Goal: Task Accomplishment & Management: Manage account settings

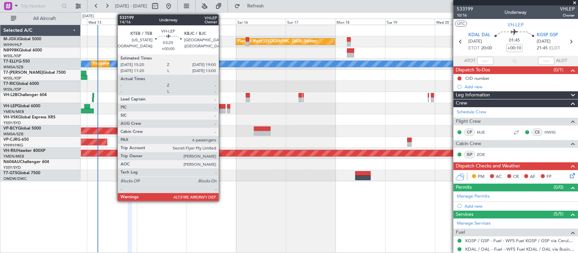
click at [222, 110] on div at bounding box center [222, 111] width 8 height 5
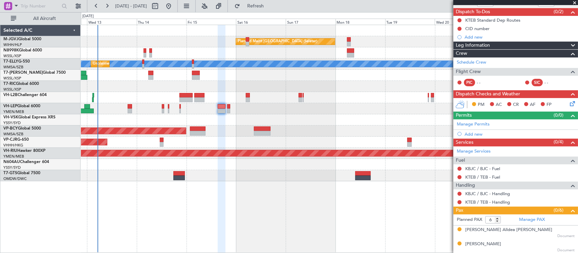
scroll to position [70, 0]
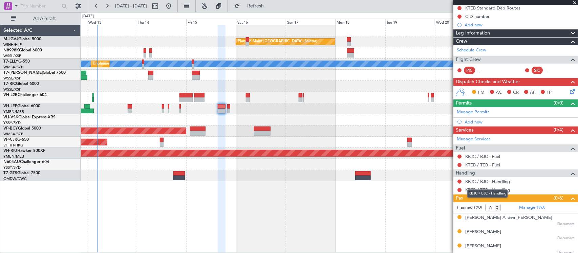
click at [493, 188] on mat-tooltip-component "KBJC / BJC - Handling" at bounding box center [487, 194] width 50 height 18
click at [473, 191] on link "KTEB / TEB - Handling" at bounding box center [487, 190] width 45 height 6
click at [476, 183] on link "KBJC / BJC - Handling" at bounding box center [487, 182] width 45 height 6
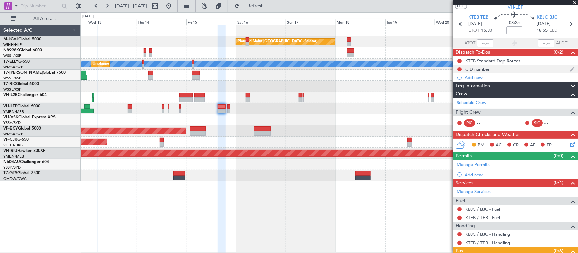
scroll to position [0, 0]
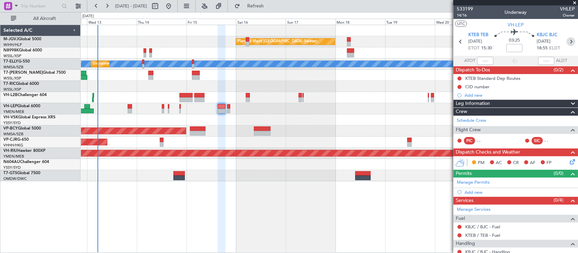
click at [566, 43] on icon at bounding box center [570, 41] width 9 height 9
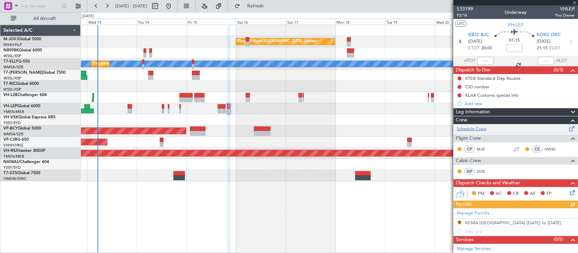
scroll to position [95, 0]
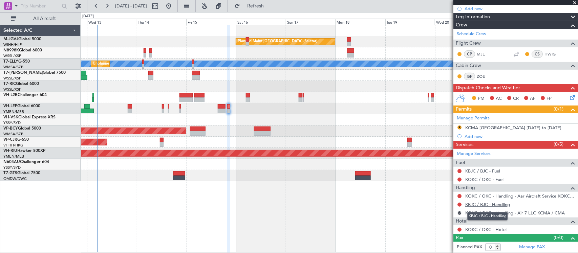
click at [477, 205] on link "KBJC / BJC - Handling" at bounding box center [487, 205] width 45 height 6
click at [354, 114] on div "Planned Maint [GEOGRAPHIC_DATA] ([GEOGRAPHIC_DATA] International) [PERSON_NAME]…" at bounding box center [329, 108] width 497 height 11
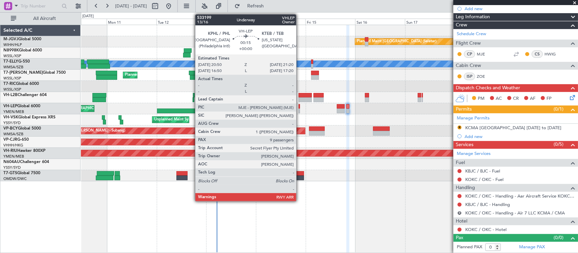
click at [300, 108] on div at bounding box center [299, 106] width 1 height 5
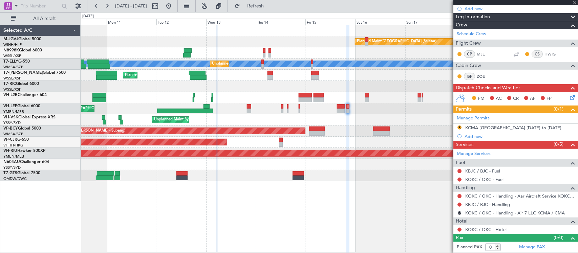
type input "9"
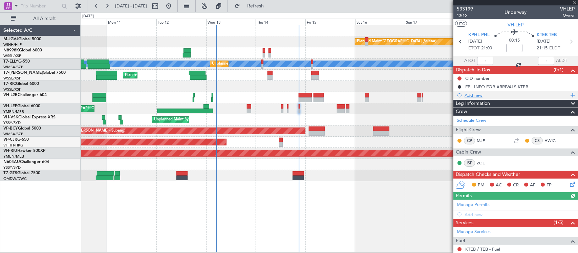
scroll to position [201, 0]
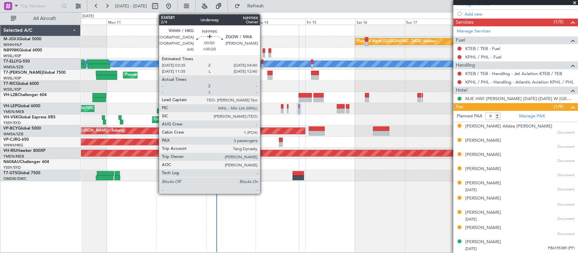
click at [263, 53] on div at bounding box center [264, 55] width 2 height 5
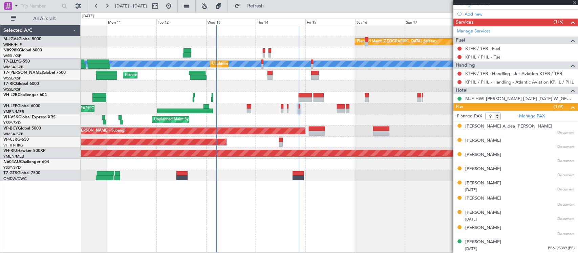
type input "+00:20"
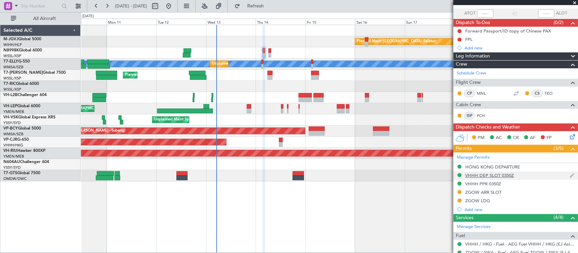
scroll to position [141, 0]
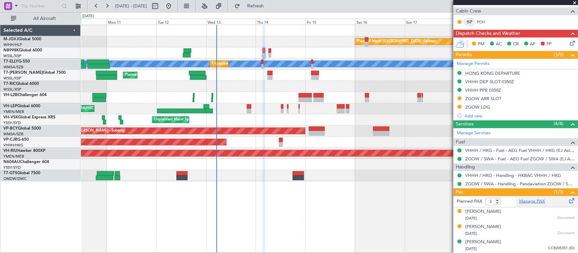
click at [529, 201] on link "Manage PAX" at bounding box center [532, 201] width 26 height 7
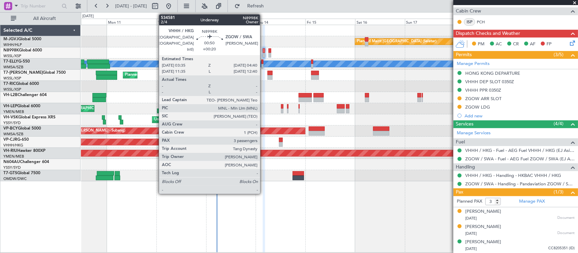
click at [263, 53] on div at bounding box center [264, 50] width 2 height 5
click at [264, 53] on div at bounding box center [264, 55] width 2 height 5
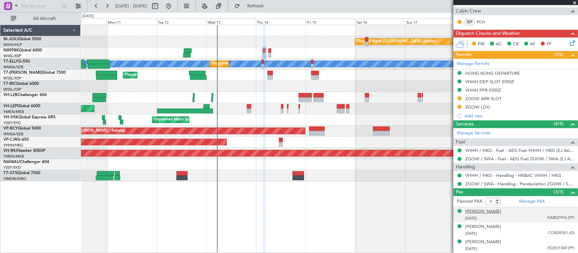
click at [486, 212] on div "[PERSON_NAME]" at bounding box center [483, 212] width 36 height 7
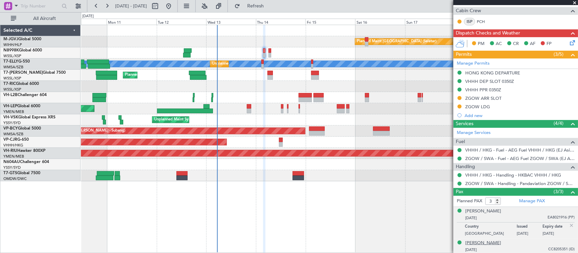
click at [482, 242] on div "[PERSON_NAME]" at bounding box center [483, 243] width 36 height 7
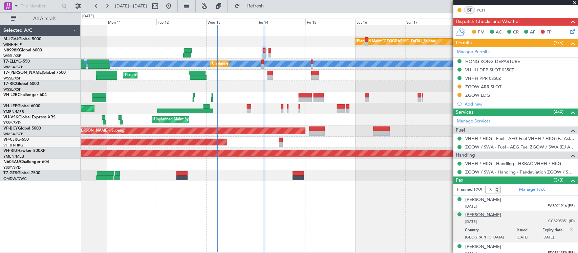
scroll to position [158, 0]
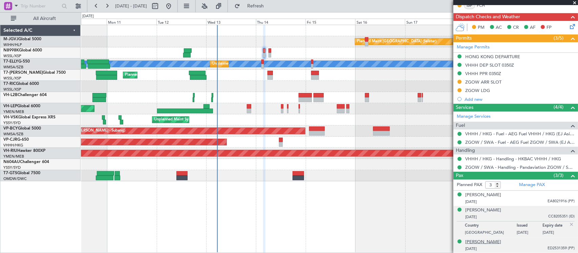
click at [484, 244] on div "[PERSON_NAME]" at bounding box center [483, 242] width 36 height 7
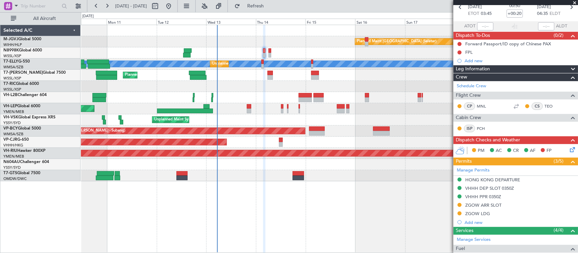
scroll to position [0, 0]
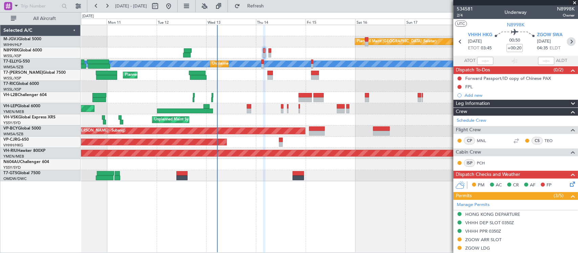
click at [567, 43] on icon at bounding box center [571, 41] width 9 height 9
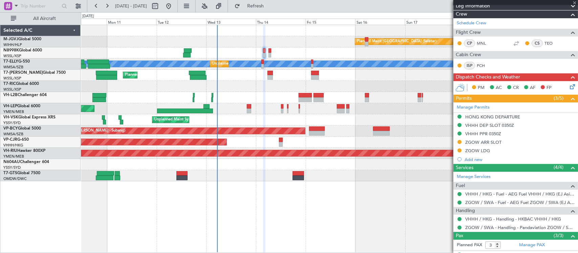
scroll to position [158, 0]
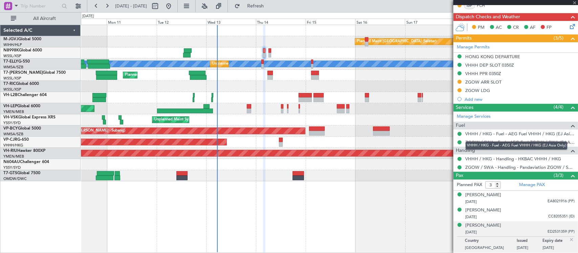
type input "7"
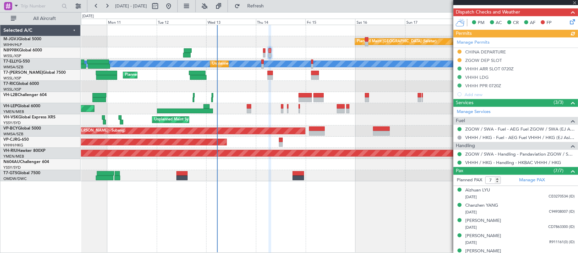
scroll to position [245, 0]
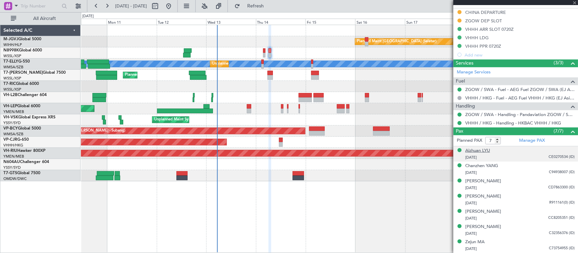
click at [478, 151] on div "Aizhuan LYU" at bounding box center [477, 151] width 25 height 7
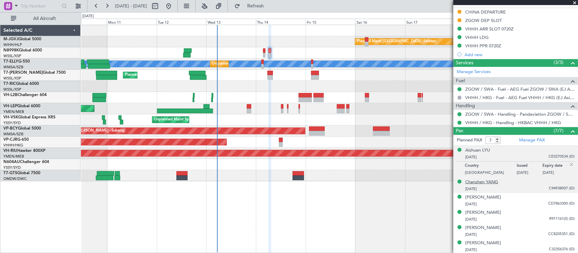
click at [487, 181] on div "Chanzhen YANG" at bounding box center [481, 182] width 33 height 7
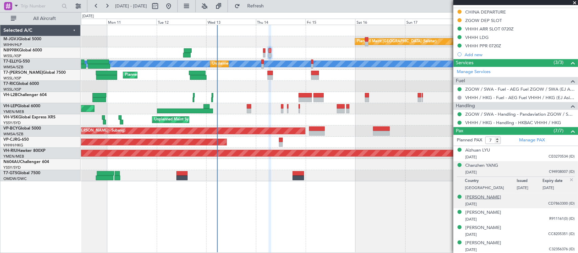
click at [485, 200] on div "[PERSON_NAME]" at bounding box center [483, 197] width 36 height 7
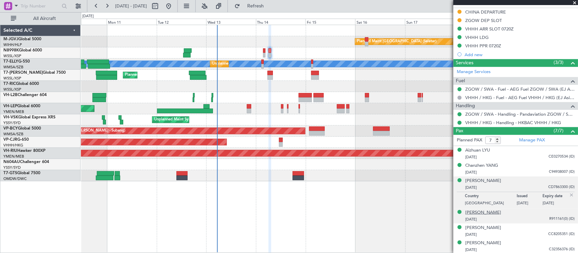
click at [481, 214] on div "[PERSON_NAME]" at bounding box center [483, 213] width 36 height 7
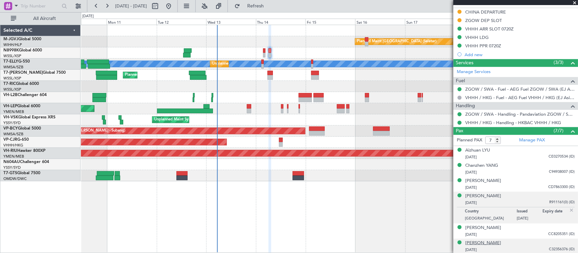
click at [479, 242] on div "[PERSON_NAME]" at bounding box center [483, 243] width 36 height 7
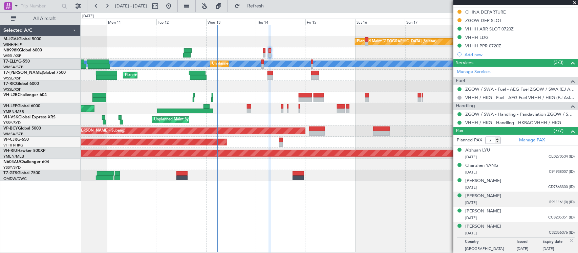
scroll to position [261, 0]
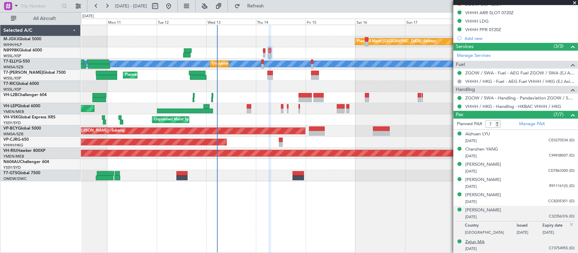
click at [480, 242] on div "Zejun MA" at bounding box center [474, 242] width 19 height 7
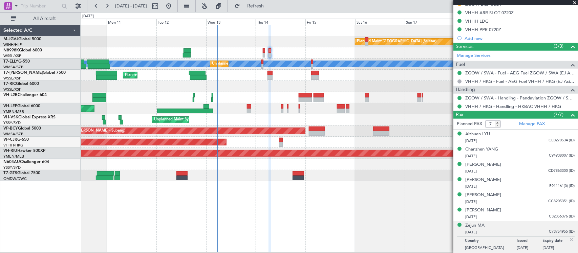
click at [389, 209] on div "Planned Maint Singapore (Seletar) MEL Unplanned Maint Kuala Lumpur (Sultan Abdu…" at bounding box center [329, 139] width 497 height 228
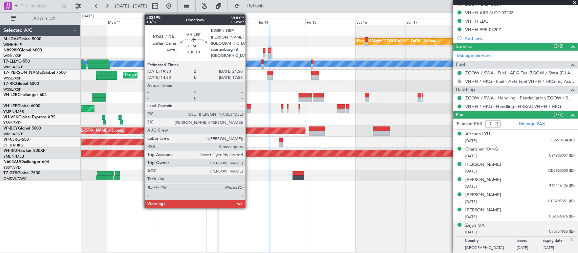
click at [249, 109] on div at bounding box center [249, 111] width 4 height 5
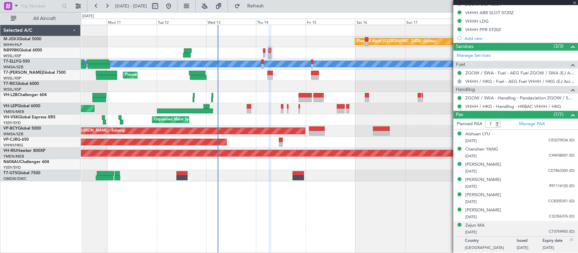
type input "+00:10"
type input "9"
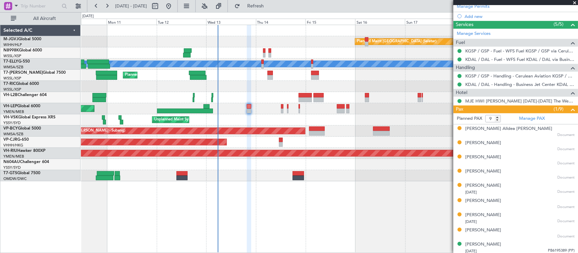
scroll to position [193, 0]
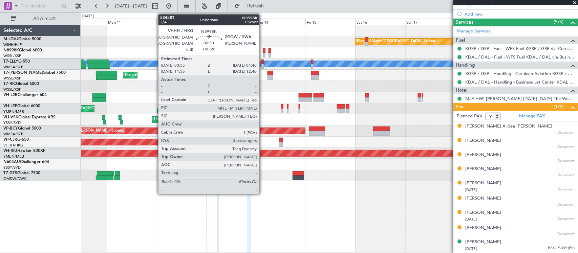
click at [263, 53] on div at bounding box center [264, 55] width 2 height 5
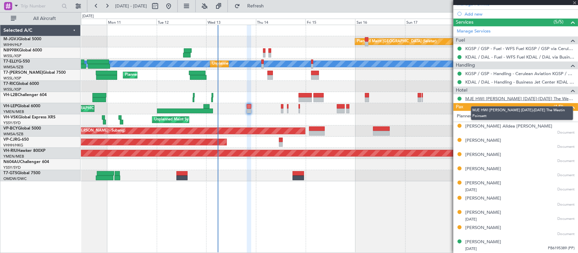
type input "+00:20"
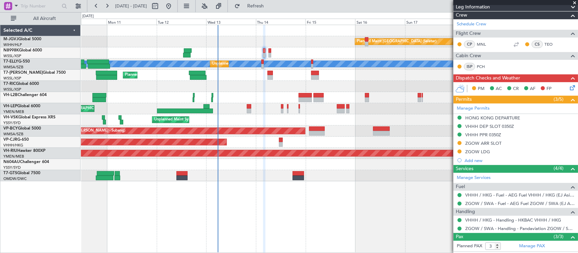
scroll to position [141, 0]
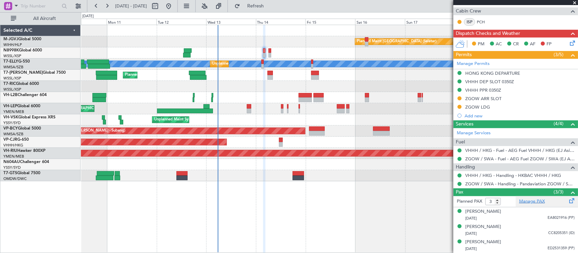
click at [523, 202] on link "Manage PAX" at bounding box center [532, 201] width 26 height 7
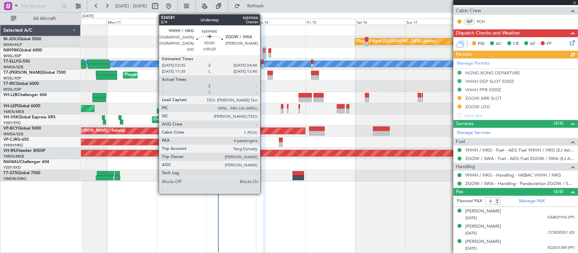
click at [263, 53] on div at bounding box center [264, 55] width 2 height 5
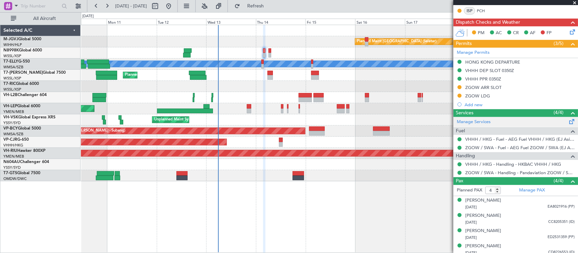
scroll to position [157, 0]
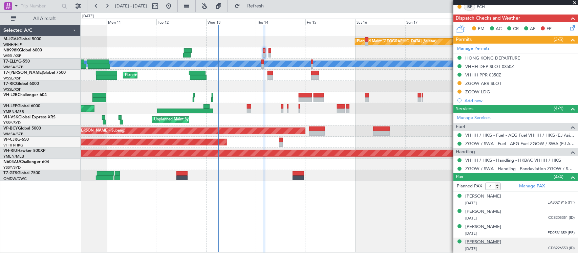
click at [481, 241] on div "[PERSON_NAME]" at bounding box center [483, 242] width 36 height 7
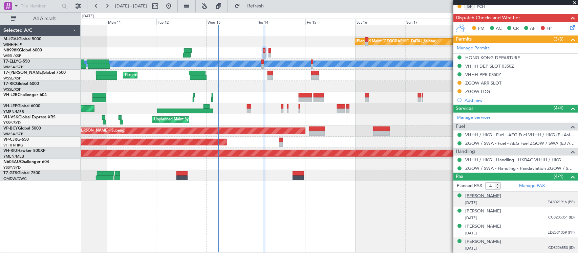
click at [487, 198] on div "[PERSON_NAME]" at bounding box center [483, 196] width 36 height 7
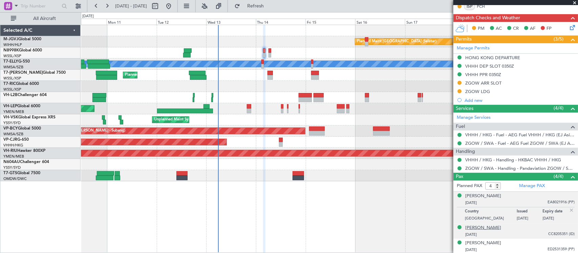
click at [482, 227] on div "[PERSON_NAME]" at bounding box center [483, 228] width 36 height 7
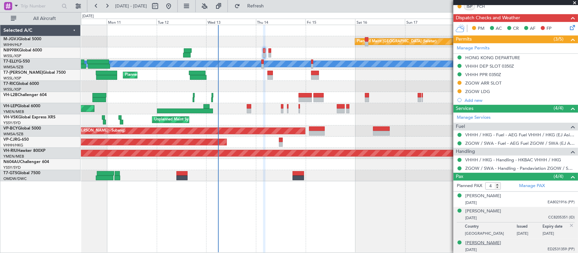
click at [484, 241] on div "[PERSON_NAME]" at bounding box center [483, 243] width 36 height 7
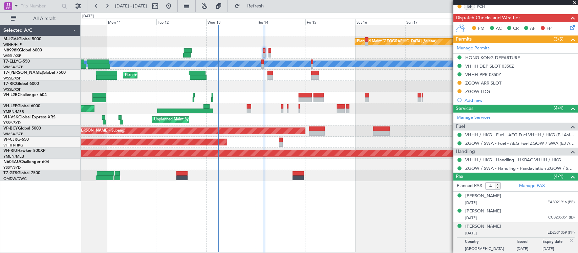
scroll to position [173, 0]
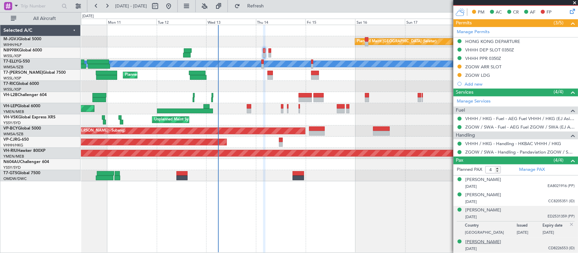
click at [481, 243] on div "[PERSON_NAME]" at bounding box center [483, 242] width 36 height 7
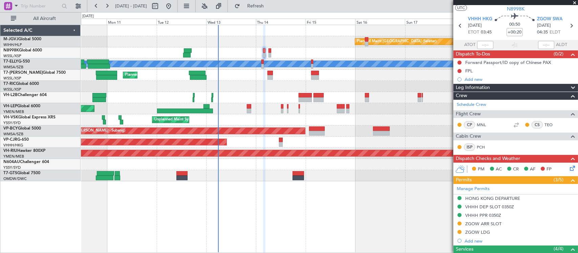
scroll to position [0, 0]
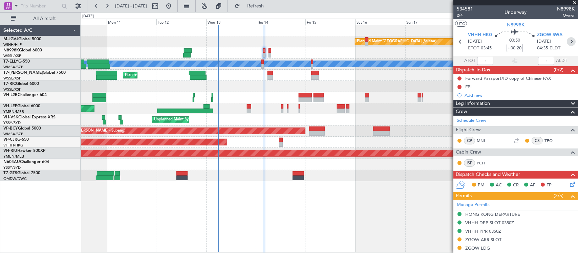
click at [567, 41] on icon at bounding box center [571, 41] width 9 height 9
type input "7"
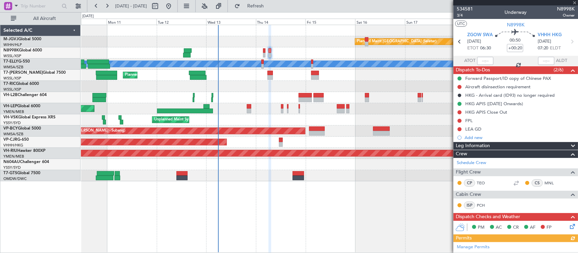
scroll to position [245, 0]
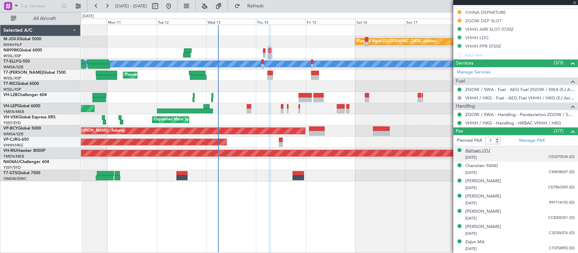
click at [482, 152] on div "Aizhuan LYU" at bounding box center [477, 151] width 25 height 7
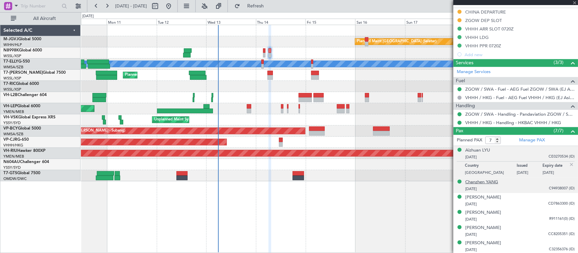
click at [490, 181] on div "Chanzhen YANG" at bounding box center [481, 182] width 33 height 7
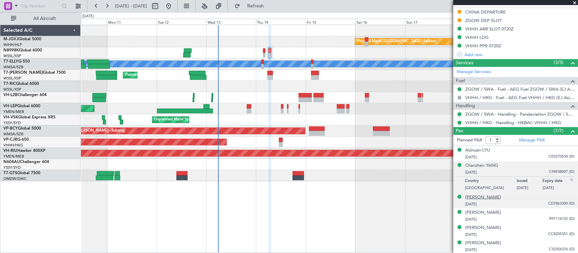
click at [485, 197] on div "[PERSON_NAME]" at bounding box center [483, 197] width 36 height 7
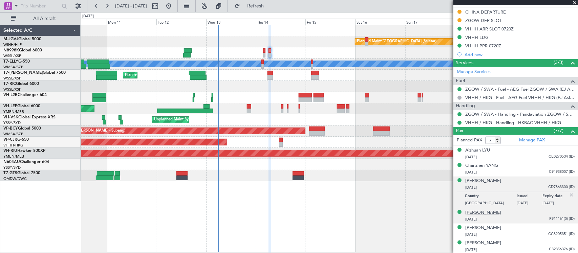
click at [476, 214] on div "[PERSON_NAME]" at bounding box center [483, 213] width 36 height 7
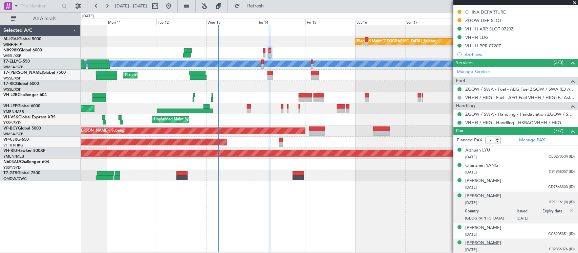
click at [477, 242] on div "[PERSON_NAME]" at bounding box center [483, 243] width 36 height 7
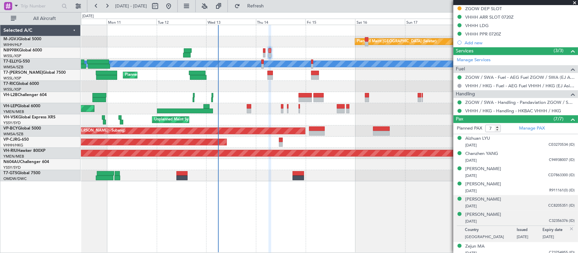
scroll to position [261, 0]
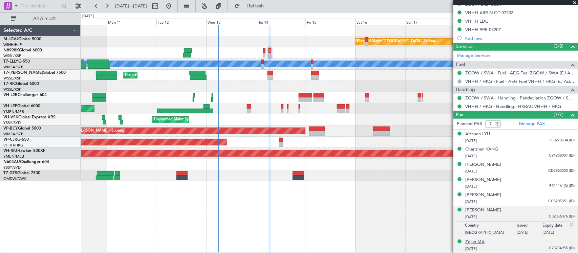
click at [479, 243] on div "Zejun MA" at bounding box center [474, 242] width 19 height 7
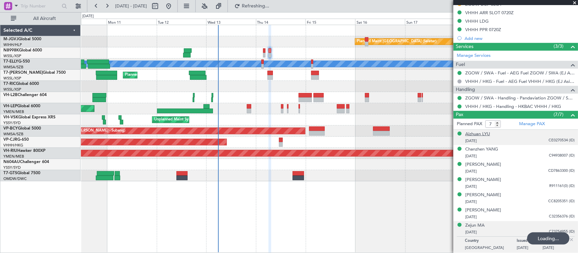
click at [478, 132] on div "Aizhuan LYU" at bounding box center [477, 134] width 25 height 7
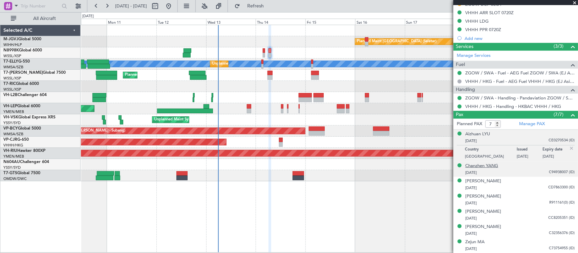
click at [487, 166] on div "Chanzhen YANG" at bounding box center [481, 166] width 33 height 7
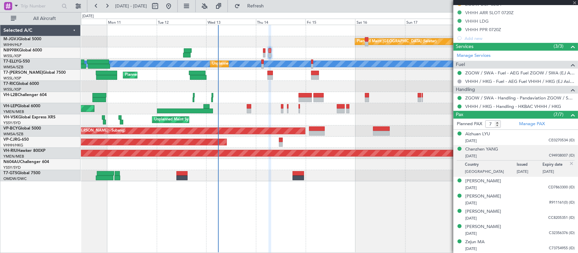
click at [487, 181] on div "[PERSON_NAME]" at bounding box center [483, 181] width 36 height 7
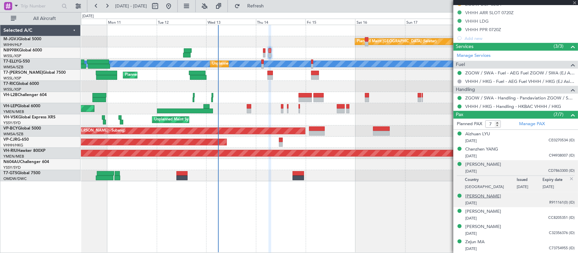
click at [482, 195] on div "[PERSON_NAME]" at bounding box center [483, 196] width 36 height 7
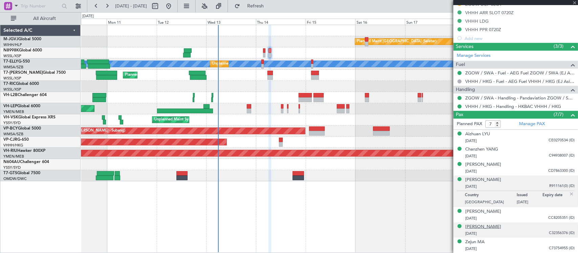
click at [482, 226] on div "[PERSON_NAME]" at bounding box center [483, 227] width 36 height 7
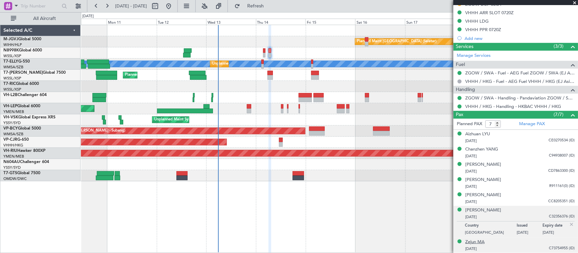
click at [481, 241] on div "Zejun MA" at bounding box center [474, 242] width 19 height 7
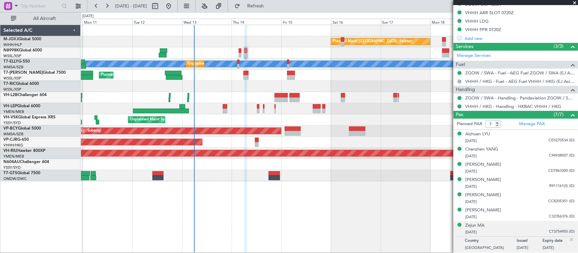
click at [287, 90] on div at bounding box center [329, 86] width 497 height 11
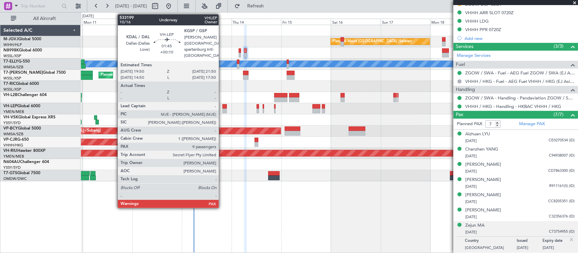
click at [222, 109] on div at bounding box center [224, 111] width 4 height 5
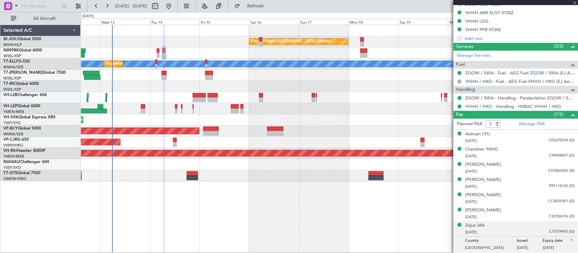
click at [329, 132] on div "Planned Maint [GEOGRAPHIC_DATA] (Sultan [PERSON_NAME] [PERSON_NAME] - Subang)" at bounding box center [329, 131] width 497 height 11
type input "+00:10"
type input "9"
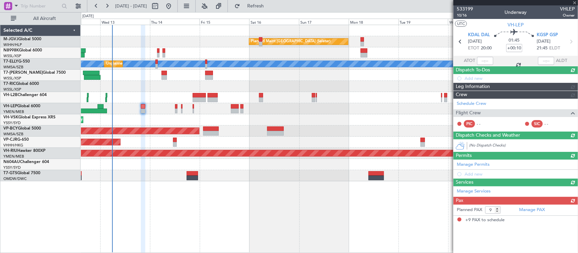
scroll to position [0, 0]
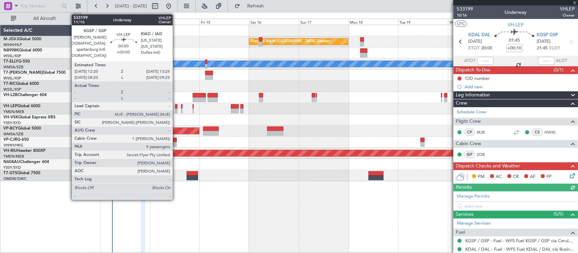
click at [176, 108] on div at bounding box center [176, 106] width 2 height 5
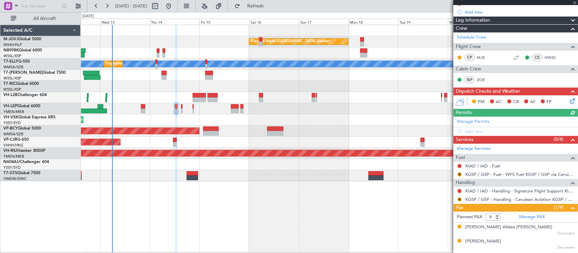
scroll to position [176, 0]
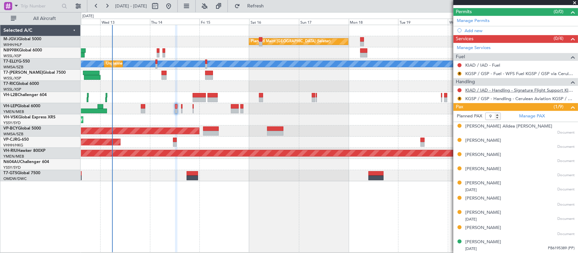
click at [482, 91] on link "KIAD / IAD - Handling - Signature Flight Support KIAD / IAD" at bounding box center [519, 90] width 109 height 6
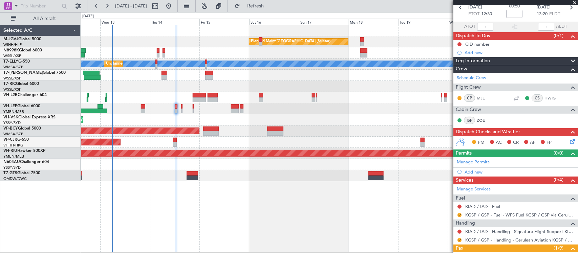
scroll to position [0, 0]
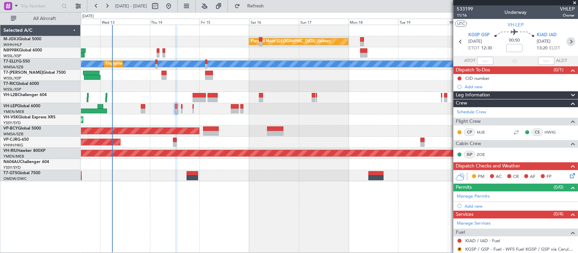
click at [567, 43] on icon at bounding box center [570, 41] width 9 height 9
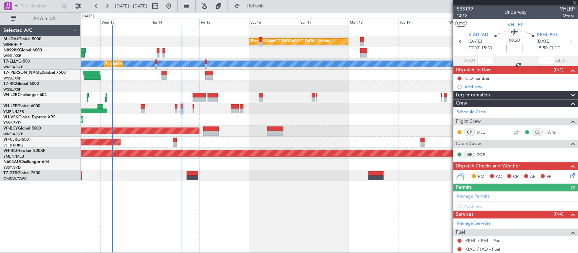
scroll to position [176, 0]
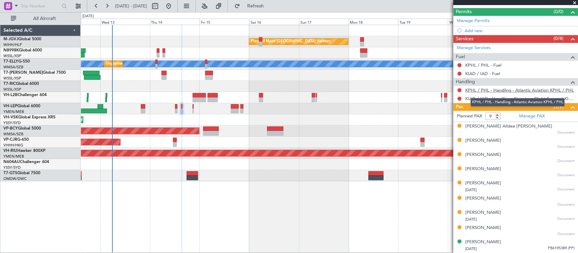
click at [489, 92] on link "KPHL / PHL - Handling - Atlantic Aviation KPHL / PHL" at bounding box center [519, 90] width 109 height 6
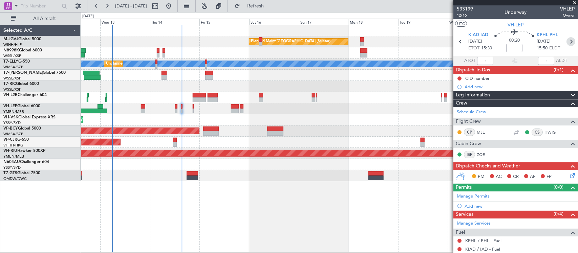
click at [569, 40] on icon at bounding box center [570, 41] width 9 height 9
click at [364, 186] on div "Planned Maint Singapore (Seletar) MEL Unplanned Maint Kuala Lumpur (Sultan Abdu…" at bounding box center [329, 139] width 497 height 228
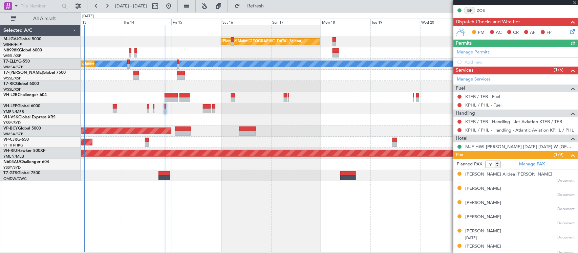
scroll to position [201, 0]
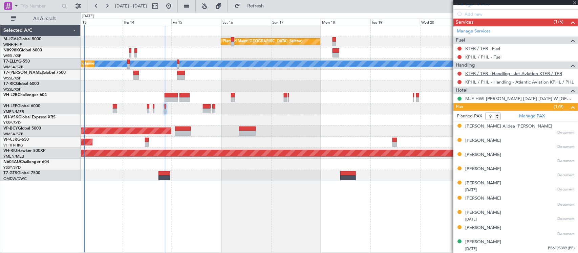
click at [488, 75] on link "KTEB / TEB - Handling - Jet Aviation KTEB / TEB" at bounding box center [513, 74] width 97 height 6
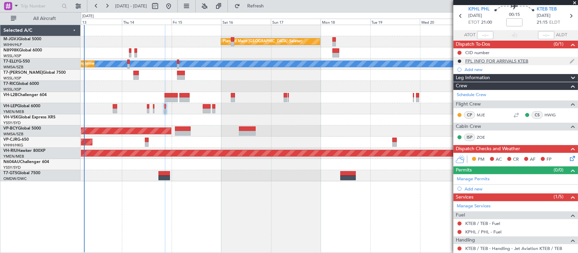
scroll to position [0, 0]
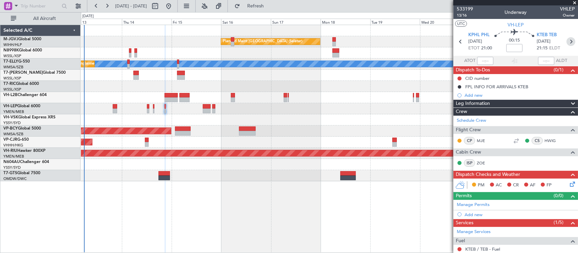
click at [566, 42] on icon at bounding box center [570, 41] width 9 height 9
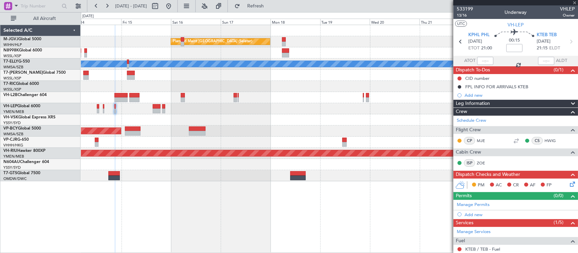
click at [281, 185] on div "Planned Maint Singapore (Seletar) MEL Unplanned Maint Kuala Lumpur (Sultan Abdu…" at bounding box center [329, 139] width 497 height 228
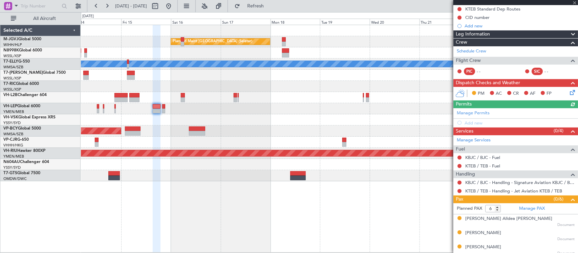
scroll to position [118, 0]
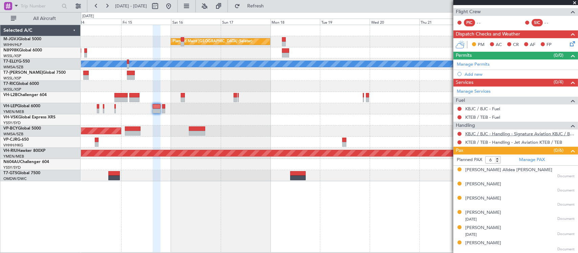
click at [480, 135] on link "KBJC / BJC - Handling - Signature Aviation KBJC / BJC" at bounding box center [519, 134] width 109 height 6
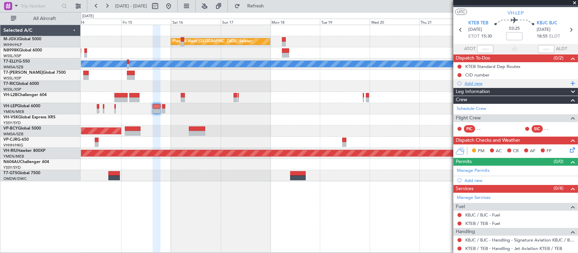
scroll to position [0, 0]
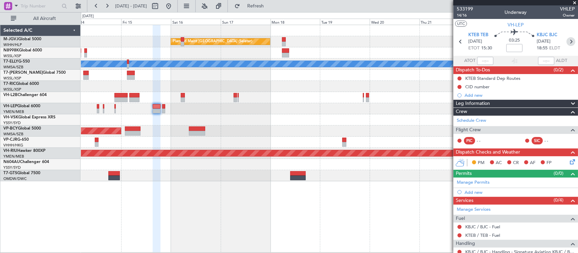
click at [566, 41] on icon at bounding box center [570, 41] width 9 height 9
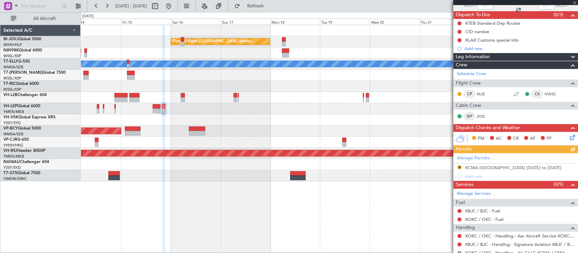
scroll to position [95, 0]
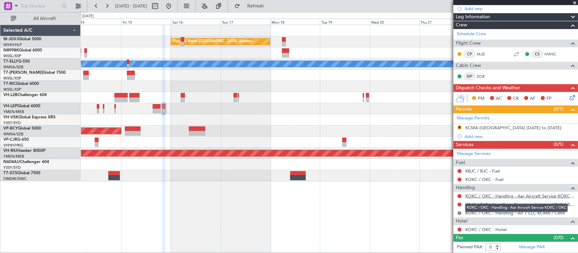
click at [480, 196] on link "KOKC / OKC - Handling - Aar Aircraft Service KOKC / OKC" at bounding box center [519, 196] width 109 height 6
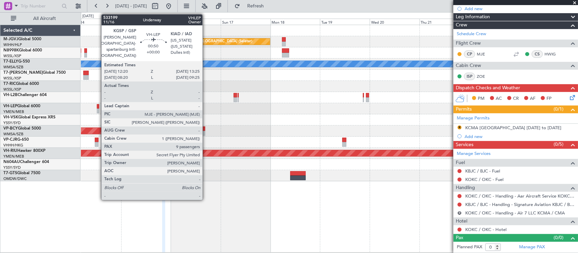
click at [98, 107] on div at bounding box center [98, 106] width 2 height 5
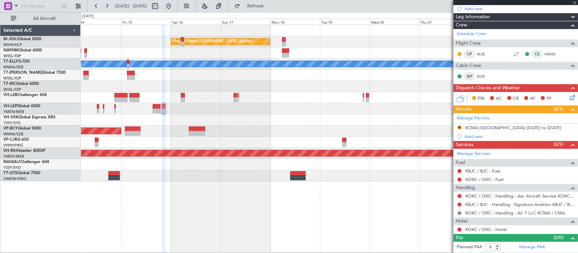
scroll to position [0, 0]
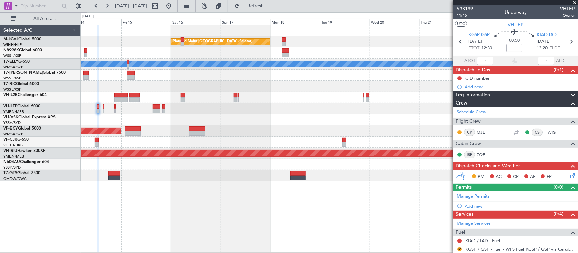
drag, startPoint x: 566, startPoint y: 42, endPoint x: 556, endPoint y: 51, distance: 13.4
click at [566, 42] on icon at bounding box center [570, 41] width 9 height 9
click at [566, 41] on icon at bounding box center [570, 41] width 9 height 9
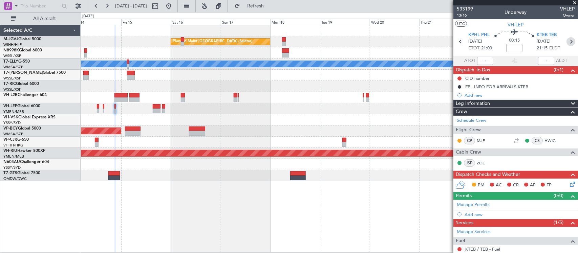
click at [568, 43] on icon at bounding box center [570, 41] width 9 height 9
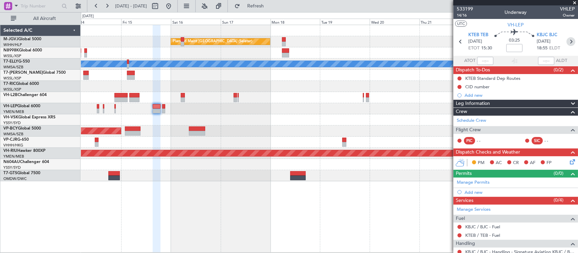
click at [567, 40] on icon at bounding box center [570, 41] width 9 height 9
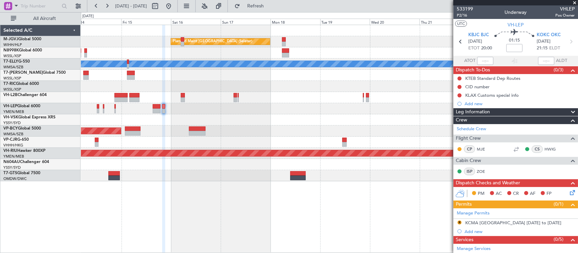
click at [316, 88] on div "Planned Maint Singapore (Seletar) MEL Unplanned Maint Kuala Lumpur (Sultan Abdu…" at bounding box center [329, 103] width 497 height 156
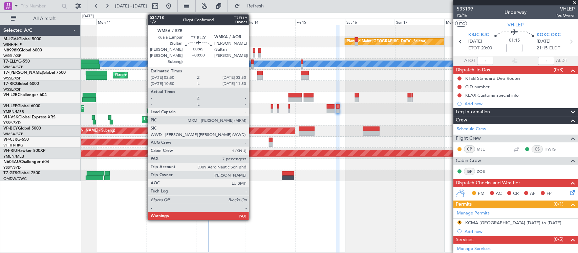
click at [252, 63] on div at bounding box center [252, 62] width 2 height 5
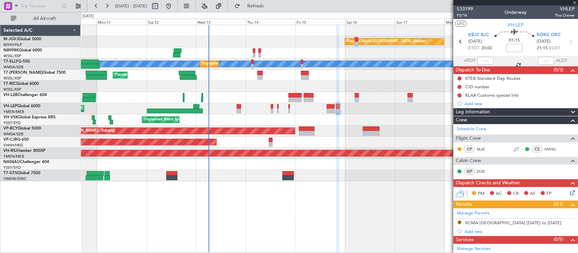
type input "7"
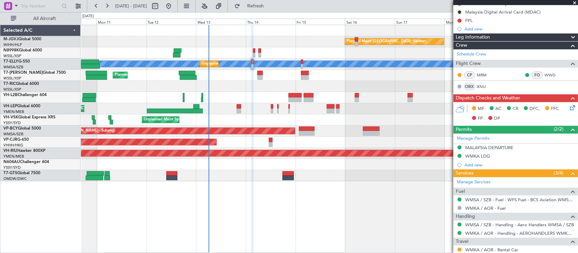
scroll to position [209, 0]
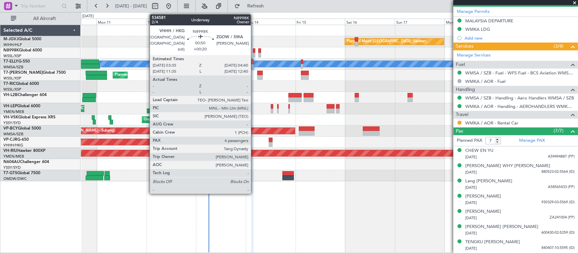
click at [254, 50] on div at bounding box center [254, 50] width 2 height 5
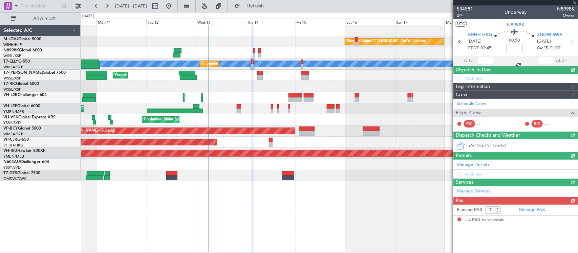
type input "+00:20"
type input "4"
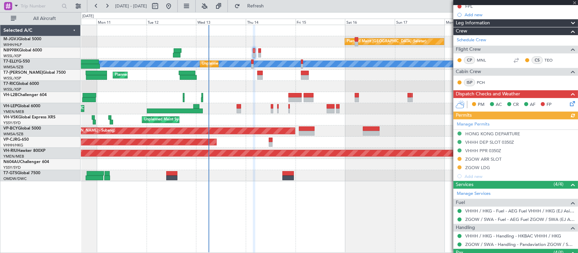
scroll to position [157, 0]
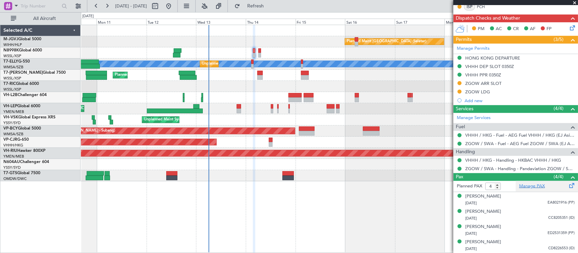
click at [527, 187] on link "Manage PAX" at bounding box center [532, 186] width 26 height 7
click at [256, 53] on div at bounding box center [329, 52] width 497 height 11
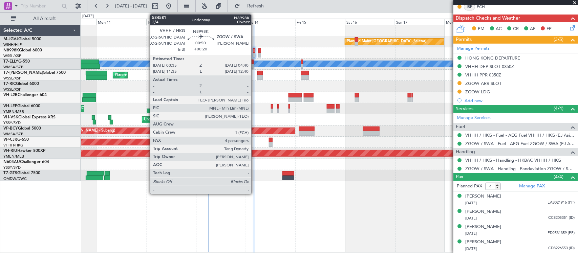
click at [254, 53] on div at bounding box center [254, 55] width 2 height 5
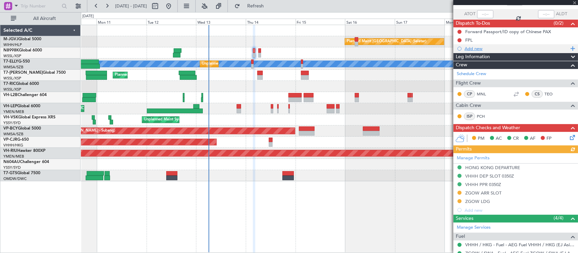
scroll to position [0, 0]
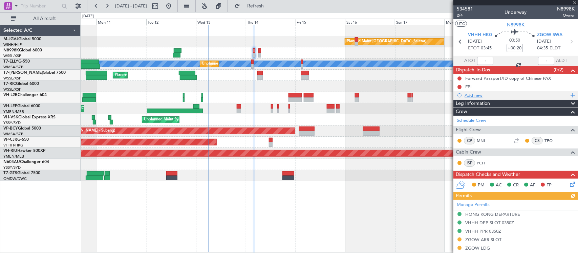
click at [474, 94] on div "Add new" at bounding box center [516, 95] width 104 height 6
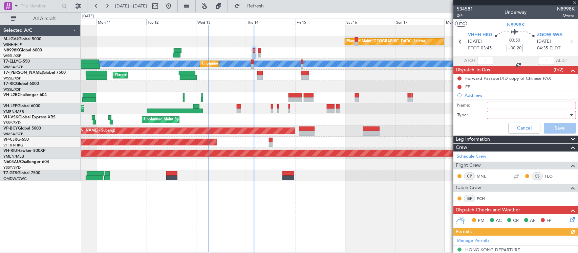
click at [503, 107] on input "Name:" at bounding box center [531, 105] width 89 height 7
type input "L"
type input "use LEA GD"
click at [528, 114] on div at bounding box center [528, 115] width 79 height 10
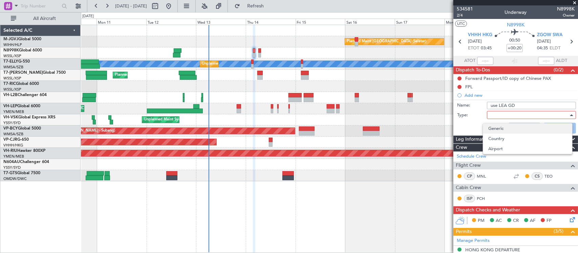
click at [529, 128] on span "Generic" at bounding box center [527, 129] width 78 height 10
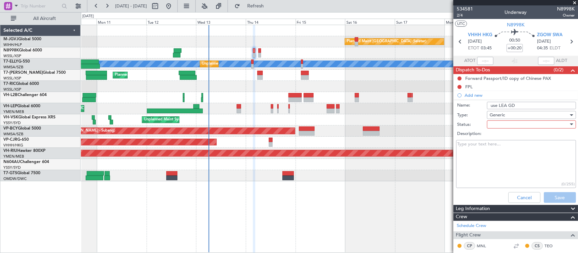
click at [524, 123] on div at bounding box center [528, 124] width 79 height 10
click at [526, 137] on span "Not Started" at bounding box center [527, 138] width 78 height 10
click at [488, 154] on textarea "Description:" at bounding box center [516, 164] width 120 height 48
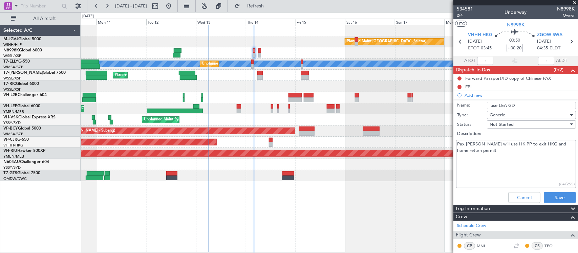
paste textarea "H60371451)"
type textarea "Pax XU Xiping will use HK PP to exit HKG and home return permit H60371451 to en…"
click at [547, 194] on button "Save" at bounding box center [560, 197] width 32 height 11
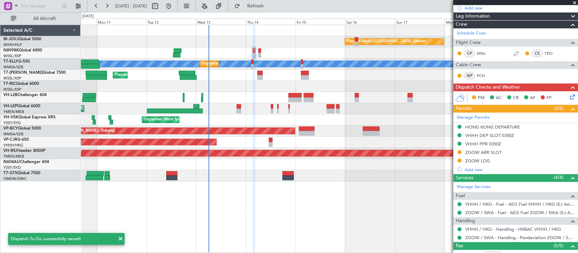
scroll to position [180, 0]
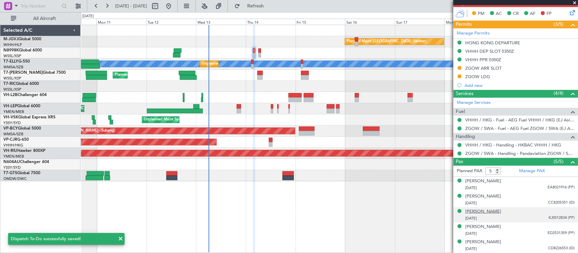
click at [482, 212] on div "Xiping XU" at bounding box center [483, 212] width 36 height 7
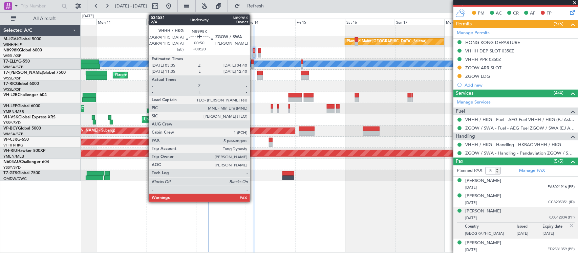
click at [253, 53] on div at bounding box center [254, 55] width 2 height 5
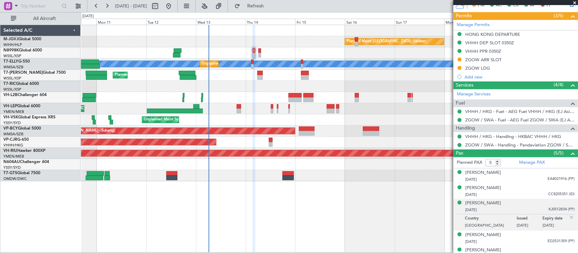
scroll to position [197, 0]
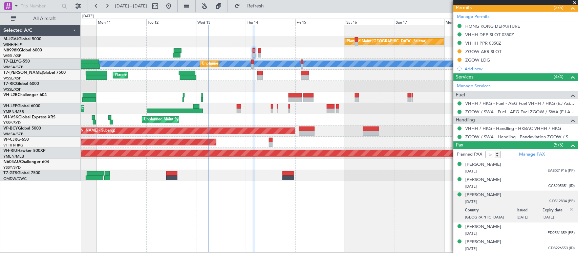
click at [573, 2] on span at bounding box center [574, 3] width 7 height 6
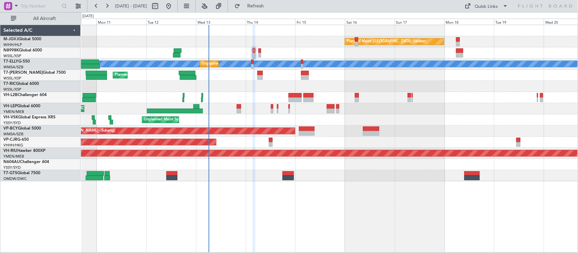
type input "0"
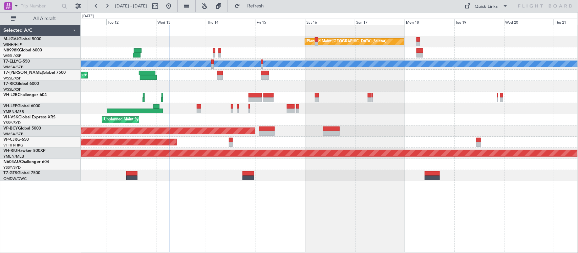
click at [374, 89] on div at bounding box center [329, 86] width 497 height 11
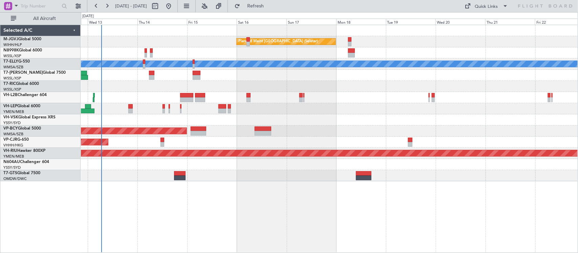
click at [354, 90] on div "Planned Maint Singapore (Seletar) Unplanned Maint Kuala Lumpur (Sultan Abdul Az…" at bounding box center [329, 103] width 497 height 156
click at [284, 134] on div "Planned Maint [GEOGRAPHIC_DATA] (Sultan [PERSON_NAME] [PERSON_NAME] - Subang)" at bounding box center [329, 131] width 497 height 11
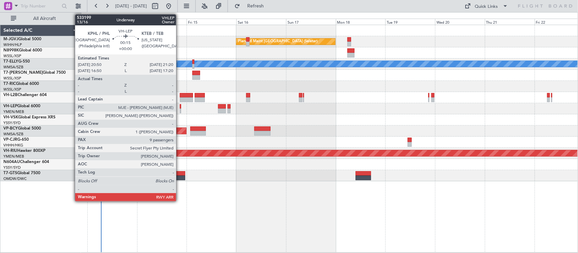
click at [180, 111] on div at bounding box center [180, 111] width 1 height 5
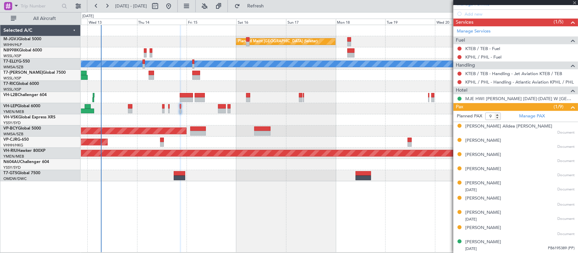
scroll to position [201, 0]
click at [492, 50] on link "KTEB / TEB - Fuel" at bounding box center [482, 49] width 35 height 6
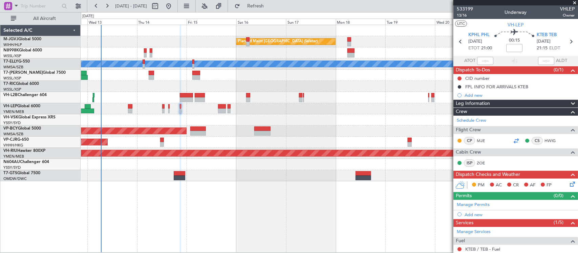
scroll to position [141, 0]
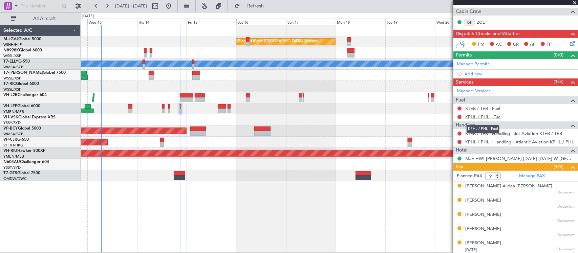
click at [488, 116] on link "KPHL / PHL - Fuel" at bounding box center [483, 117] width 36 height 6
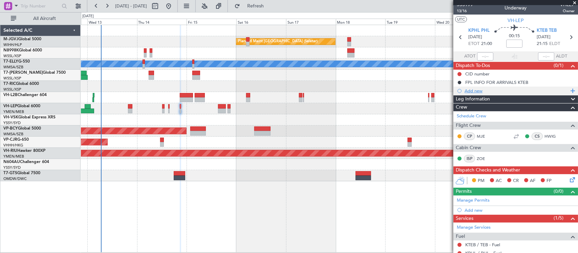
scroll to position [0, 0]
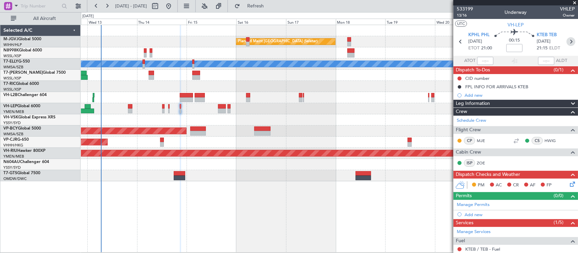
click at [568, 43] on icon at bounding box center [570, 41] width 9 height 9
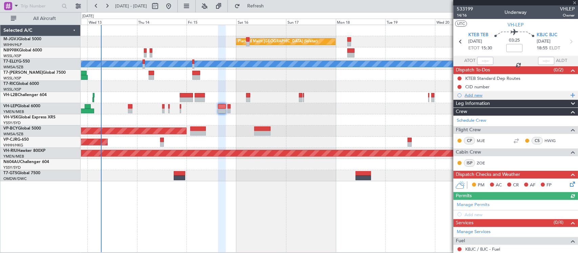
scroll to position [141, 0]
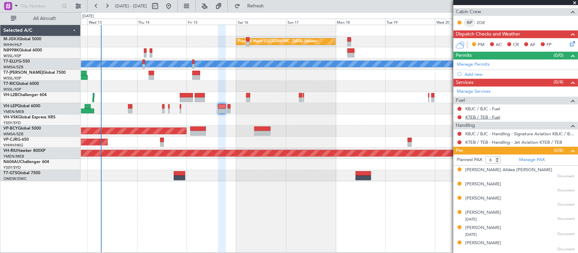
click at [473, 117] on link "KTEB / TEB - Fuel" at bounding box center [482, 117] width 35 height 6
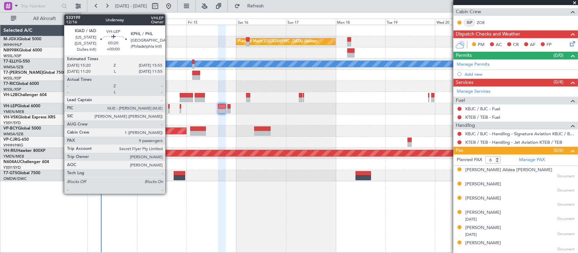
click at [169, 109] on div at bounding box center [168, 111] width 1 height 5
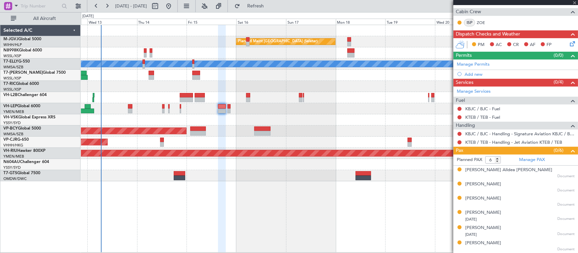
type input "9"
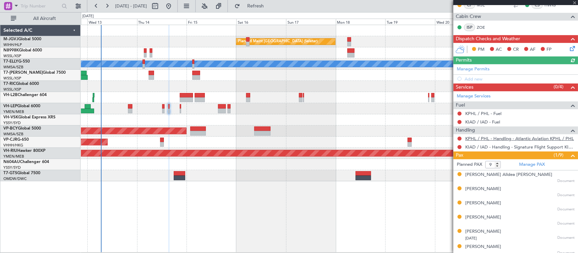
scroll to position [176, 0]
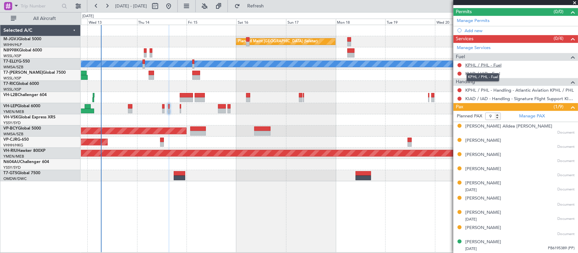
click at [472, 64] on link "KPHL / PHL - Fuel" at bounding box center [483, 65] width 36 height 6
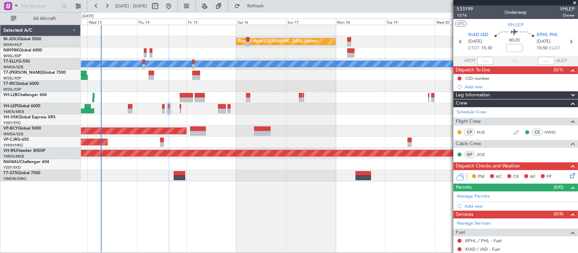
scroll to position [176, 0]
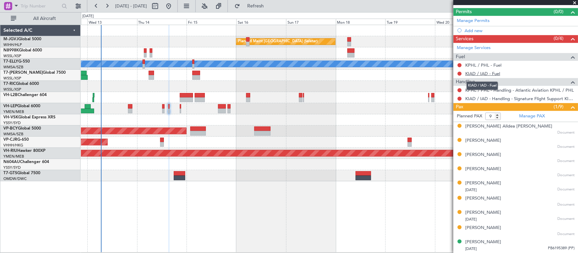
click at [484, 74] on link "KIAD / IAD - Fuel" at bounding box center [482, 74] width 35 height 6
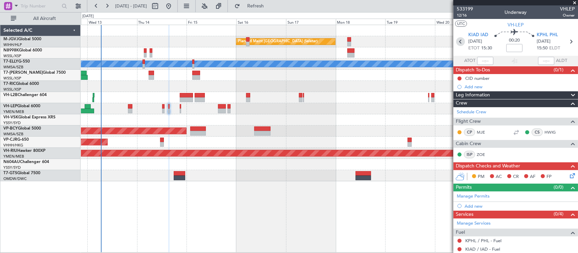
click at [459, 42] on icon at bounding box center [460, 41] width 9 height 9
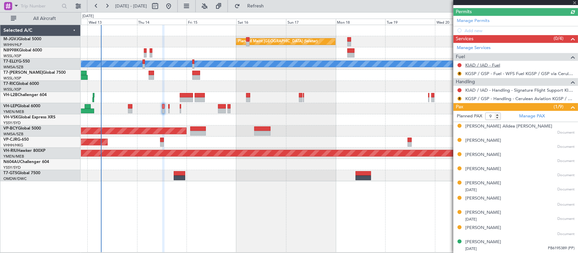
click at [485, 64] on link "KIAD / IAD - Fuel" at bounding box center [482, 65] width 35 height 6
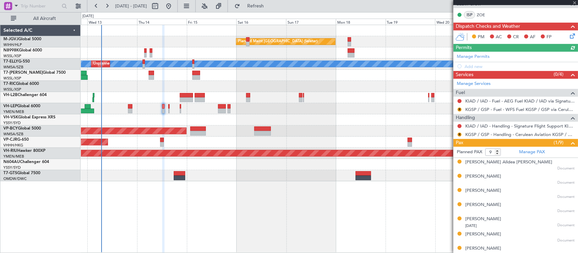
scroll to position [141, 0]
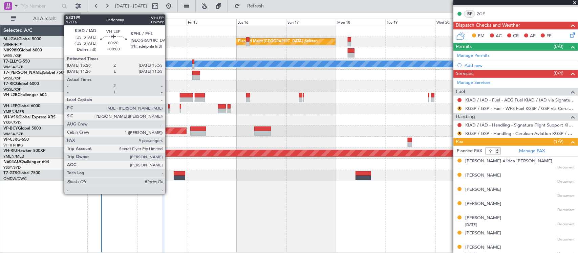
click at [169, 111] on div at bounding box center [168, 111] width 1 height 5
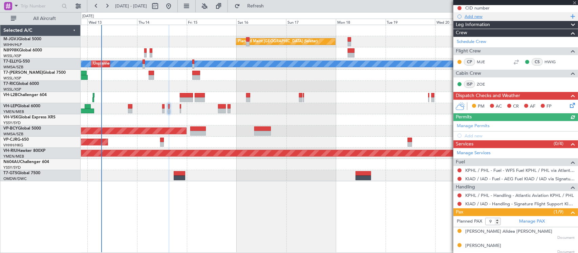
scroll to position [0, 0]
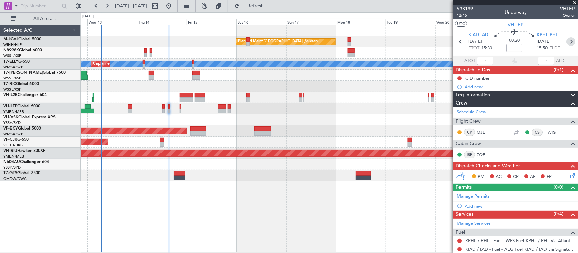
click at [566, 40] on icon at bounding box center [570, 41] width 9 height 9
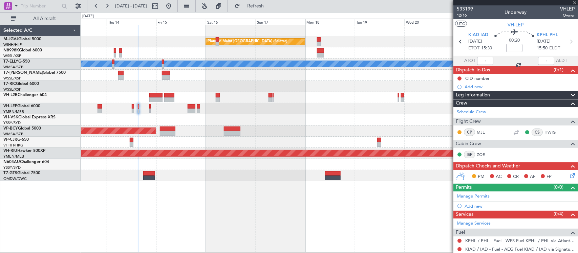
click at [264, 214] on div "Planned Maint Singapore (Seletar) MEL Unplanned Maint Kuala Lumpur (Sultan Abdu…" at bounding box center [329, 139] width 497 height 228
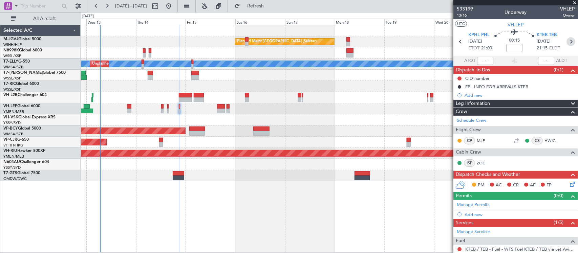
click at [567, 41] on icon at bounding box center [570, 41] width 9 height 9
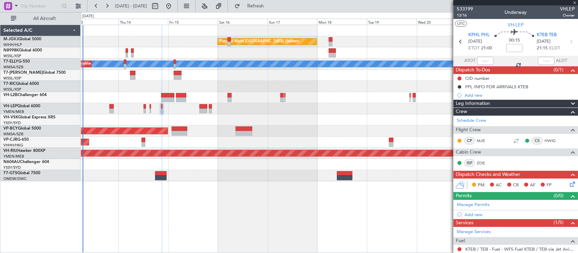
click at [291, 219] on div "Planned Maint Singapore (Seletar) MEL Unplanned Maint Kuala Lumpur (Sultan Abdu…" at bounding box center [329, 139] width 497 height 228
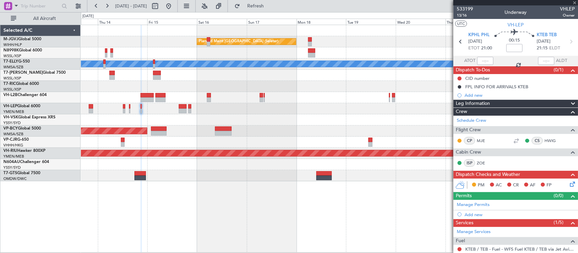
click at [313, 205] on div "Planned Maint Singapore (Seletar) MEL Unplanned Maint Kuala Lumpur (Sultan Abdu…" at bounding box center [329, 139] width 497 height 228
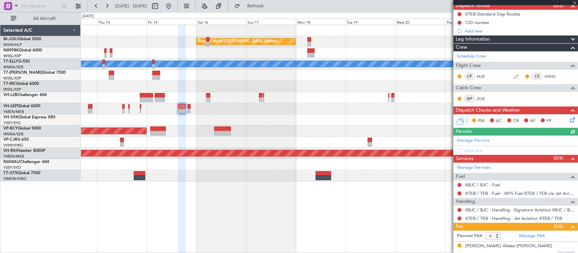
scroll to position [141, 0]
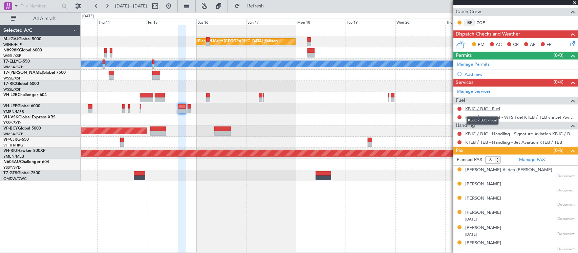
click at [491, 109] on link "KBJC / BJC - Fuel" at bounding box center [482, 109] width 35 height 6
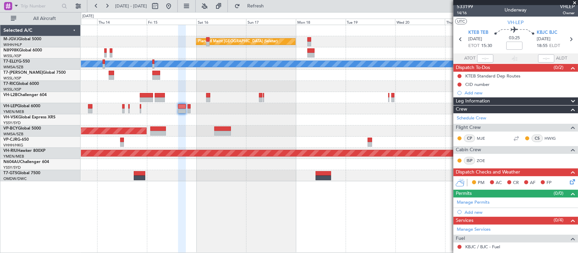
scroll to position [0, 0]
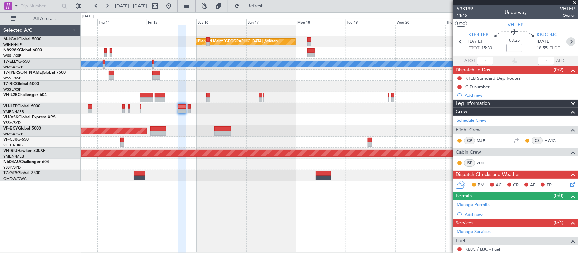
click at [566, 42] on icon at bounding box center [570, 41] width 9 height 9
type input "0"
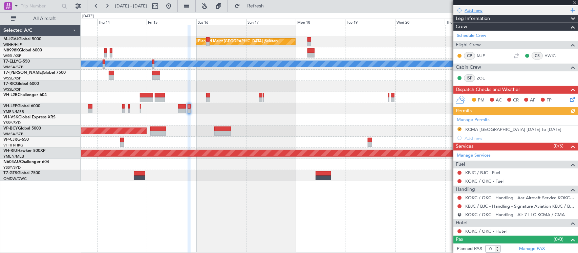
scroll to position [95, 0]
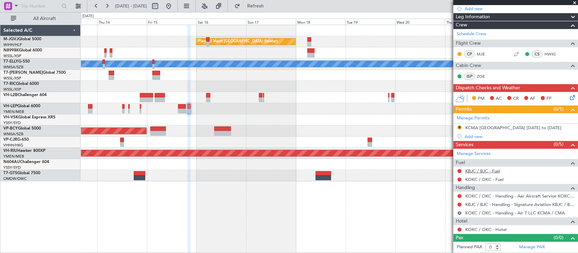
click at [487, 170] on link "KBJC / BJC - Fuel" at bounding box center [482, 171] width 35 height 6
click at [481, 180] on link "KOKC / OKC - Fuel" at bounding box center [484, 180] width 38 height 6
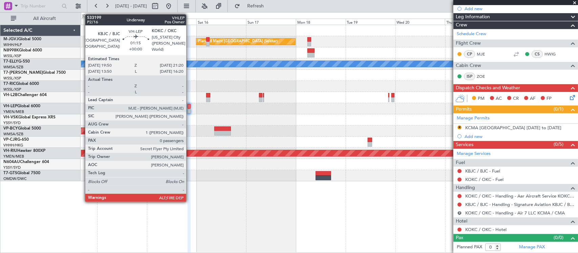
click at [190, 108] on div at bounding box center [189, 106] width 3 height 5
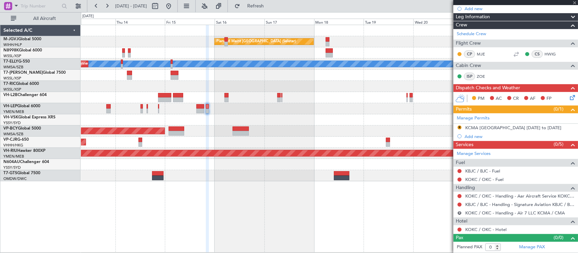
click at [275, 141] on div "Planned Maint Hong Kong (Hong Kong Intl) Planned Maint Hong Kong (Hong Kong Int…" at bounding box center [329, 142] width 497 height 11
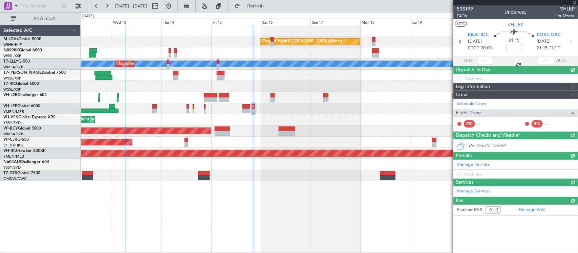
scroll to position [0, 0]
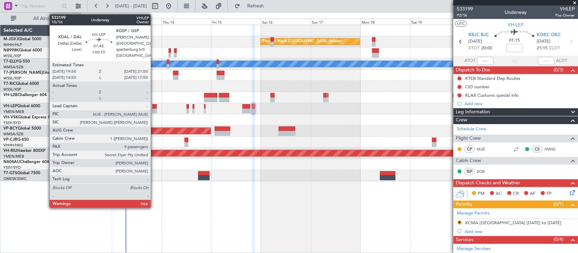
click at [154, 105] on div at bounding box center [154, 106] width 4 height 5
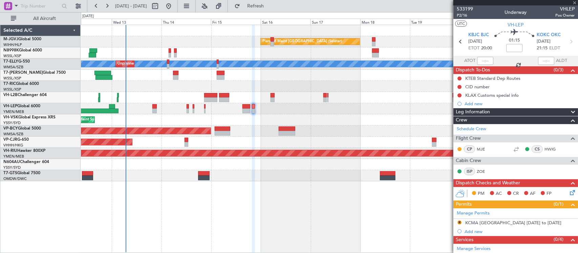
type input "+00:10"
type input "9"
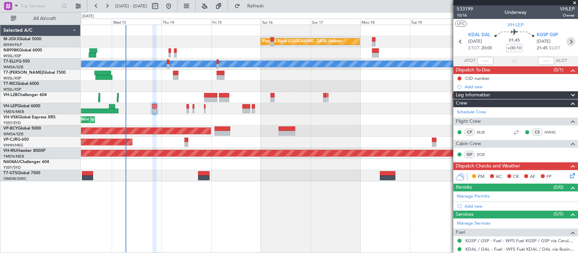
click at [566, 41] on icon at bounding box center [570, 41] width 9 height 9
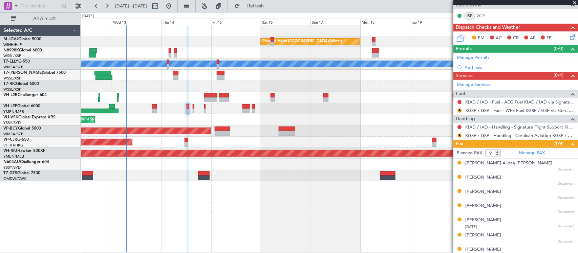
scroll to position [176, 0]
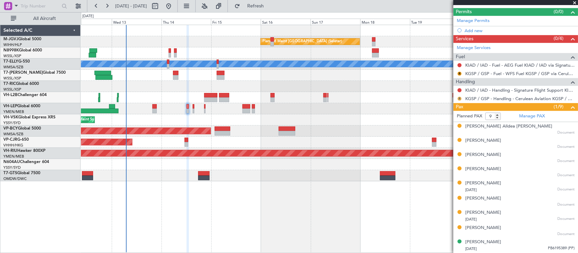
click at [459, 99] on button "R" at bounding box center [459, 99] width 4 height 4
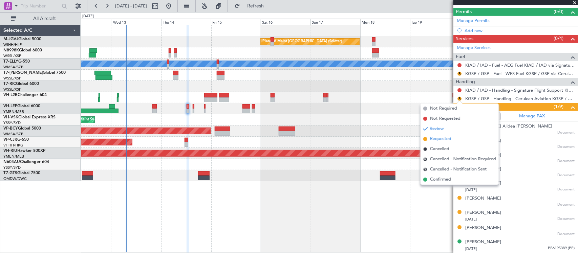
click at [448, 138] on span "Requested" at bounding box center [440, 139] width 21 height 7
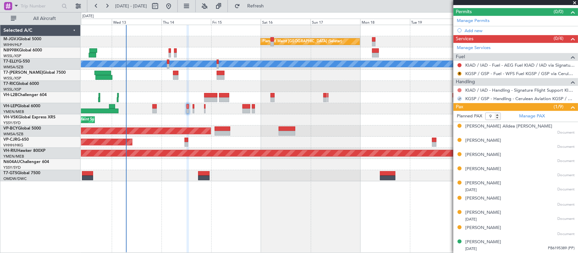
click at [459, 90] on button at bounding box center [459, 90] width 4 height 4
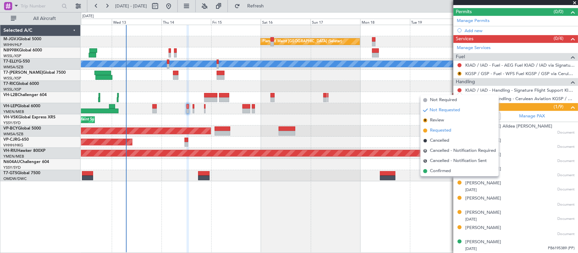
click at [438, 128] on span "Requested" at bounding box center [440, 130] width 21 height 7
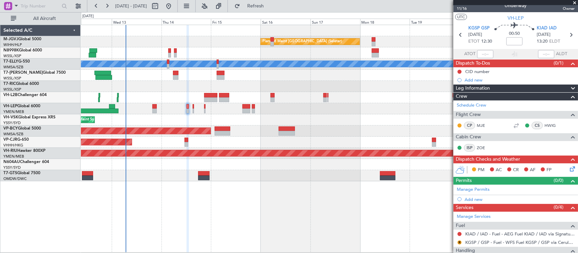
scroll to position [0, 0]
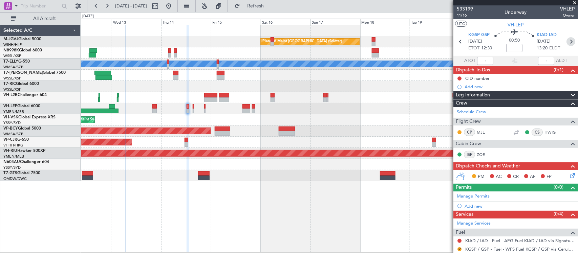
click at [567, 40] on icon at bounding box center [570, 41] width 9 height 9
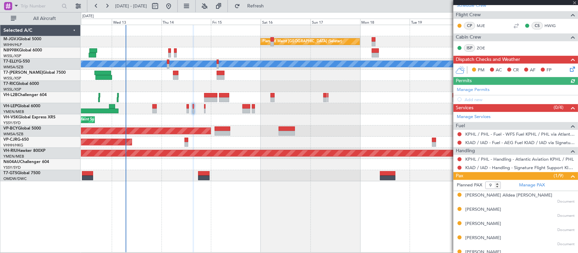
scroll to position [176, 0]
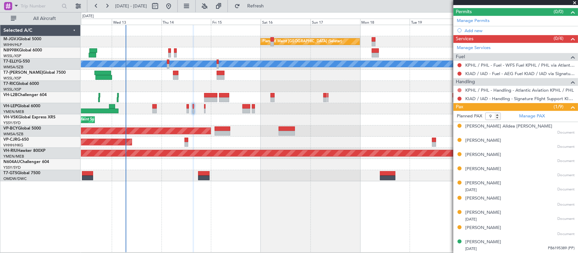
click at [459, 90] on button at bounding box center [459, 90] width 4 height 4
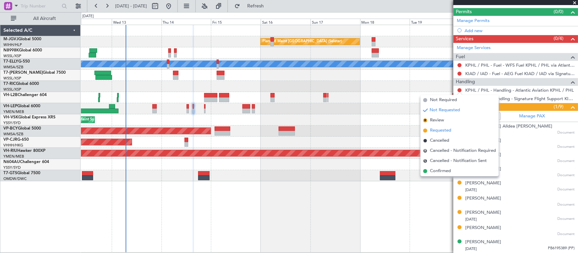
click at [435, 129] on span "Requested" at bounding box center [440, 130] width 21 height 7
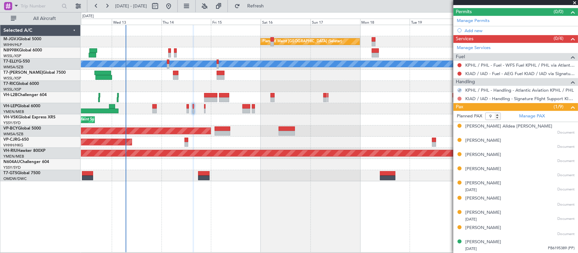
click at [461, 97] on button at bounding box center [459, 99] width 4 height 4
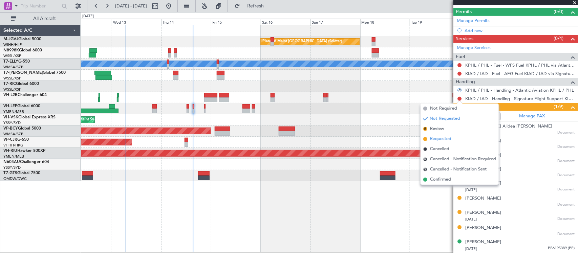
click at [439, 138] on span "Requested" at bounding box center [440, 139] width 21 height 7
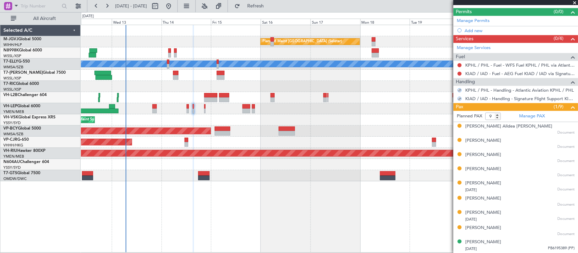
scroll to position [0, 0]
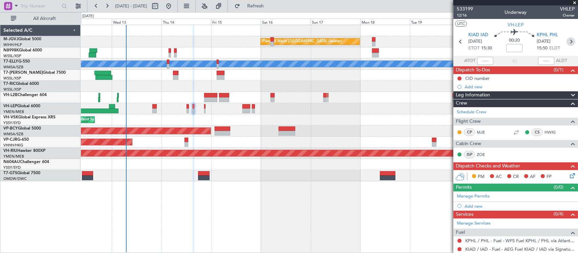
click at [566, 41] on icon at bounding box center [570, 41] width 9 height 9
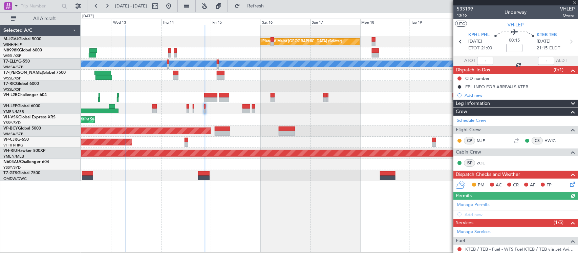
scroll to position [201, 0]
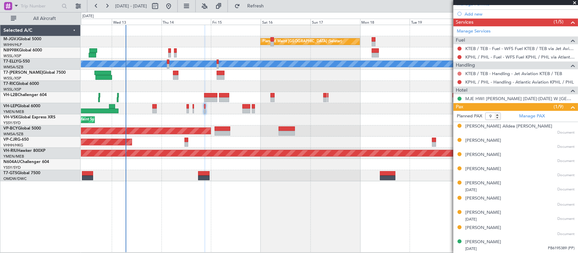
click at [458, 74] on button at bounding box center [459, 74] width 4 height 4
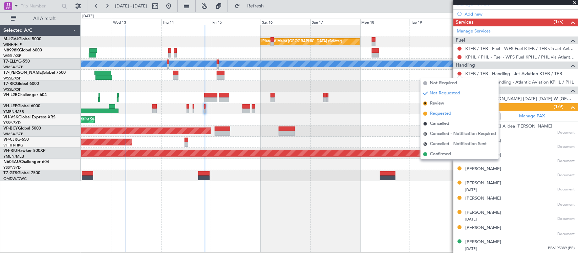
click at [432, 114] on span "Requested" at bounding box center [440, 113] width 21 height 7
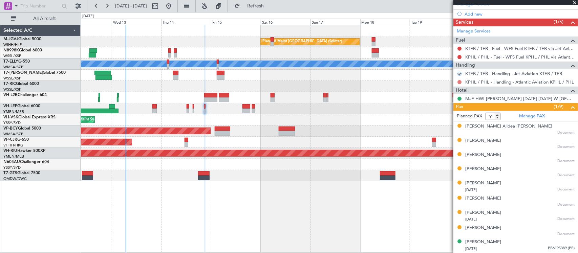
click at [458, 82] on button at bounding box center [459, 82] width 4 height 4
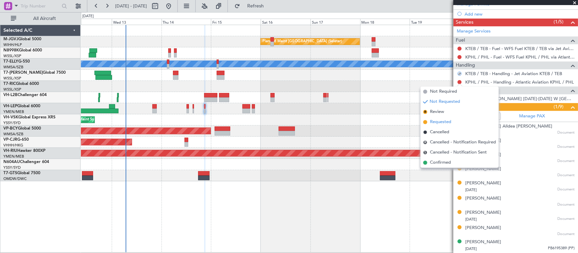
click at [434, 122] on span "Requested" at bounding box center [440, 122] width 21 height 7
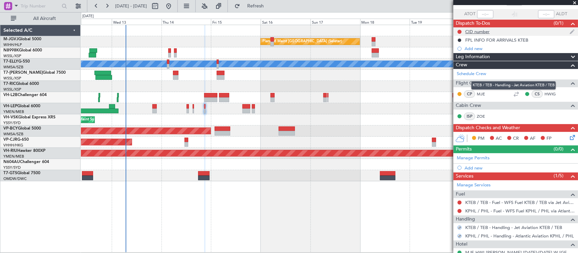
scroll to position [0, 0]
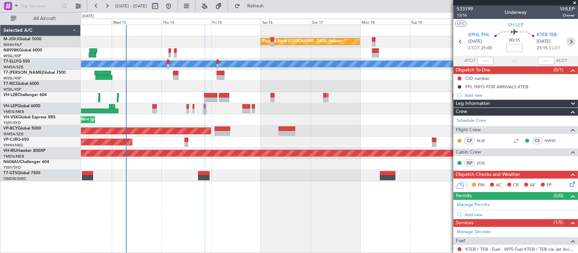
click at [567, 39] on icon at bounding box center [570, 41] width 9 height 9
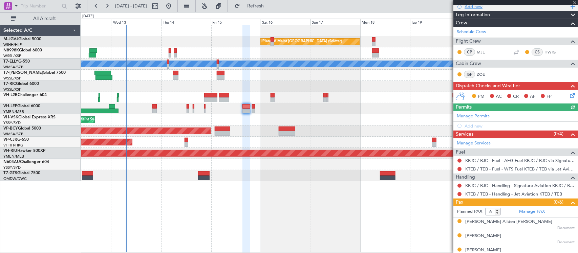
scroll to position [141, 0]
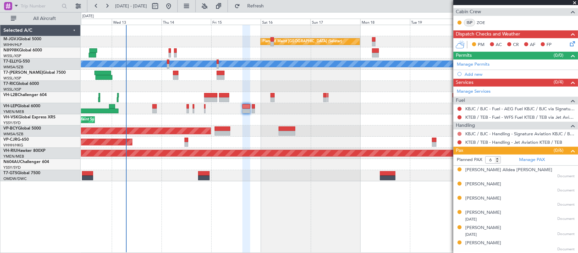
click at [457, 132] on button at bounding box center [459, 134] width 4 height 4
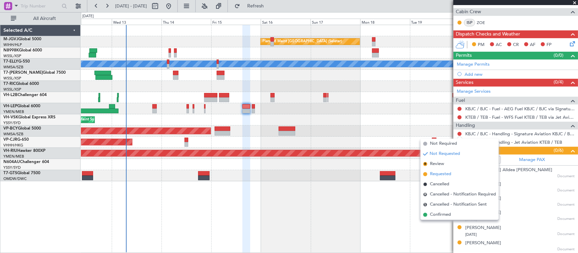
click at [437, 172] on span "Requested" at bounding box center [440, 174] width 21 height 7
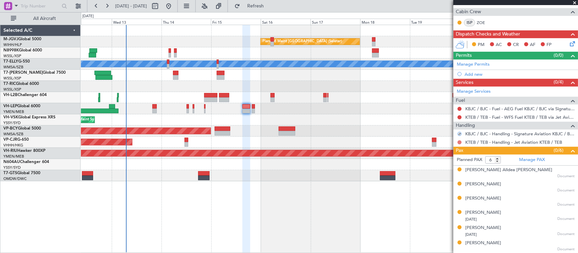
click at [461, 143] on button at bounding box center [459, 142] width 4 height 4
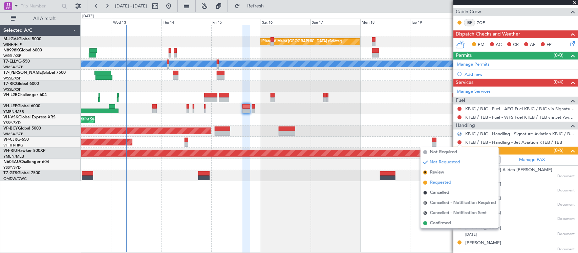
click at [434, 180] on span "Requested" at bounding box center [440, 182] width 21 height 7
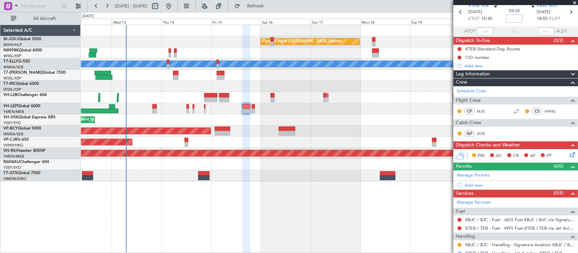
scroll to position [0, 0]
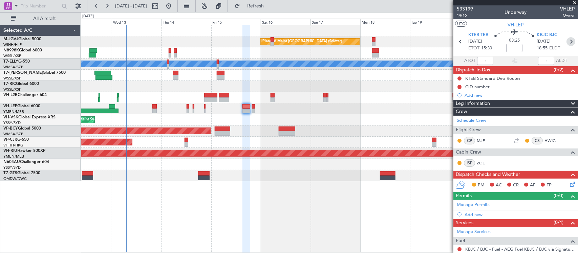
click at [566, 42] on icon at bounding box center [570, 41] width 9 height 9
type input "0"
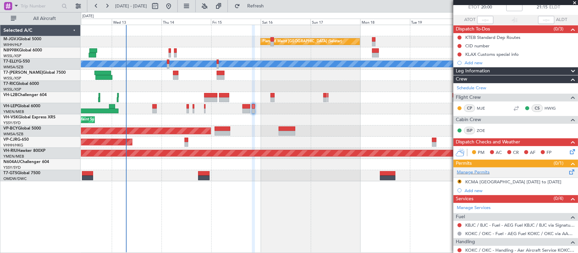
scroll to position [95, 0]
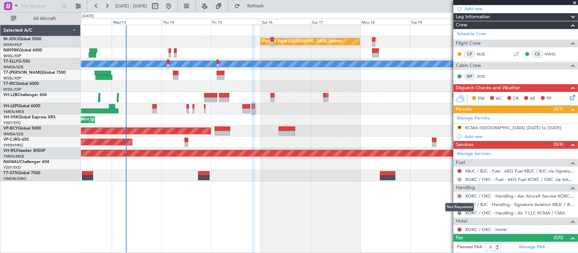
click at [461, 195] on button at bounding box center [459, 196] width 4 height 4
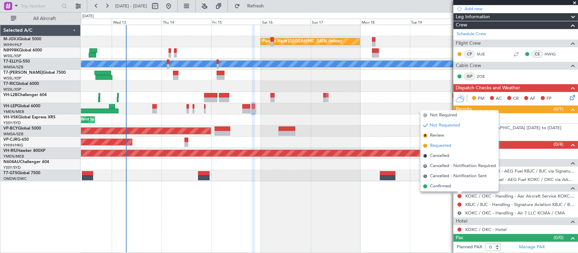
click at [449, 143] on span "Requested" at bounding box center [440, 146] width 21 height 7
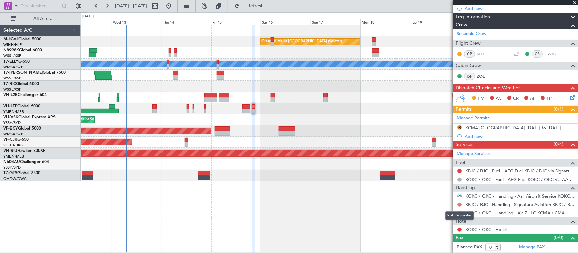
click at [459, 205] on button at bounding box center [459, 205] width 4 height 4
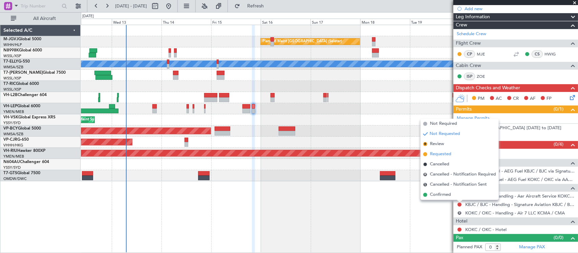
click at [446, 154] on span "Requested" at bounding box center [440, 154] width 21 height 7
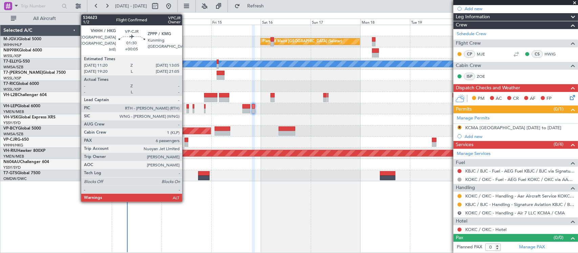
click at [185, 143] on div at bounding box center [186, 144] width 4 height 5
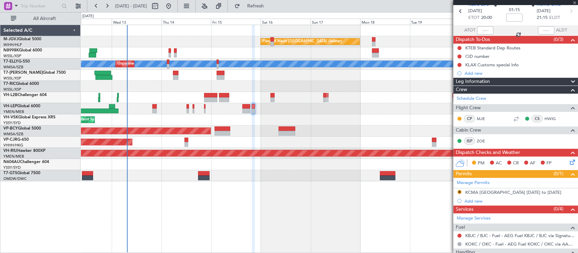
scroll to position [0, 0]
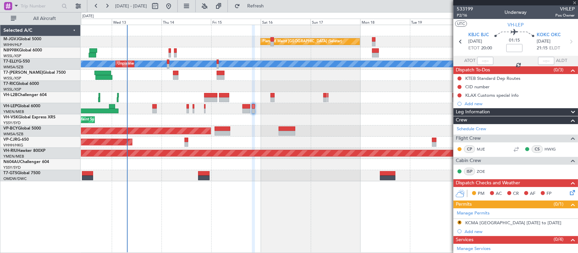
type input "+00:05"
type input "6"
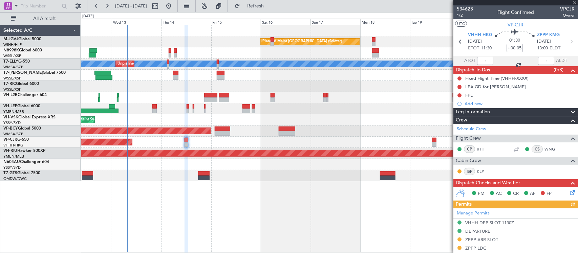
scroll to position [187, 0]
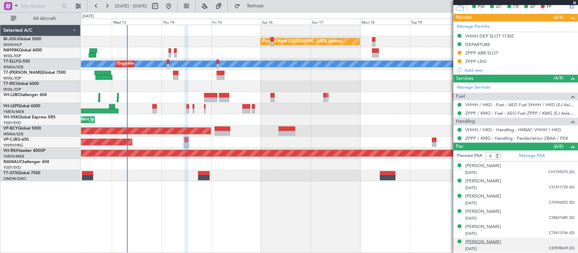
click at [493, 242] on div "Zhiqing ZHANG" at bounding box center [483, 242] width 36 height 7
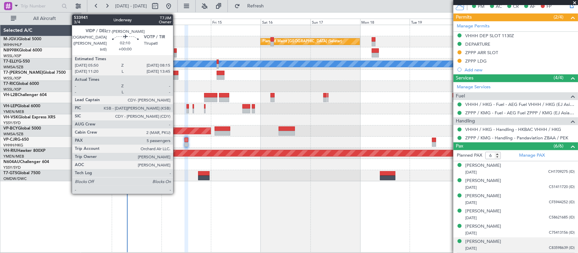
click at [176, 74] on div at bounding box center [175, 73] width 5 height 5
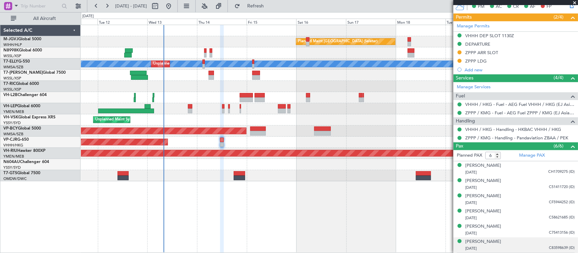
click at [299, 130] on div "Planned Maint [GEOGRAPHIC_DATA] (Sultan [PERSON_NAME] [PERSON_NAME] - Subang)" at bounding box center [329, 131] width 497 height 11
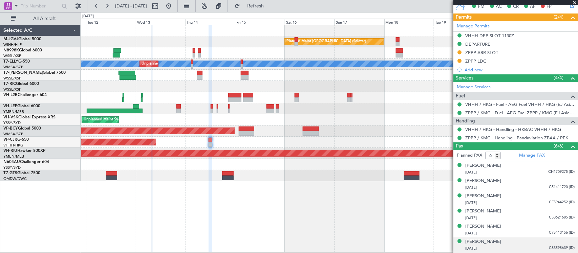
click at [287, 129] on div "Planned Maint [GEOGRAPHIC_DATA] (Sultan [PERSON_NAME] [PERSON_NAME] - Subang)" at bounding box center [329, 131] width 497 height 11
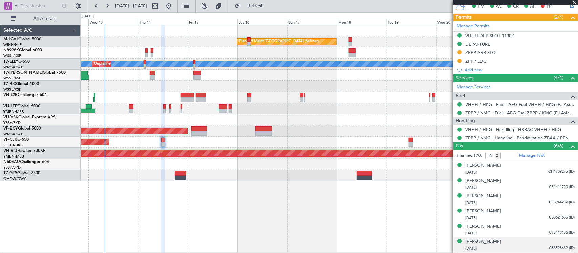
click at [296, 119] on div "Unplanned Maint Sydney ([PERSON_NAME] Intl)" at bounding box center [329, 119] width 497 height 11
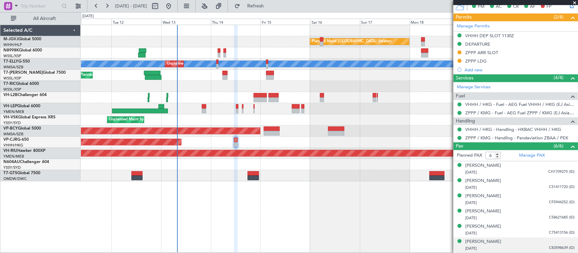
click at [377, 99] on div at bounding box center [377, 99] width 1 height 5
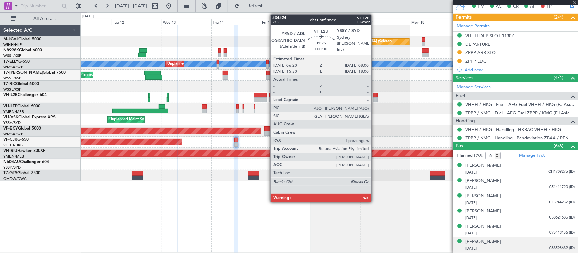
type input "1"
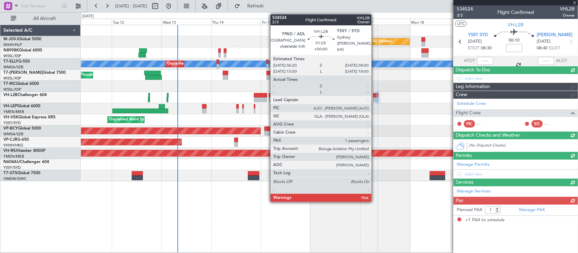
scroll to position [0, 0]
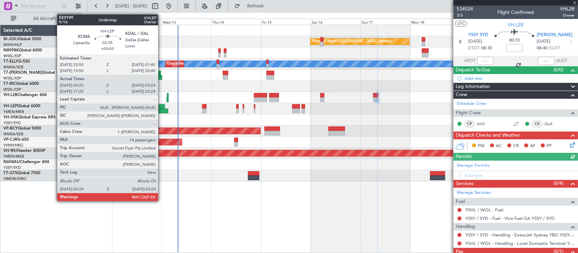
click at [161, 109] on div at bounding box center [140, 111] width 56 height 5
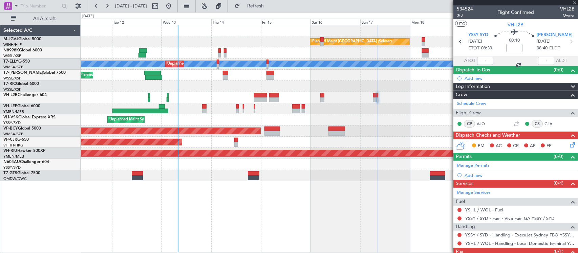
type input "00:35"
type input "03:19"
type input "14"
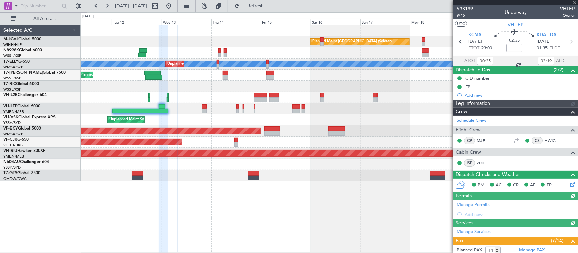
type input "Terry Leung (LEU)"
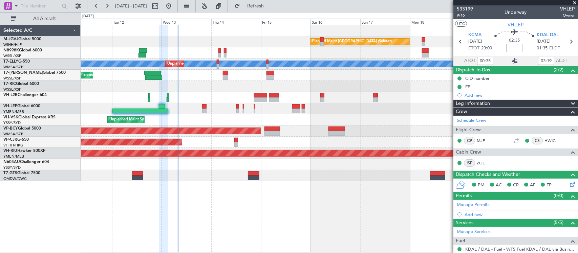
click at [511, 62] on icon at bounding box center [515, 61] width 8 height 8
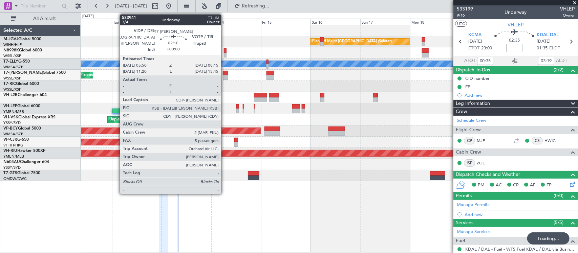
click at [224, 75] on div at bounding box center [225, 77] width 5 height 5
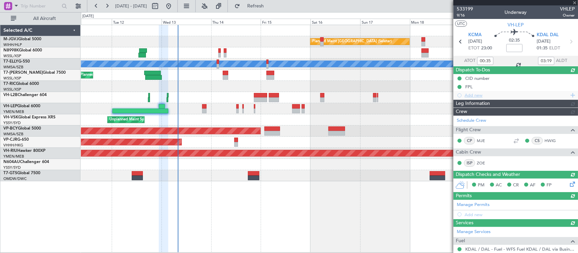
type input "5"
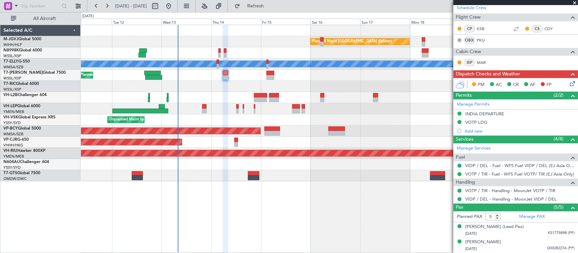
scroll to position [141, 0]
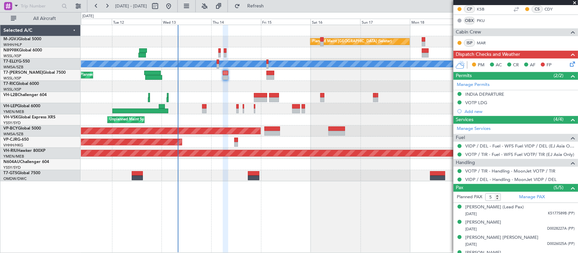
click at [568, 63] on icon at bounding box center [570, 62] width 5 height 5
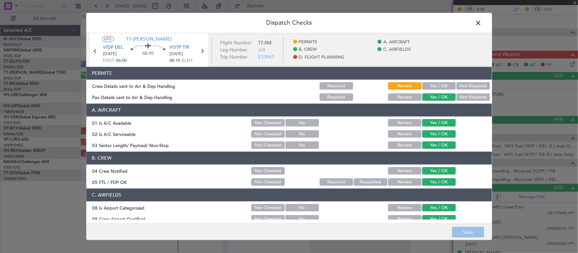
click at [434, 84] on button "Yes / OK" at bounding box center [439, 86] width 34 height 7
click at [461, 235] on button "Save" at bounding box center [468, 232] width 32 height 11
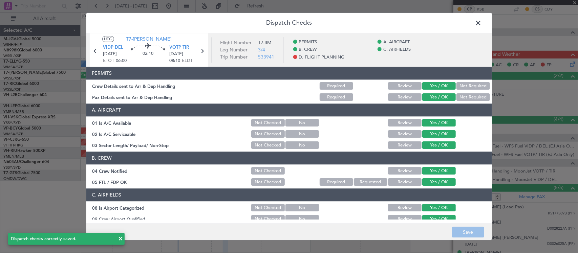
click at [482, 22] on span at bounding box center [482, 25] width 0 height 14
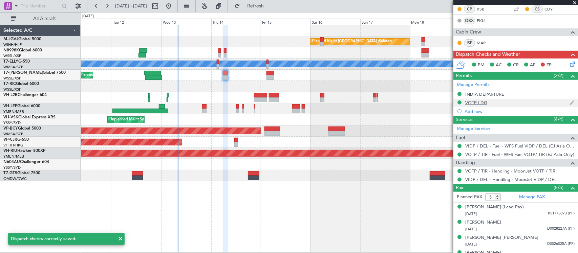
scroll to position [0, 0]
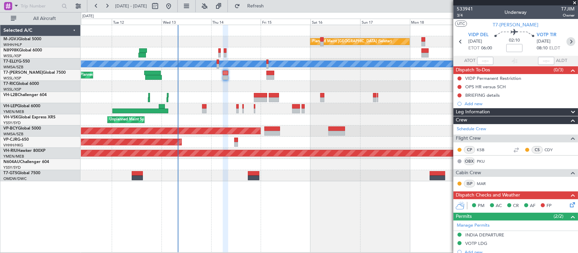
click at [566, 42] on icon at bounding box center [570, 41] width 9 height 9
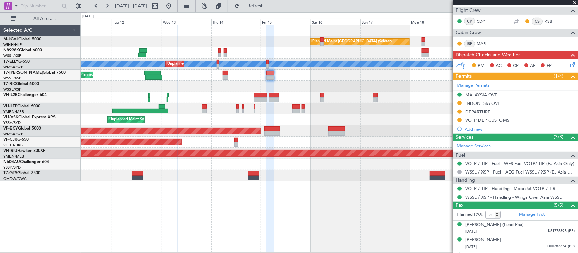
scroll to position [180, 0]
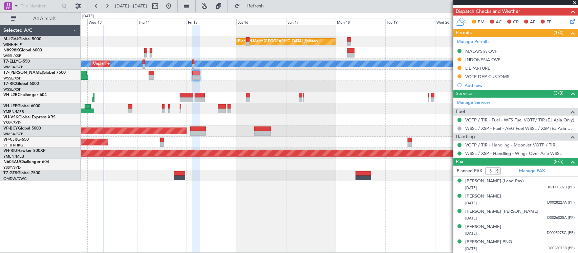
click at [307, 136] on div "Planned Maint [GEOGRAPHIC_DATA] (Sultan [PERSON_NAME] [PERSON_NAME] - Subang)" at bounding box center [329, 131] width 497 height 11
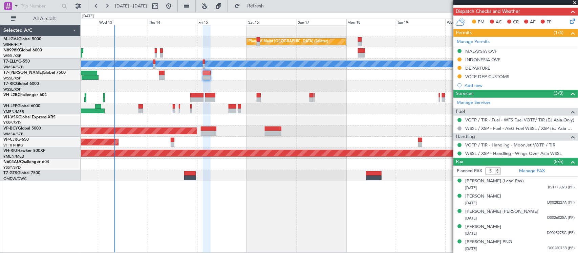
click at [332, 145] on div "Planned Maint Singapore (Seletar) Unplanned Maint Kuala Lumpur (Sultan Abdul Az…" at bounding box center [329, 103] width 497 height 156
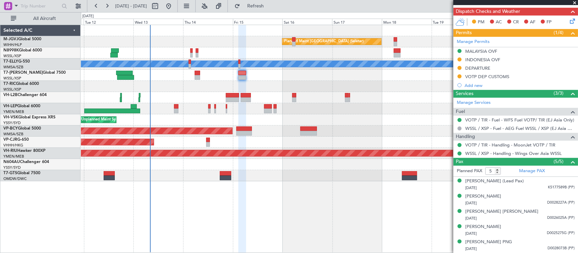
click at [315, 143] on div "Planned Maint Singapore (Seletar) Unplanned Maint Kuala Lumpur (Sultan Abdul Az…" at bounding box center [329, 103] width 497 height 156
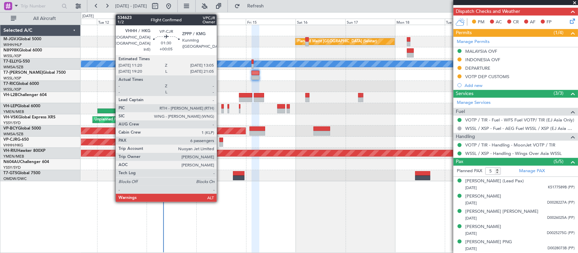
click at [220, 140] on div at bounding box center [221, 140] width 4 height 5
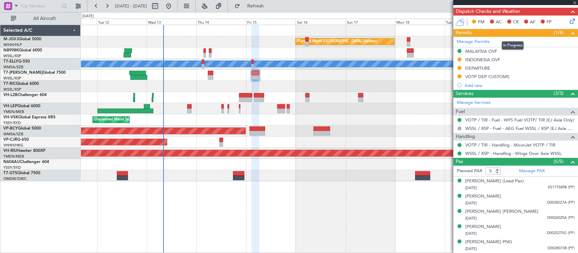
type input "+00:05"
type input "6"
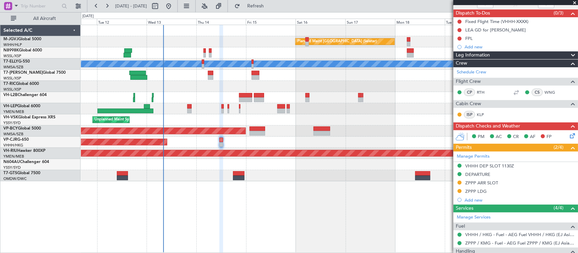
scroll to position [70, 0]
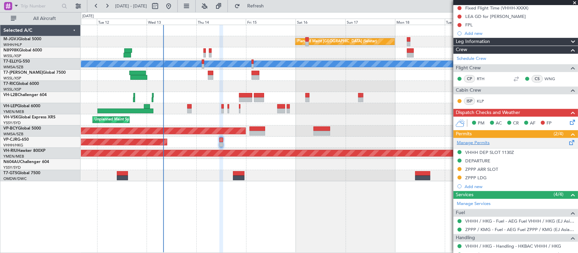
click at [482, 144] on link "Manage Permits" at bounding box center [473, 143] width 33 height 7
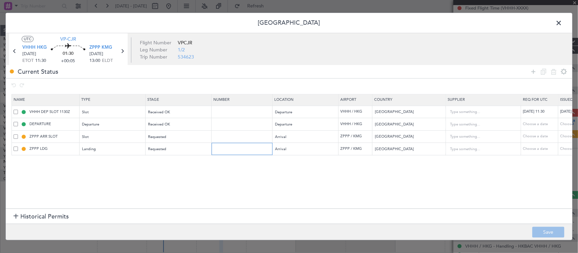
click at [240, 150] on input "text" at bounding box center [242, 149] width 59 height 6
paste input "CAD/B252079"
type input "CAD/B252079"
click at [562, 148] on div "Choose a date" at bounding box center [577, 149] width 35 height 6
select select "8"
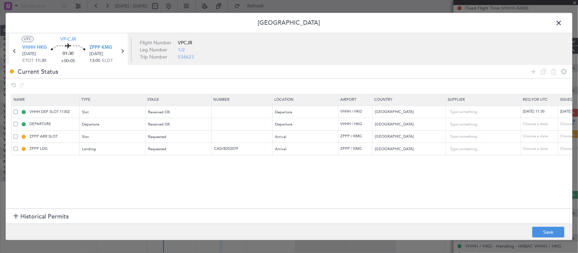
select select "2025"
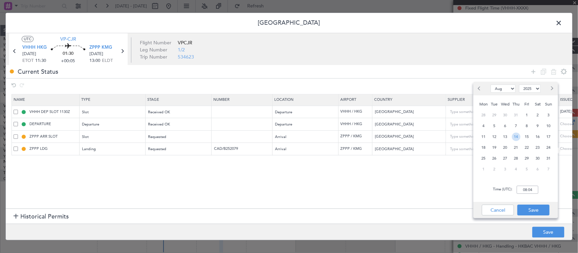
click at [518, 136] on span "14" at bounding box center [516, 137] width 8 height 8
click at [533, 191] on input "00:00" at bounding box center [528, 190] width 22 height 8
type input "11:30"
click at [530, 207] on button "Save" at bounding box center [533, 210] width 32 height 11
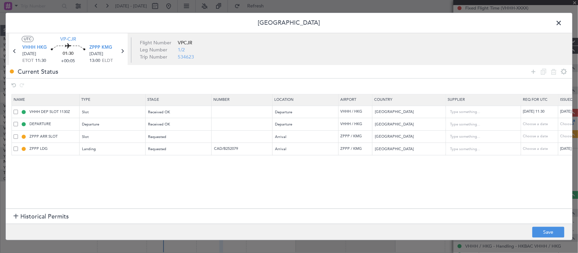
click at [563, 139] on div "Choose a date" at bounding box center [577, 137] width 35 height 6
select select "8"
select select "2025"
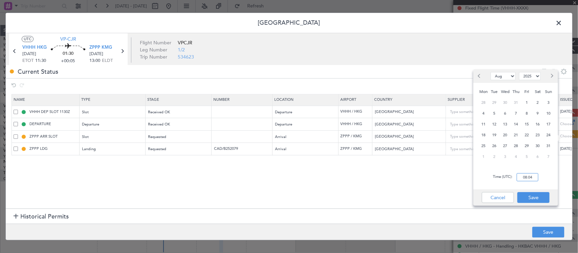
click at [532, 178] on input "08:04" at bounding box center [528, 177] width 22 height 8
click at [517, 124] on span "14" at bounding box center [516, 124] width 8 height 8
click at [532, 176] on input "00:00" at bounding box center [528, 177] width 22 height 8
type input "13:00"
click at [538, 193] on button "Save" at bounding box center [533, 197] width 32 height 11
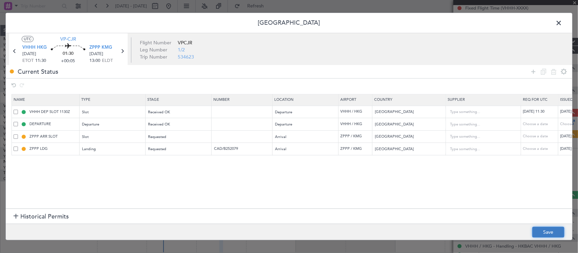
click at [540, 231] on button "Save" at bounding box center [548, 232] width 32 height 11
type input "ZPPP ARR SLOT 1300Z"
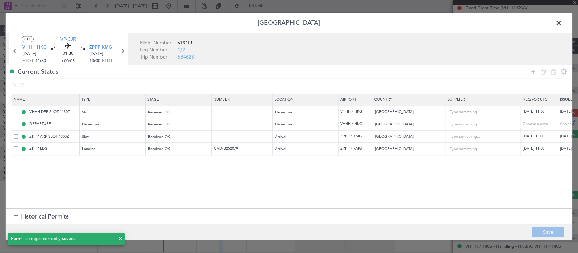
click at [562, 23] on span at bounding box center [562, 25] width 0 height 14
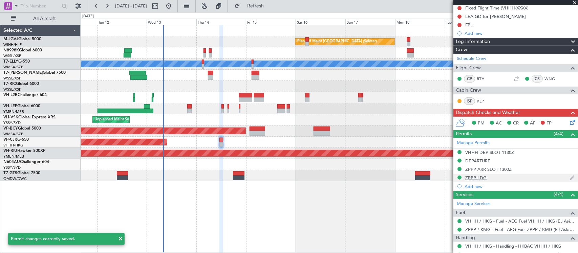
click at [467, 179] on div "ZPPP LDG" at bounding box center [475, 178] width 21 height 6
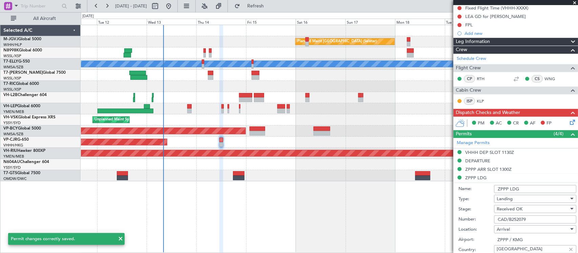
scroll to position [406, 0]
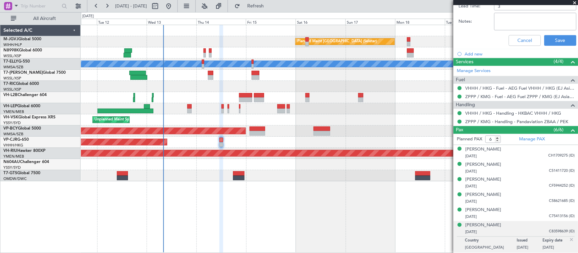
click at [516, 24] on textarea "Notes:" at bounding box center [535, 22] width 82 height 18
paste textarea "SIKOU R339 BSE A599 LXI"
click at [559, 19] on textarea "SIKOU R339 BSE A599 LXI" at bounding box center [535, 22] width 82 height 18
paste textarea "FLIGHT ROUTE:SIKOU R339 BSE A599 LXI PERMISSION NUMBER:CAD/B252079"
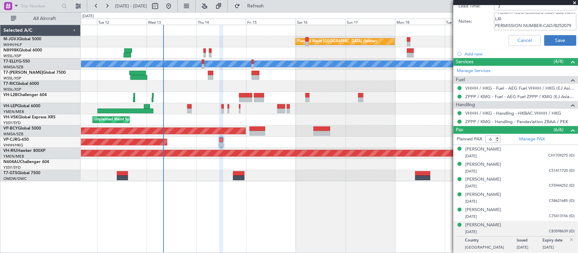
type textarea "FLIGHT ROUTE:SIKOU R339 BSE A599 LXI PERMISSION NUMBER:CAD/B252079"
click at [549, 38] on button "Save" at bounding box center [560, 40] width 32 height 11
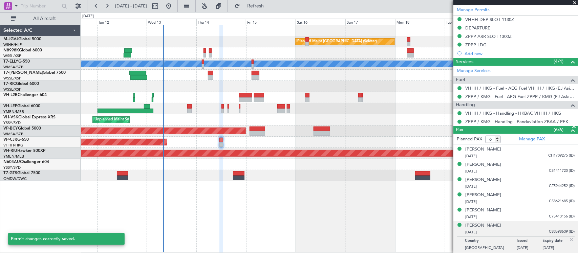
scroll to position [204, 0]
click at [498, 36] on div "ZPPP ARR SLOT 1300Z" at bounding box center [488, 37] width 46 height 6
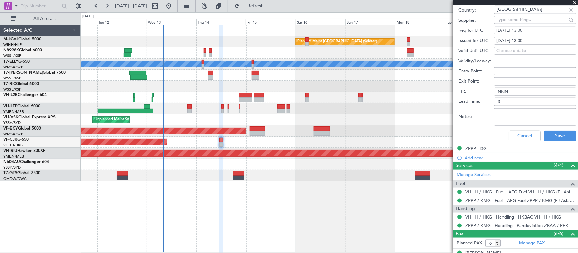
scroll to position [195, 0]
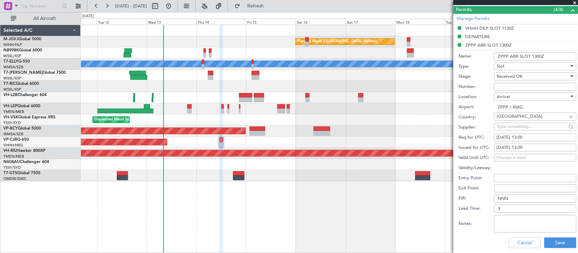
click at [526, 229] on textarea "Notes:" at bounding box center [535, 224] width 82 height 18
paste textarea "VPCJR G650 VHHH1130 1300ZPPP ON 14AUG2025"
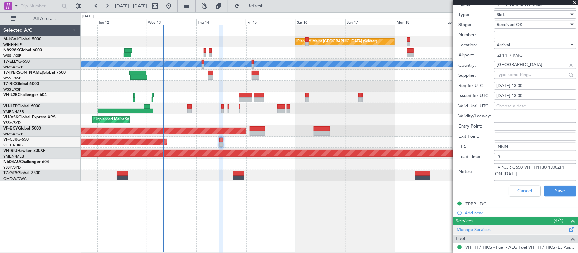
scroll to position [265, 0]
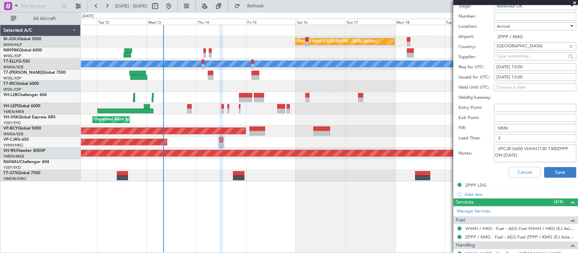
type textarea "VPCJR G650 VHHH1130 1300ZPPP ON 14AUG2025"
click at [551, 168] on button "Save" at bounding box center [560, 172] width 32 height 11
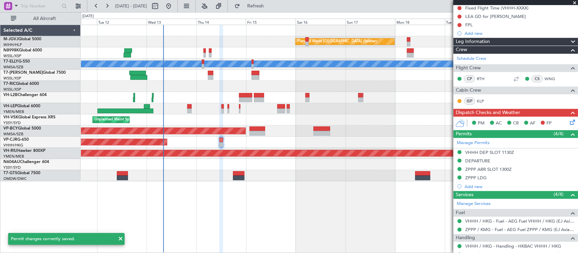
scroll to position [0, 0]
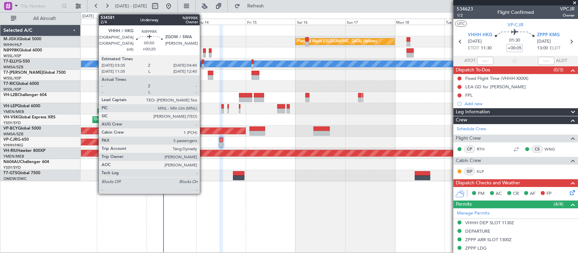
click at [203, 53] on div at bounding box center [204, 55] width 2 height 5
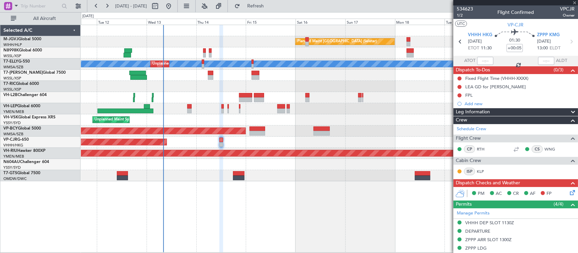
type input "+00:20"
type input "5"
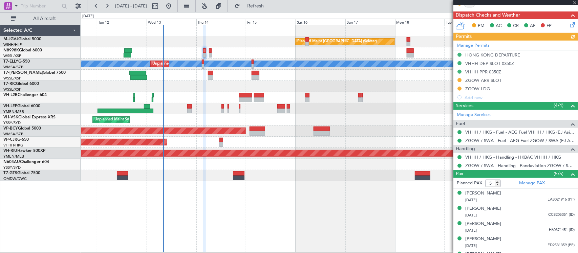
scroll to position [180, 0]
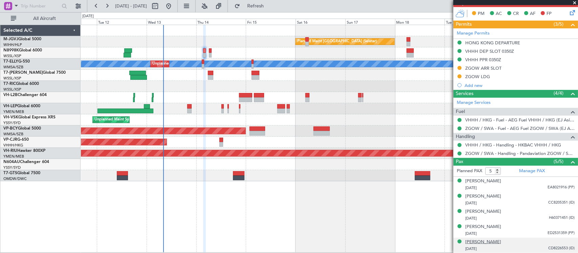
click at [485, 241] on div "Zhehong XU" at bounding box center [483, 242] width 36 height 7
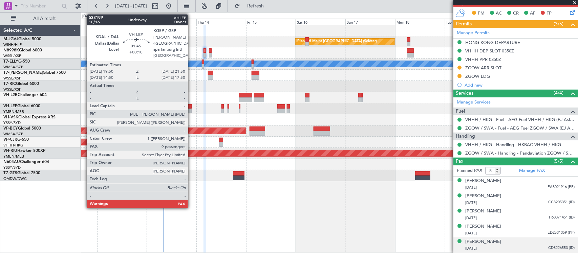
click at [191, 110] on div at bounding box center [189, 111] width 4 height 5
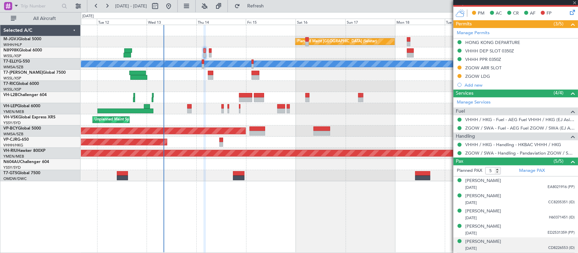
type input "+00:10"
type input "9"
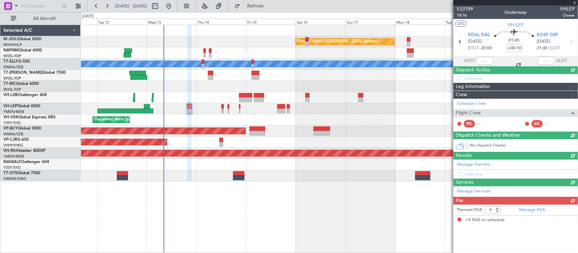
scroll to position [0, 0]
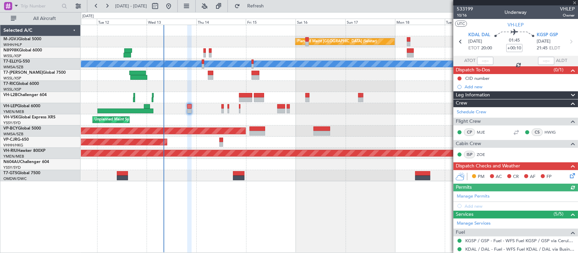
click at [568, 176] on icon at bounding box center [570, 174] width 5 height 5
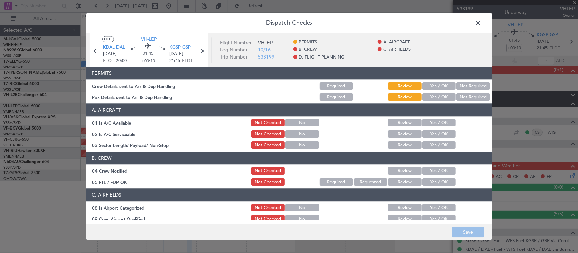
click at [436, 86] on button "Yes / OK" at bounding box center [439, 86] width 34 height 7
click at [437, 95] on button "Yes / OK" at bounding box center [439, 97] width 34 height 7
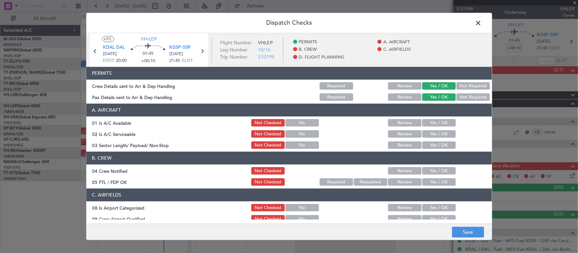
click at [435, 124] on button "Yes / OK" at bounding box center [439, 122] width 34 height 7
click at [435, 131] on button "Yes / OK" at bounding box center [439, 134] width 34 height 7
click at [436, 144] on button "Yes / OK" at bounding box center [439, 145] width 34 height 7
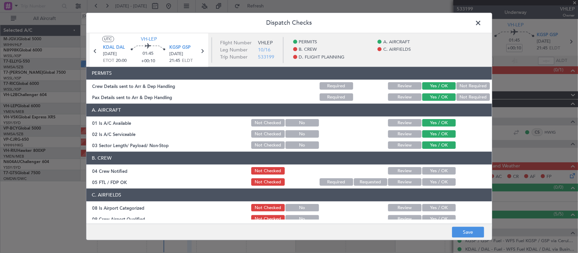
click at [437, 170] on button "Yes / OK" at bounding box center [439, 171] width 34 height 7
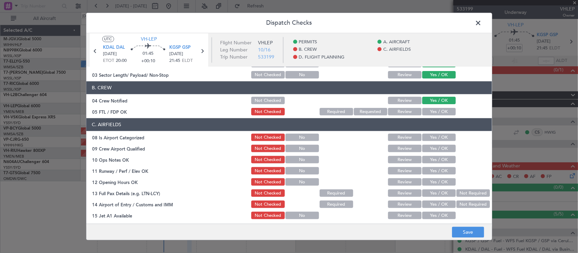
click at [440, 139] on button "Yes / OK" at bounding box center [439, 137] width 34 height 7
click at [441, 148] on button "Yes / OK" at bounding box center [439, 148] width 34 height 7
click at [442, 159] on button "Yes / OK" at bounding box center [439, 159] width 34 height 7
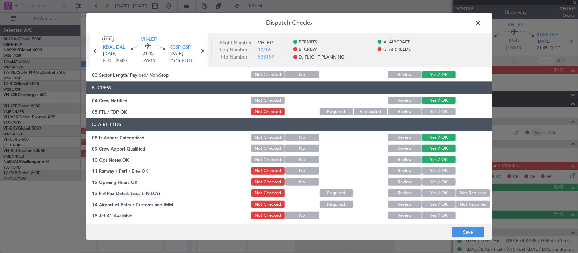
click at [442, 168] on button "Yes / OK" at bounding box center [439, 171] width 34 height 7
click at [440, 179] on button "Yes / OK" at bounding box center [439, 182] width 34 height 7
click at [440, 192] on button "Yes / OK" at bounding box center [439, 193] width 34 height 7
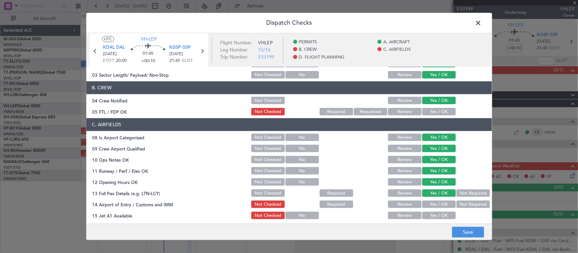
click at [456, 204] on button "Not Required" at bounding box center [473, 204] width 34 height 7
click at [440, 213] on button "Yes / OK" at bounding box center [439, 215] width 34 height 7
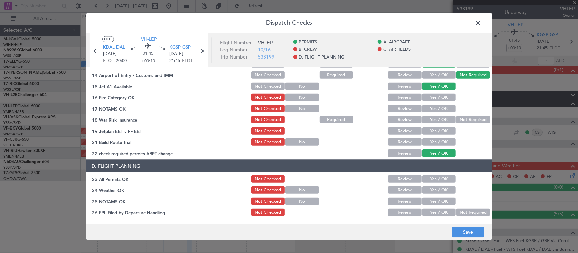
scroll to position [173, 0]
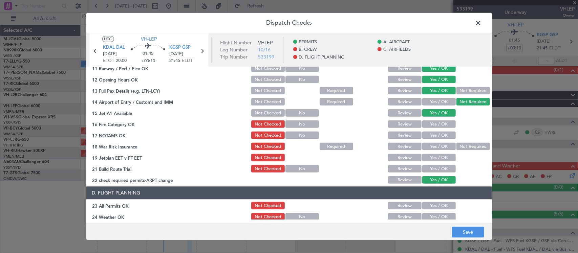
click at [433, 121] on button "Yes / OK" at bounding box center [439, 124] width 34 height 7
click at [437, 132] on button "Yes / OK" at bounding box center [439, 135] width 34 height 7
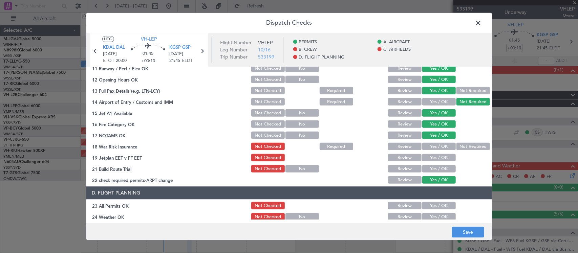
click at [456, 142] on div "Not Required" at bounding box center [472, 146] width 34 height 9
click at [456, 148] on button "Not Required" at bounding box center [473, 146] width 34 height 7
click at [443, 155] on button "Yes / OK" at bounding box center [439, 157] width 34 height 7
click at [439, 167] on button "Yes / OK" at bounding box center [439, 169] width 34 height 7
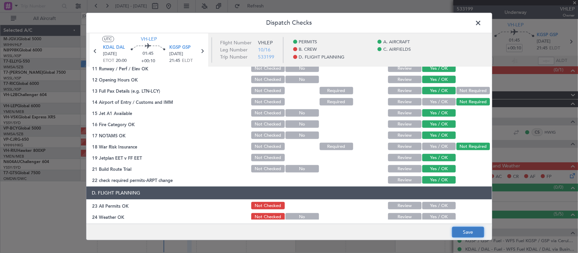
click at [459, 234] on button "Save" at bounding box center [468, 232] width 32 height 11
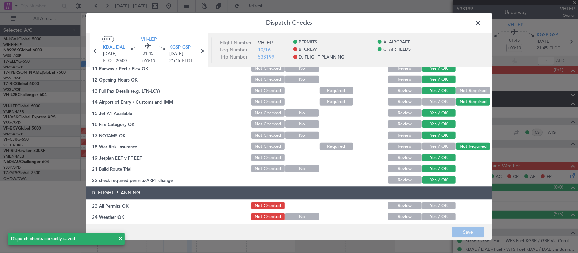
click at [482, 21] on span at bounding box center [482, 25] width 0 height 14
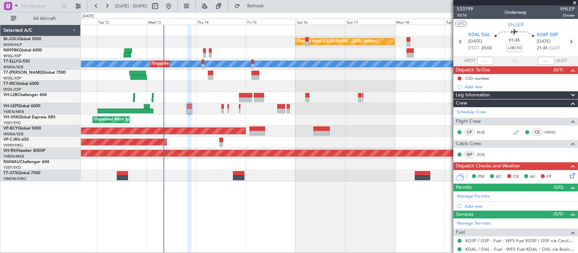
click at [202, 53] on div at bounding box center [329, 52] width 497 height 11
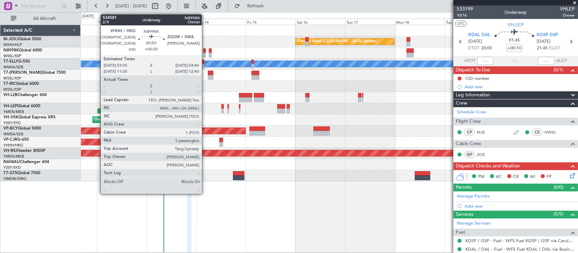
click at [205, 53] on div at bounding box center [204, 55] width 2 height 5
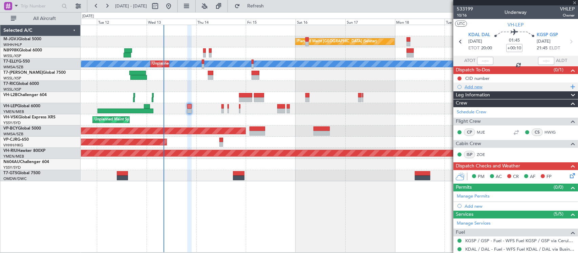
type input "+00:20"
type input "5"
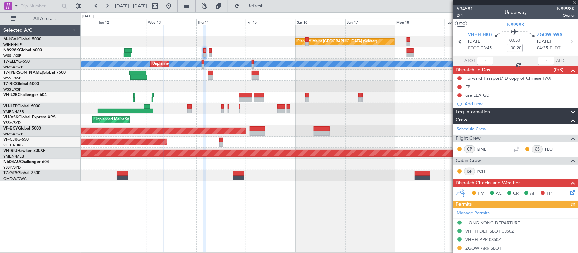
scroll to position [141, 0]
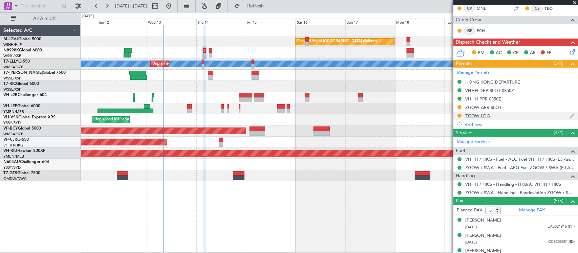
click at [476, 117] on div "ZGOW LDG" at bounding box center [477, 116] width 25 height 6
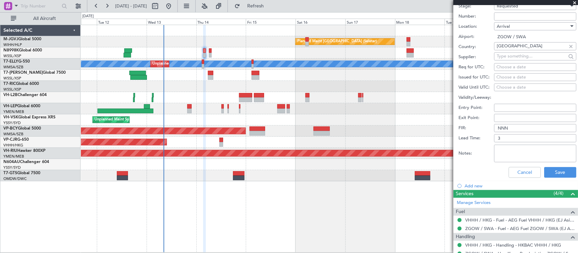
scroll to position [212, 0]
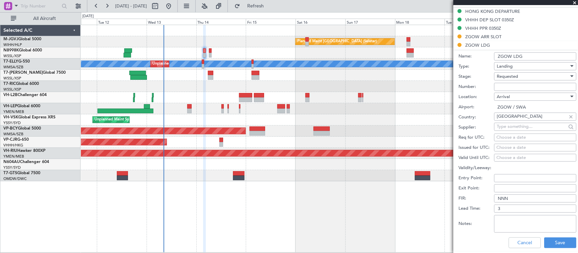
click at [517, 87] on input "Number:" at bounding box center [535, 87] width 82 height 8
paste input "CAD/B252078"
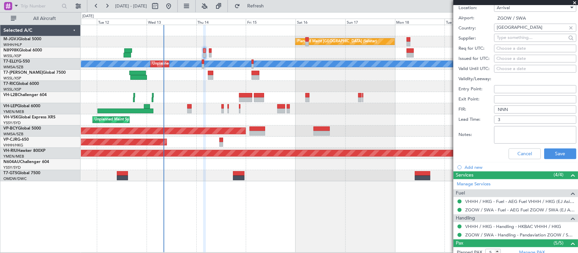
scroll to position [352, 0]
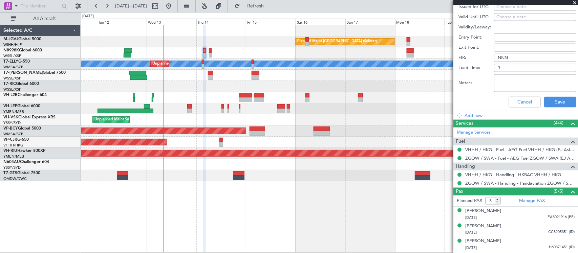
type input "CAD/B252078"
click at [524, 88] on textarea "Notes:" at bounding box center [535, 83] width 82 height 18
click at [504, 82] on textarea "Notes:" at bounding box center [535, 83] width 82 height 18
paste textarea "FLIGHT ROUTE:MAGOG A470 DOTMI PERMISSION NUMBER:CAD/B252078"
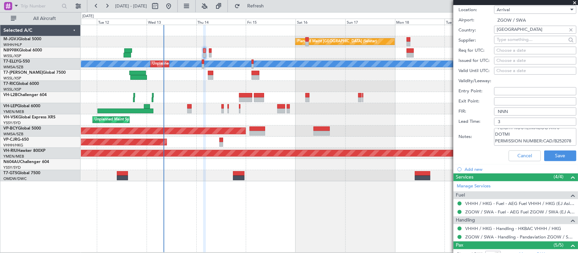
scroll to position [282, 0]
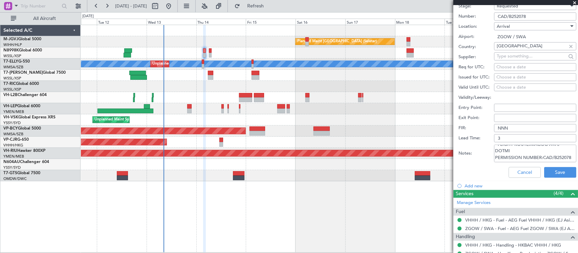
type textarea "FLIGHT ROUTE:MAGOG A470 DOTMI PERMISSION NUMBER:CAD/B252078"
click at [519, 69] on div "Choose a date" at bounding box center [535, 67] width 78 height 7
select select "8"
select select "2025"
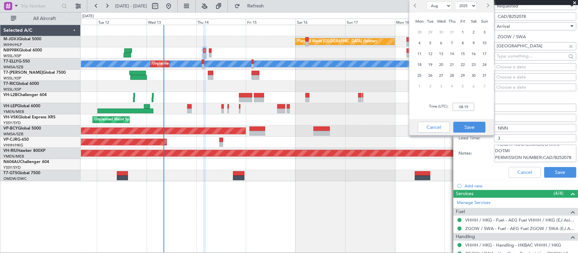
click at [516, 75] on div "Choose a date" at bounding box center [535, 77] width 78 height 7
select select "8"
select select "2025"
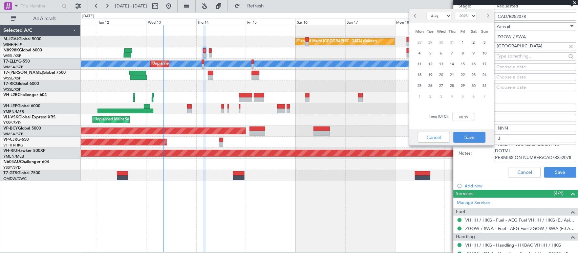
scroll to position [212, 0]
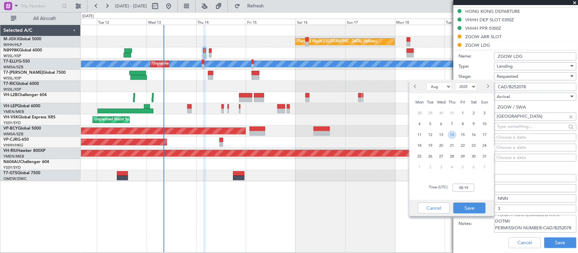
click at [451, 136] on span "14" at bounding box center [452, 135] width 8 height 8
click at [471, 187] on input "00:00" at bounding box center [464, 188] width 22 height 8
type input "03:45"
click at [466, 205] on button "Save" at bounding box center [469, 208] width 32 height 11
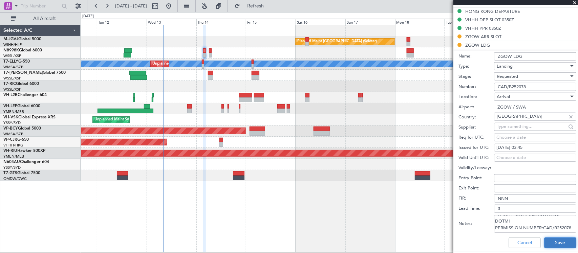
click at [547, 242] on button "Save" at bounding box center [560, 243] width 32 height 11
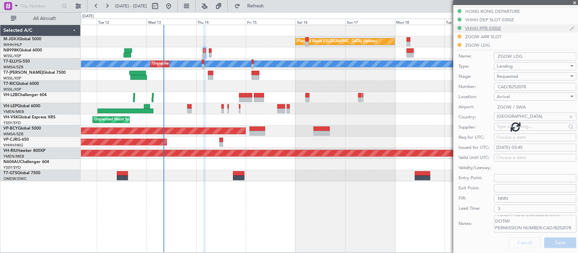
scroll to position [197, 0]
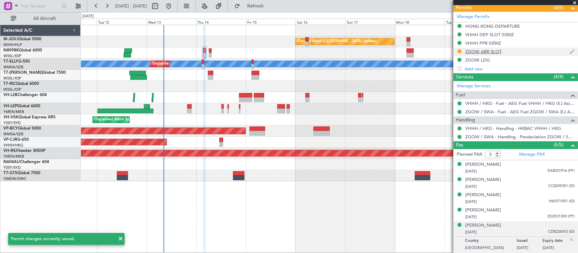
click at [487, 52] on div "ZGOW ARR SLOT" at bounding box center [483, 52] width 36 height 6
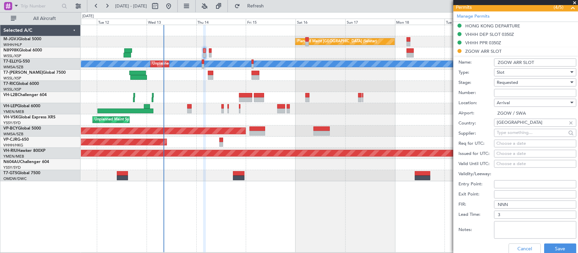
scroll to position [212, 0]
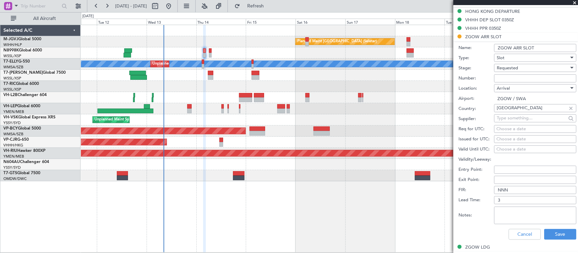
click at [513, 142] on div "Choose a date" at bounding box center [535, 139] width 78 height 7
select select "8"
select select "2025"
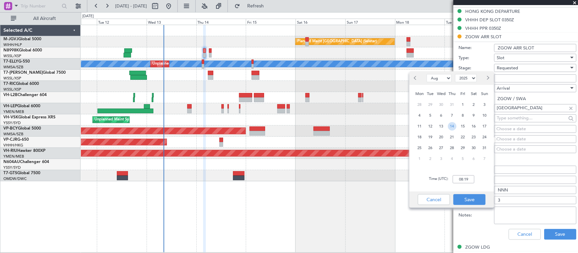
click at [451, 126] on span "14" at bounding box center [452, 126] width 8 height 8
click at [471, 180] on input "00:00" at bounding box center [464, 179] width 22 height 8
type input "04:35"
click at [475, 199] on button "Save" at bounding box center [469, 199] width 32 height 11
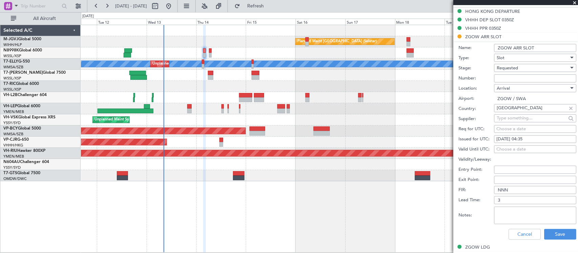
click at [515, 214] on textarea "Notes:" at bounding box center [535, 216] width 82 height 18
paste textarea "N8998K GL6T VHHH0345 0435ZGOW ON 14AUG2025"
type textarea "N8998K GL6T VHHH0345 0435ZGOW ON 14AUG2025"
click at [549, 231] on button "Save" at bounding box center [560, 234] width 32 height 11
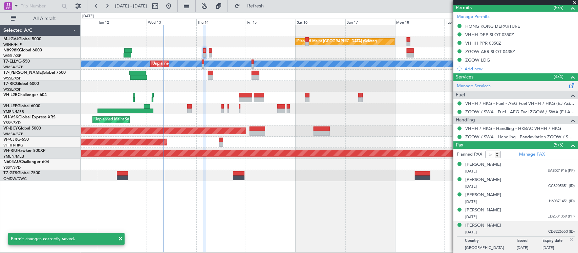
scroll to position [0, 0]
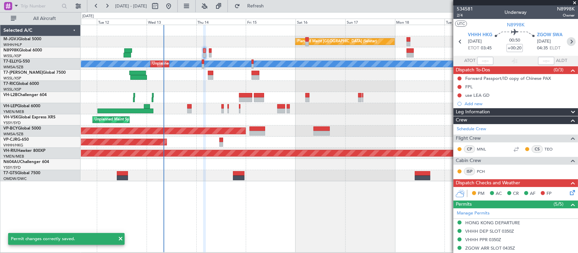
click at [567, 41] on icon at bounding box center [571, 41] width 9 height 9
type input "7"
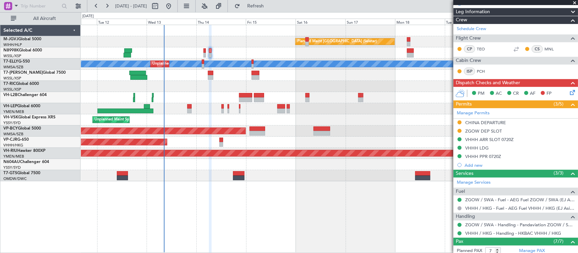
scroll to position [141, 0]
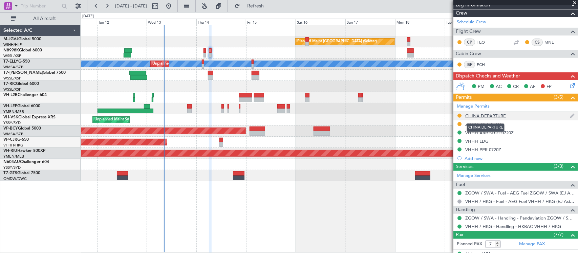
click at [495, 118] on div "CHINA DEPARTURE" at bounding box center [485, 116] width 41 height 6
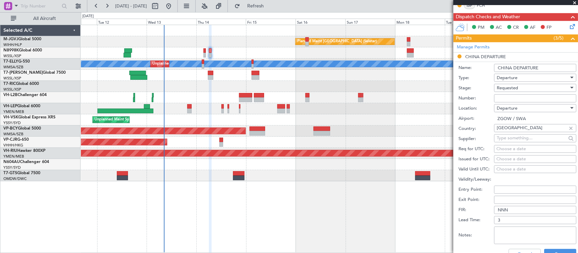
scroll to position [212, 0]
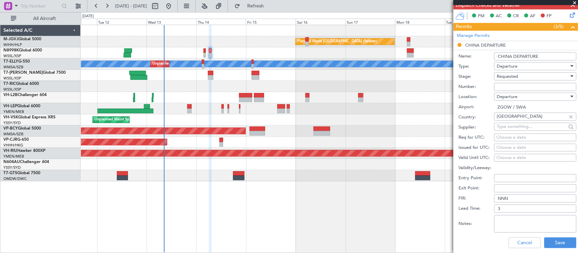
click at [520, 224] on textarea "Notes:" at bounding box center [535, 224] width 82 height 18
paste textarea "FLIGHT ROUTE:DOTMI A470 MAGOG PERMISSION NUMBER:CAD/B252078"
drag, startPoint x: 548, startPoint y: 227, endPoint x: 515, endPoint y: 230, distance: 33.3
click at [515, 230] on textarea "FLIGHT ROUTE:DOTMI A470 MAGOG PERMISSION NUMBER:CAD/B252078" at bounding box center [535, 224] width 82 height 18
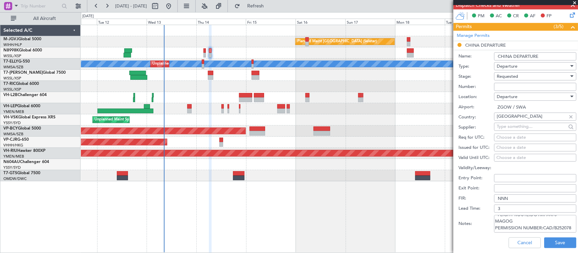
type textarea "FLIGHT ROUTE:DOTMI A470 MAGOG PERMISSION NUMBER:CAD/B252078"
click at [513, 88] on input "Number:" at bounding box center [535, 87] width 82 height 8
paste input "CAD/B252078"
type input "CAD/B252078"
click at [510, 149] on div "Choose a date" at bounding box center [535, 148] width 78 height 7
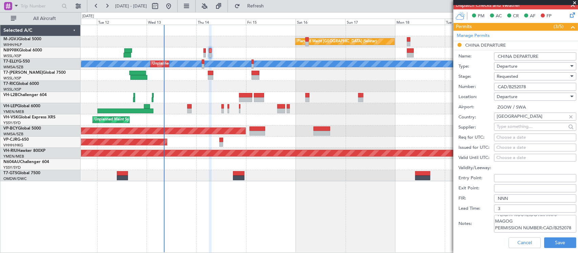
select select "8"
select select "2025"
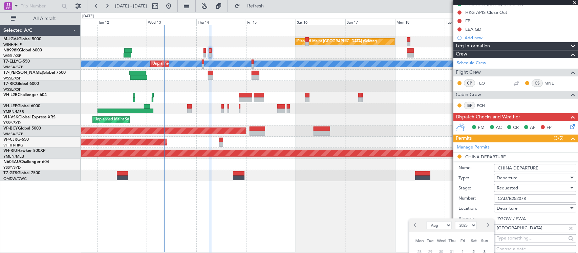
scroll to position [212, 0]
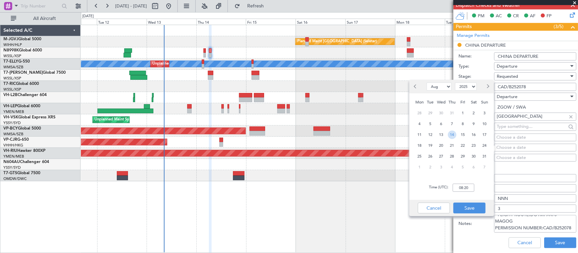
click at [451, 134] on span "14" at bounding box center [452, 135] width 8 height 8
click at [473, 191] on input "00:00" at bounding box center [464, 188] width 22 height 8
type input "06:30"
click at [471, 203] on button "Save" at bounding box center [469, 208] width 32 height 11
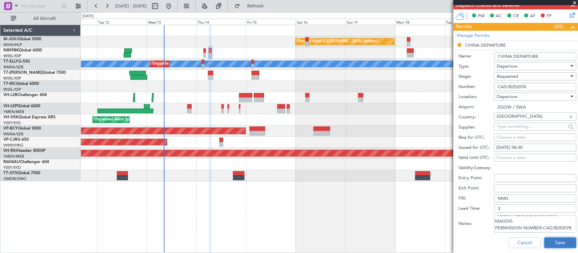
click at [559, 245] on button "Save" at bounding box center [560, 243] width 32 height 11
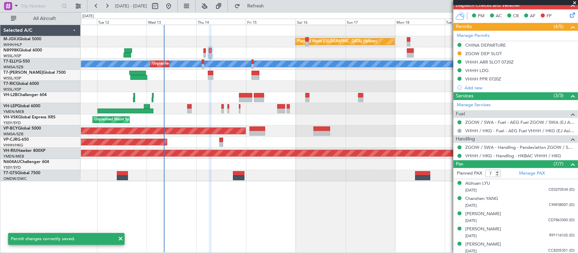
click at [476, 54] on div "ZGOW DEP SLOT" at bounding box center [483, 54] width 37 height 6
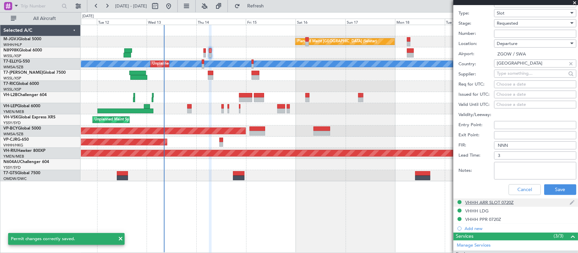
scroll to position [352, 0]
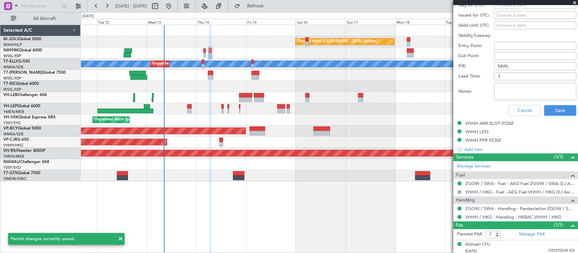
click at [517, 87] on textarea "Notes:" at bounding box center [535, 92] width 82 height 18
paste textarea "N8998K GL6T ZGOW0630 0720VHHH ON 14AUG2025"
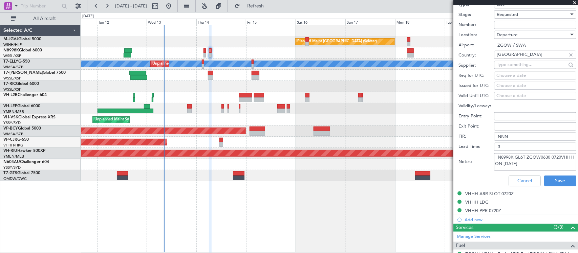
scroll to position [212, 0]
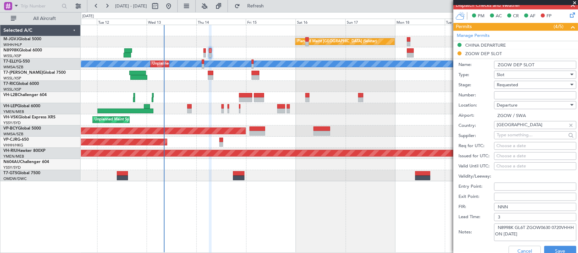
type textarea "N8998K GL6T ZGOW0630 0720VHHH ON 14AUG2025"
click at [516, 156] on div "Choose a date" at bounding box center [535, 156] width 78 height 7
select select "8"
select select "2025"
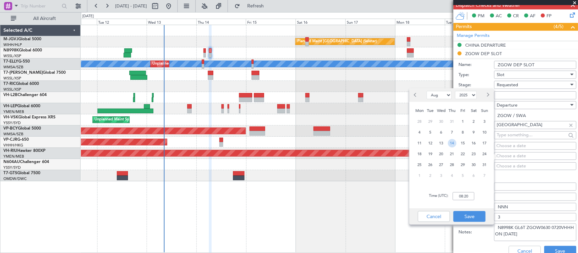
click at [455, 141] on span "14" at bounding box center [452, 143] width 8 height 8
click at [466, 193] on input "00:00" at bounding box center [464, 196] width 22 height 8
type input "06:30"
click at [469, 219] on button "Save" at bounding box center [469, 216] width 32 height 11
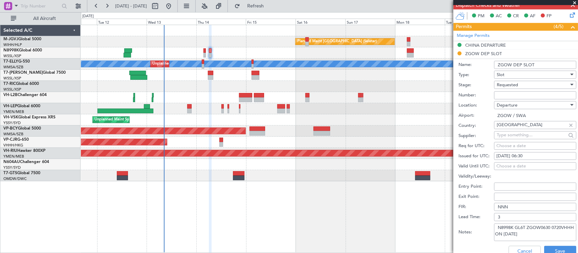
scroll to position [282, 0]
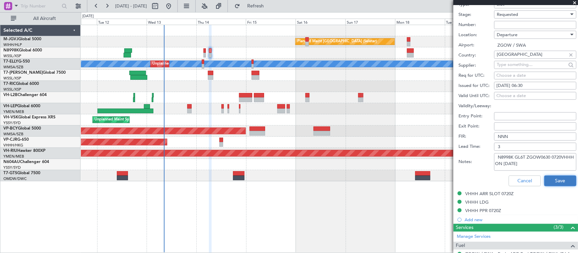
click at [547, 180] on button "Save" at bounding box center [560, 181] width 32 height 11
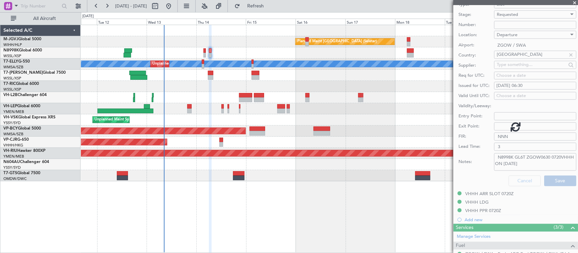
scroll to position [80, 0]
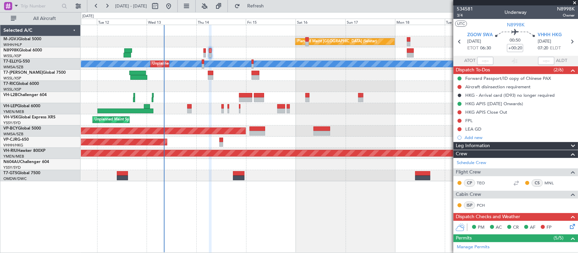
scroll to position [80, 0]
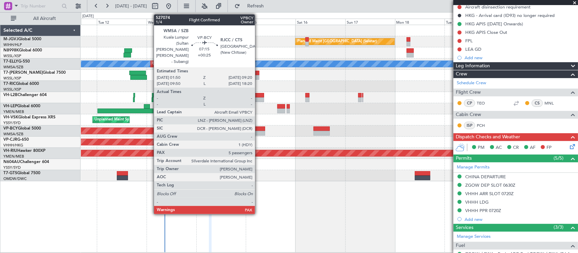
click at [258, 129] on div at bounding box center [257, 129] width 16 height 5
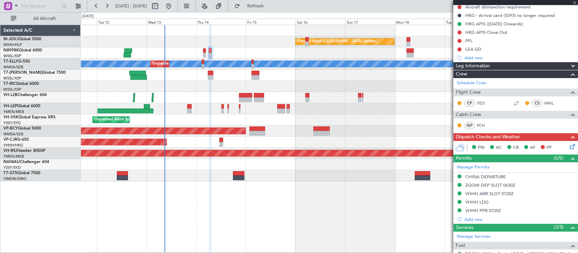
type input "+00:25"
type input "5"
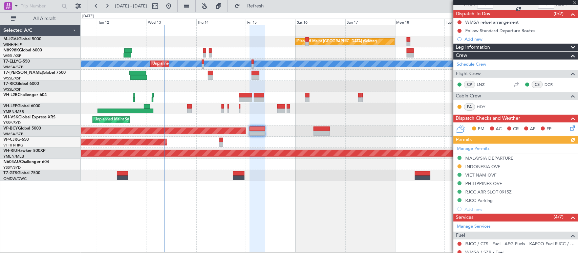
scroll to position [70, 0]
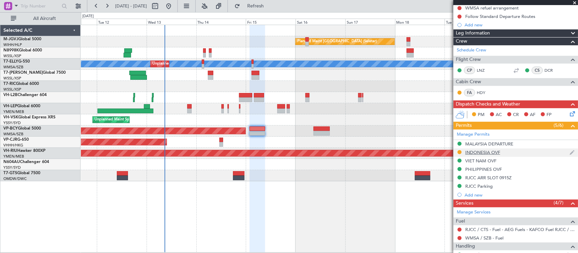
click at [486, 153] on div "INDONESIA OVF" at bounding box center [482, 153] width 35 height 6
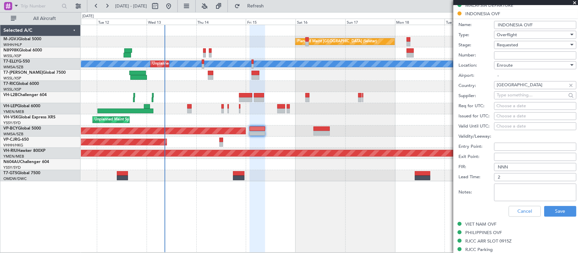
scroll to position [212, 0]
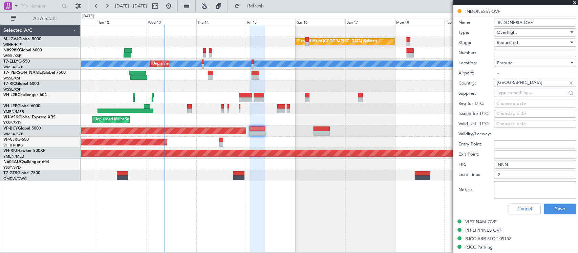
click at [510, 50] on input "Number:" at bounding box center [535, 53] width 82 height 8
paste input "SH11513"
type input "SH11513"
click at [517, 114] on div "Choose a date" at bounding box center [535, 114] width 78 height 7
select select "8"
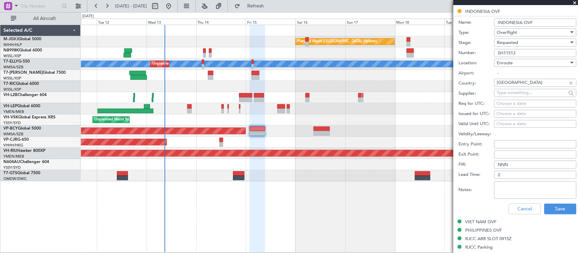
select select "2025"
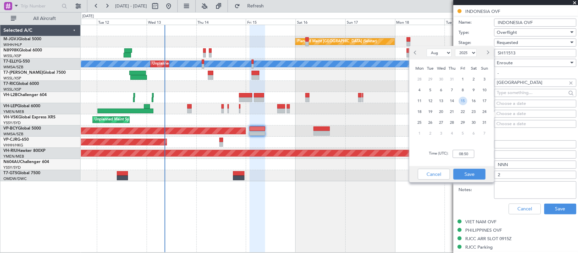
click at [464, 99] on span "15" at bounding box center [463, 101] width 8 height 8
click at [463, 153] on input "00:00" at bounding box center [464, 154] width 22 height 8
type input "02:00"
click at [469, 174] on button "Save" at bounding box center [469, 174] width 32 height 11
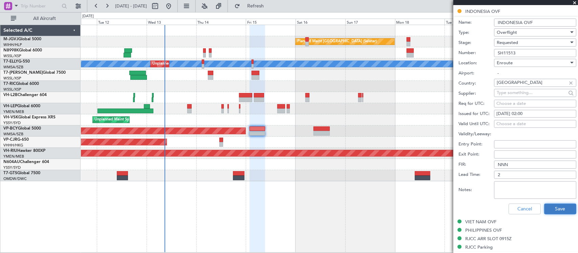
click at [546, 207] on button "Save" at bounding box center [560, 209] width 32 height 11
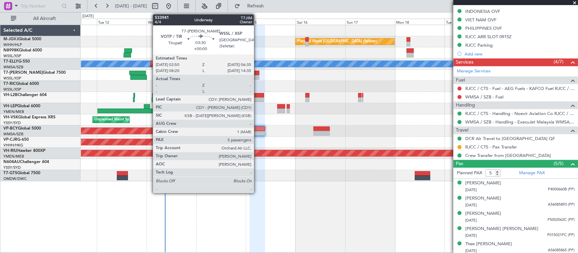
click at [257, 73] on div at bounding box center [255, 73] width 8 height 5
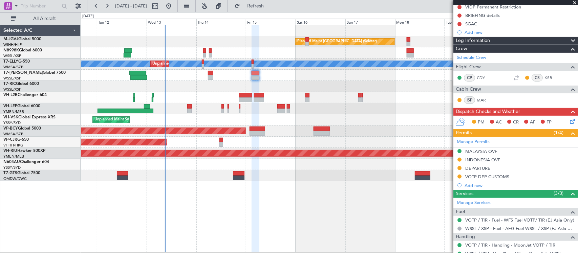
scroll to position [141, 0]
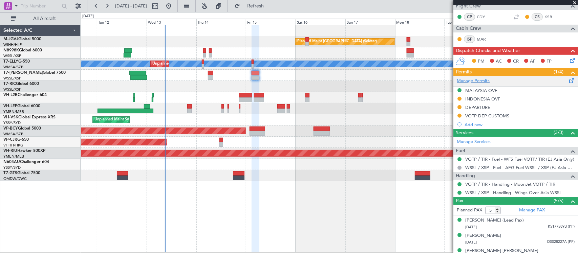
click at [478, 82] on link "Manage Permits" at bounding box center [473, 81] width 33 height 7
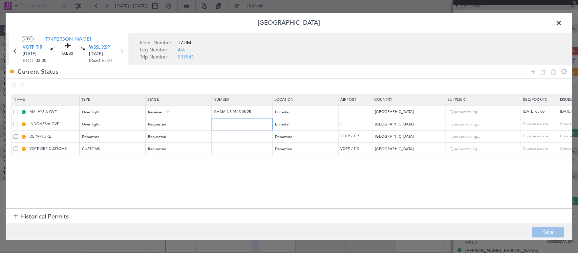
click at [239, 125] on input "text" at bounding box center [242, 125] width 59 height 6
paste input "SH11514"
type input "SH11514"
click at [566, 124] on div "Choose a date" at bounding box center [577, 125] width 35 height 6
select select "8"
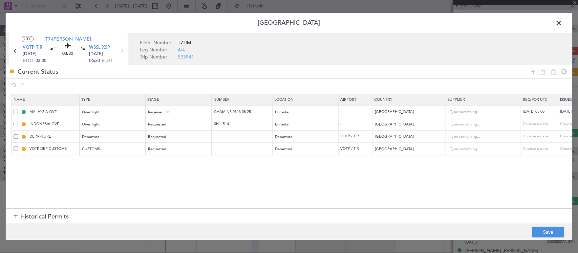
select select "2025"
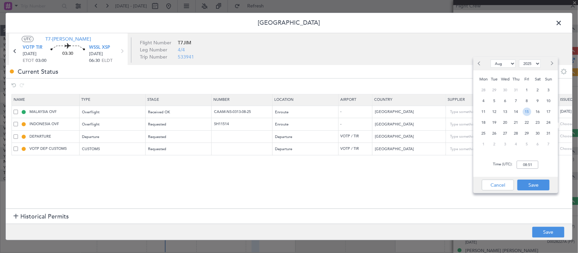
click at [523, 111] on span "15" at bounding box center [527, 112] width 8 height 8
click at [529, 167] on input "00:00" at bounding box center [528, 165] width 22 height 8
type input "03:00"
click at [532, 182] on button "Save" at bounding box center [533, 185] width 32 height 11
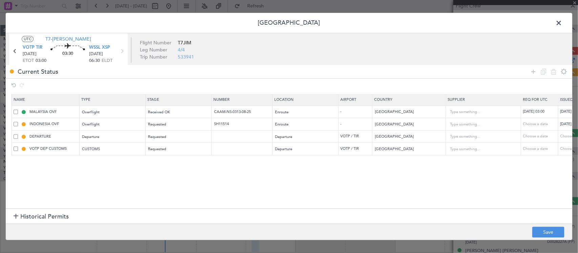
click at [544, 227] on footer "Save" at bounding box center [289, 232] width 566 height 16
click at [546, 231] on button "Save" at bounding box center [548, 232] width 32 height 11
drag, startPoint x: 561, startPoint y: 24, endPoint x: 564, endPoint y: 23, distance: 3.8
click at [562, 24] on span at bounding box center [562, 25] width 0 height 14
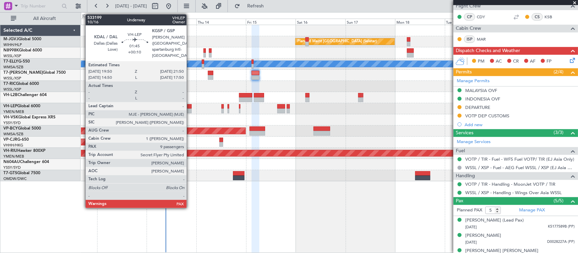
click at [190, 108] on div at bounding box center [189, 106] width 4 height 5
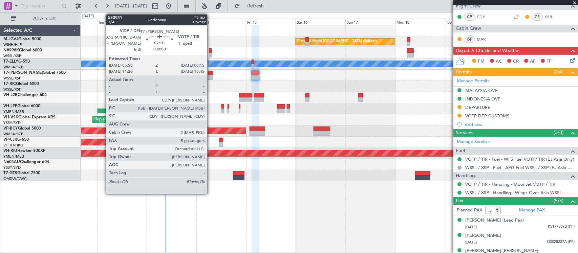
click at [211, 78] on div at bounding box center [210, 77] width 5 height 5
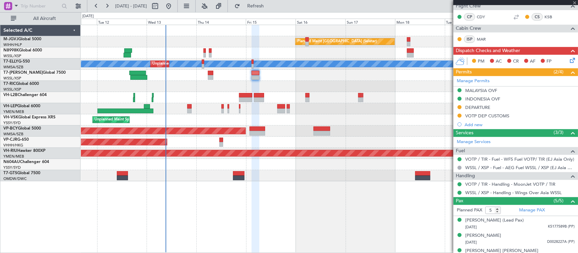
scroll to position [0, 0]
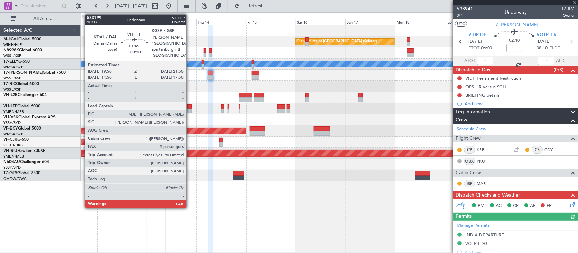
click at [190, 111] on div at bounding box center [189, 111] width 4 height 5
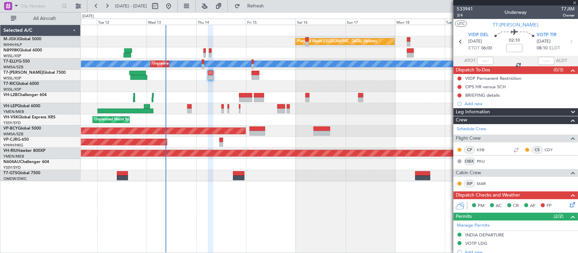
type input "+00:10"
type input "9"
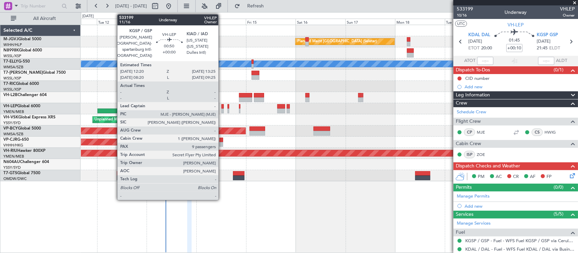
click at [222, 111] on div at bounding box center [222, 111] width 2 height 5
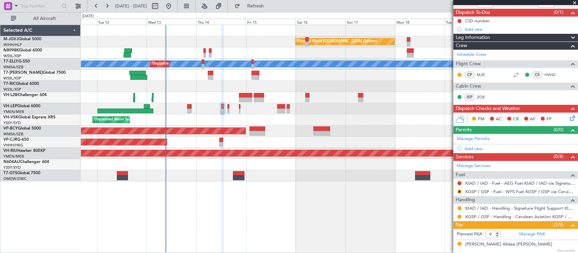
scroll to position [141, 0]
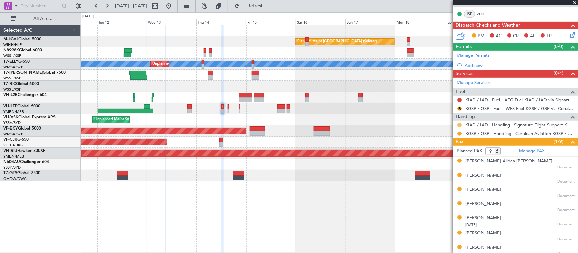
click at [459, 125] on button at bounding box center [459, 125] width 4 height 4
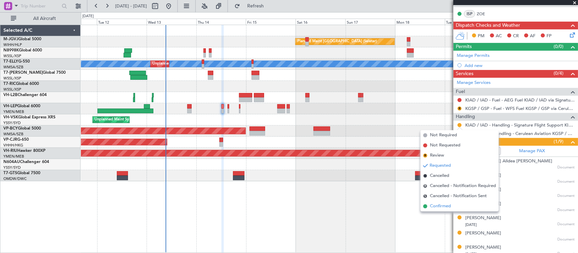
click at [442, 207] on span "Confirmed" at bounding box center [440, 206] width 21 height 7
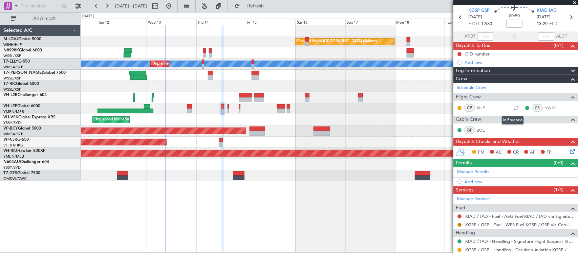
scroll to position [0, 0]
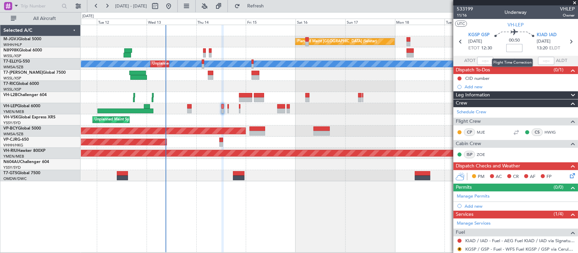
click at [517, 45] on input at bounding box center [514, 48] width 16 height 8
type input "5"
type input "+00:05"
click at [566, 41] on icon at bounding box center [570, 41] width 9 height 9
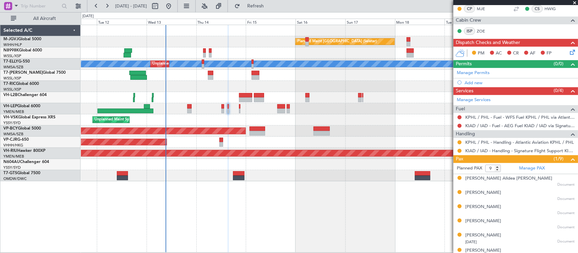
scroll to position [141, 0]
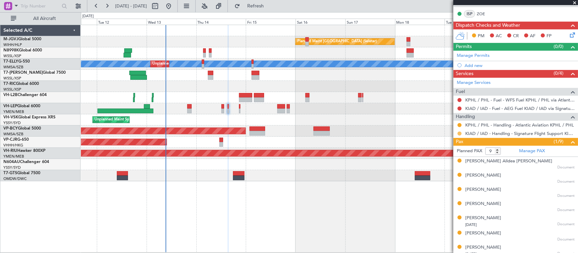
click at [458, 134] on button at bounding box center [459, 134] width 4 height 4
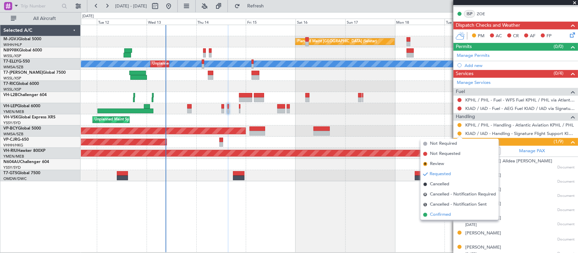
click at [435, 215] on span "Confirmed" at bounding box center [440, 215] width 21 height 7
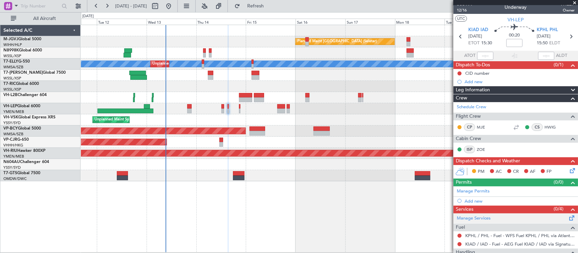
scroll to position [0, 0]
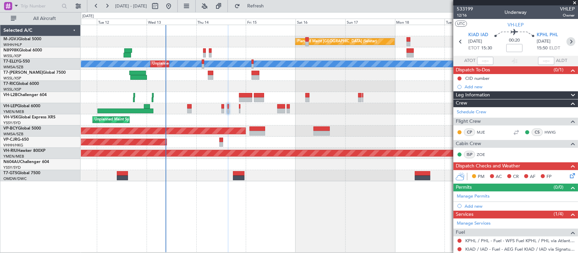
click at [566, 43] on icon at bounding box center [570, 41] width 9 height 9
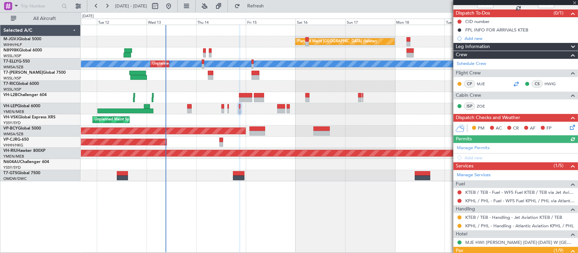
scroll to position [70, 0]
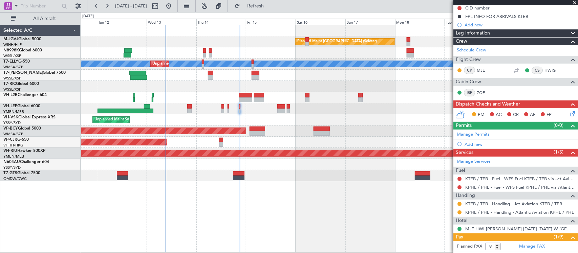
click at [457, 205] on nimbus-traffic-light at bounding box center [459, 203] width 5 height 5
click at [459, 204] on button at bounding box center [459, 204] width 4 height 4
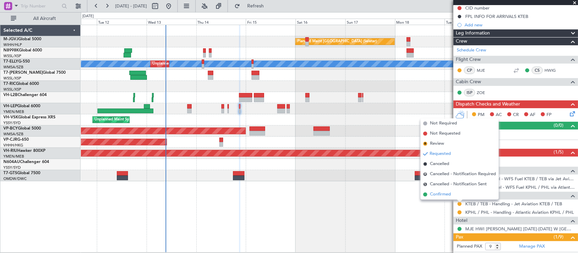
click at [456, 196] on li "Confirmed" at bounding box center [459, 195] width 78 height 10
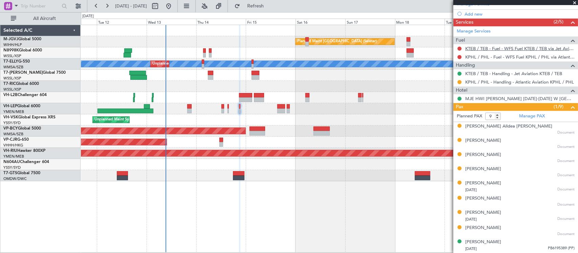
scroll to position [0, 0]
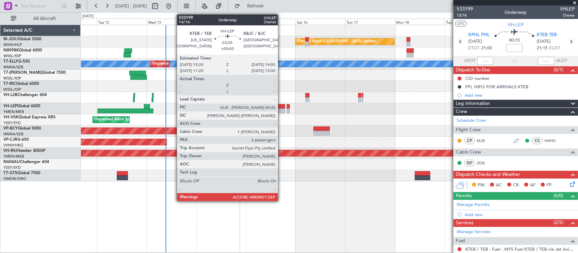
click at [281, 109] on div at bounding box center [281, 111] width 8 height 5
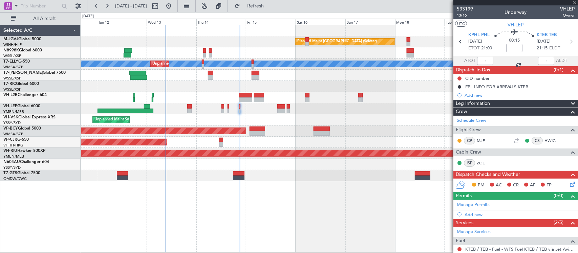
type input "6"
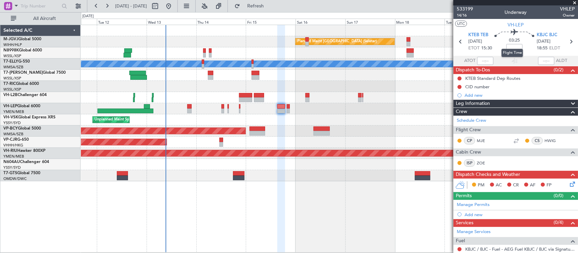
click at [516, 47] on mat-tooltip-component "Flight Time" at bounding box center [512, 53] width 31 height 18
click at [512, 48] on input at bounding box center [514, 48] width 16 height 8
type input "-00:05"
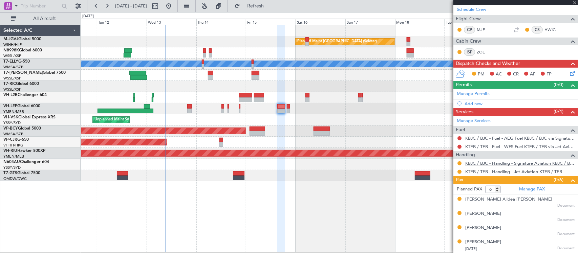
scroll to position [141, 0]
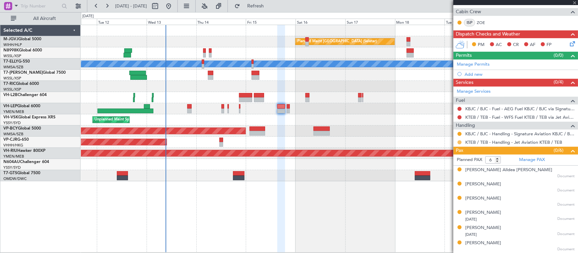
click at [459, 141] on button at bounding box center [459, 142] width 4 height 4
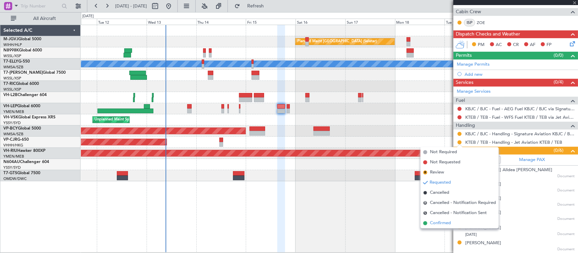
click at [438, 224] on span "Confirmed" at bounding box center [440, 223] width 21 height 7
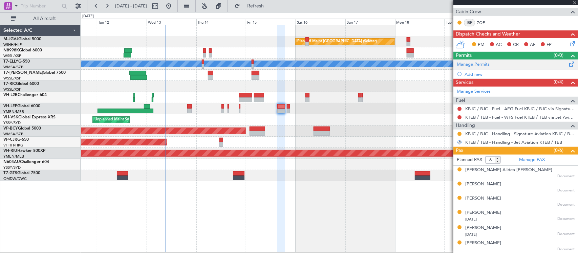
scroll to position [0, 0]
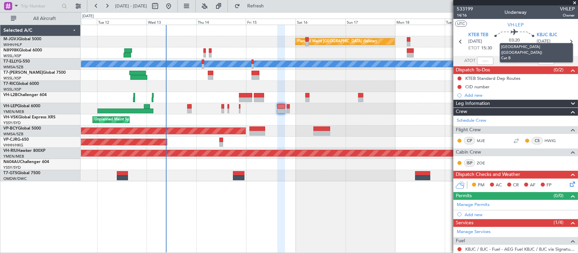
click at [568, 40] on mat-tooltip-component "[GEOGRAPHIC_DATA] ([GEOGRAPHIC_DATA]) Cat B" at bounding box center [536, 52] width 83 height 29
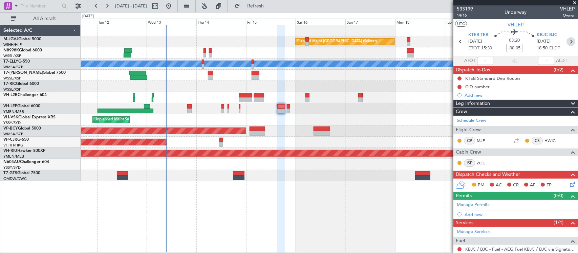
click at [566, 40] on icon at bounding box center [570, 41] width 9 height 9
click at [330, 171] on div "Planned Maint Singapore (Seletar) Unplanned Maint Kuala Lumpur (Sultan Abdul Az…" at bounding box center [329, 103] width 497 height 156
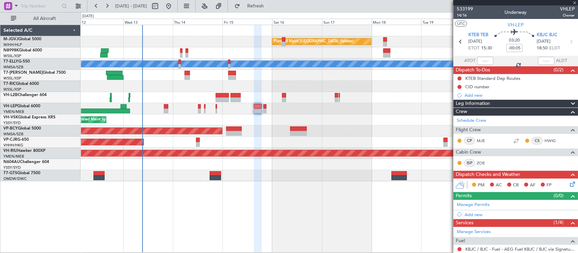
type input "0"
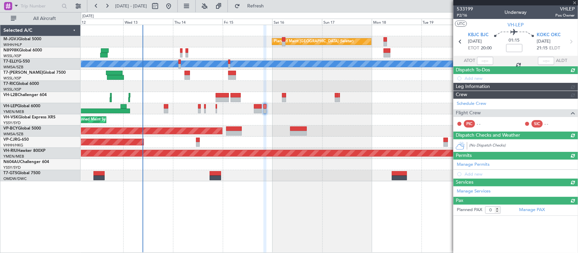
click at [361, 170] on div "Unplanned Maint Dubai (Al Maktoum Intl)" at bounding box center [329, 175] width 497 height 11
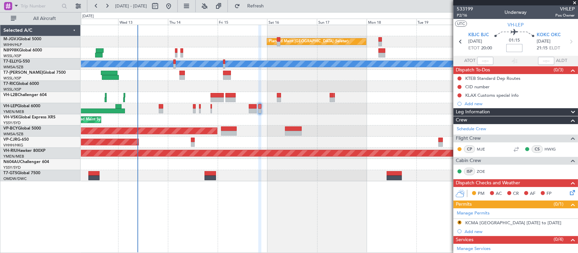
click at [515, 48] on input at bounding box center [514, 48] width 16 height 8
type input "-00:05"
click at [459, 42] on icon at bounding box center [460, 41] width 9 height 9
type input "6"
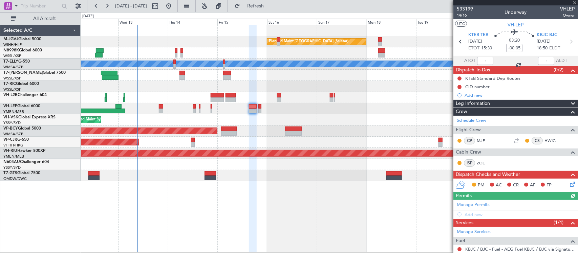
scroll to position [141, 0]
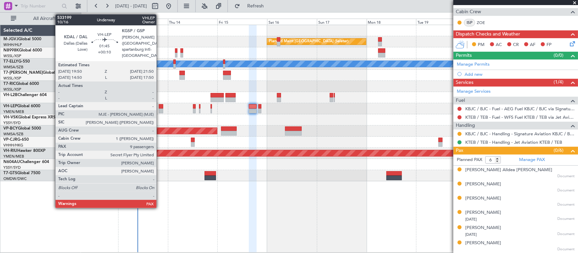
click at [160, 109] on div at bounding box center [161, 111] width 4 height 5
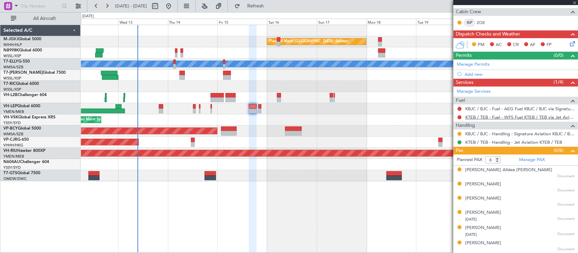
type input "+00:10"
type input "9"
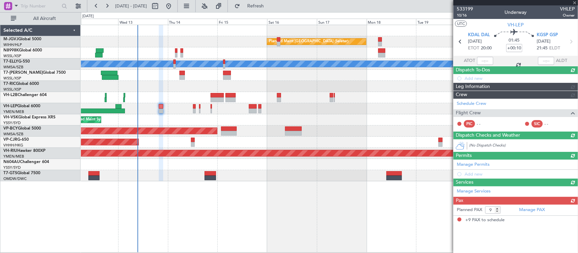
scroll to position [0, 0]
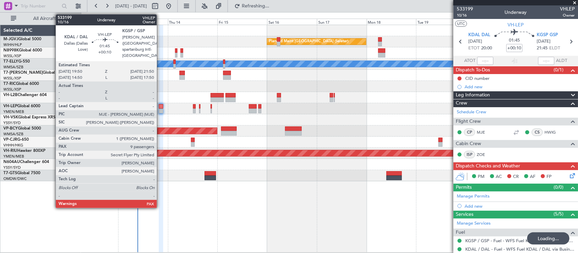
click at [160, 109] on div at bounding box center [161, 111] width 4 height 5
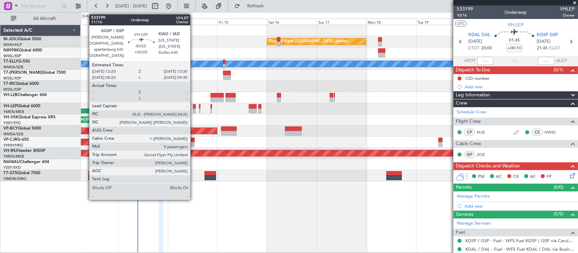
click at [194, 108] on div at bounding box center [194, 106] width 3 height 5
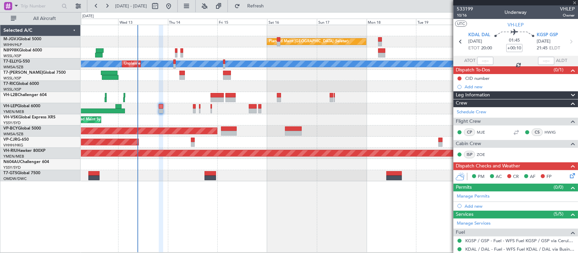
type input "+00:05"
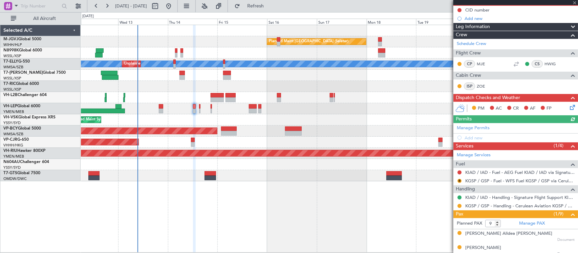
scroll to position [141, 0]
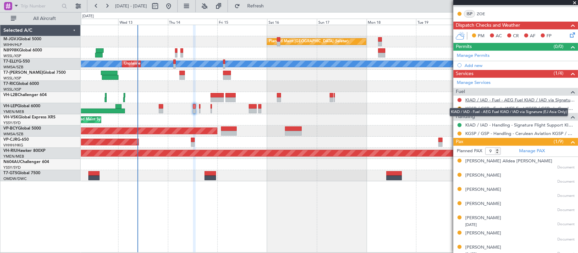
click at [481, 102] on link "KIAD / IAD - Fuel - AEG Fuel KIAD / IAD via Signature (EJ Asia Only)" at bounding box center [519, 100] width 109 height 6
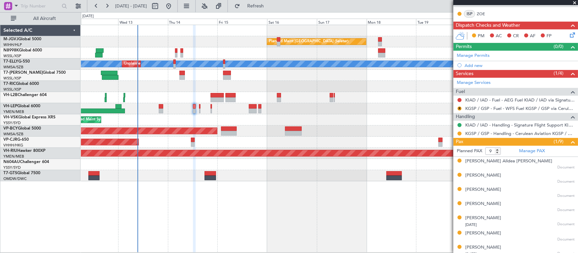
scroll to position [0, 0]
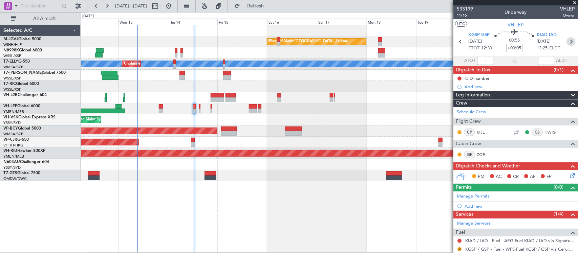
click at [566, 41] on icon at bounding box center [570, 41] width 9 height 9
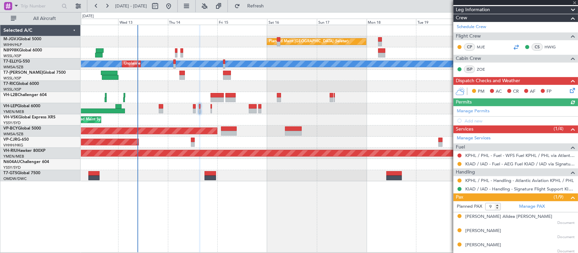
scroll to position [141, 0]
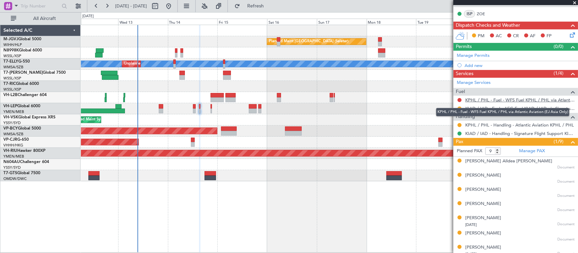
click at [478, 102] on link "KPHL / PHL - Fuel - WFS Fuel KPHL / PHL via Atlantic Aviation (EJ Asia Only)" at bounding box center [519, 100] width 109 height 6
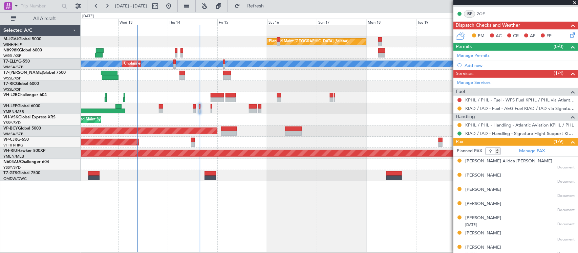
scroll to position [0, 0]
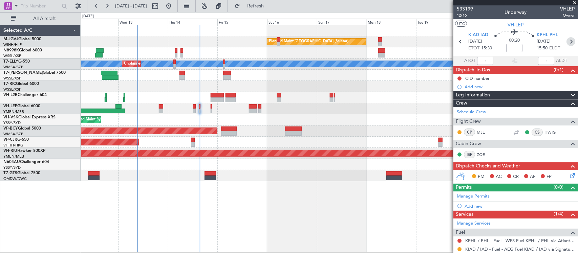
click at [566, 41] on icon at bounding box center [570, 41] width 9 height 9
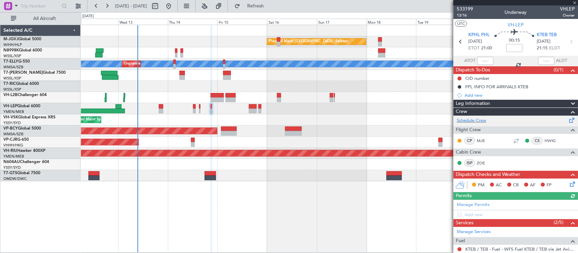
scroll to position [201, 0]
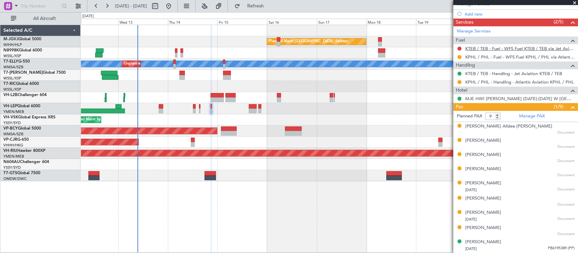
click at [500, 50] on link "KTEB / TEB - Fuel - WFS Fuel KTEB / TEB via Jet Aviation (EJ Asia Only)" at bounding box center [519, 49] width 109 height 6
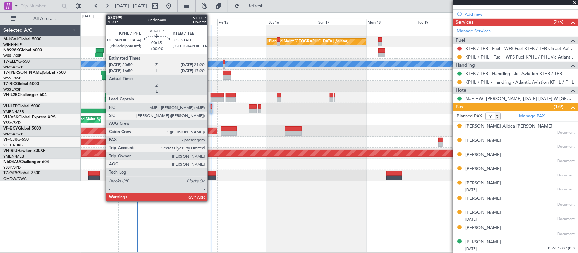
click at [211, 110] on div at bounding box center [211, 111] width 1 height 5
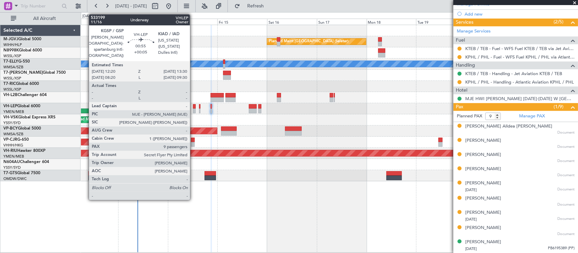
click at [194, 107] on div at bounding box center [194, 106] width 3 height 5
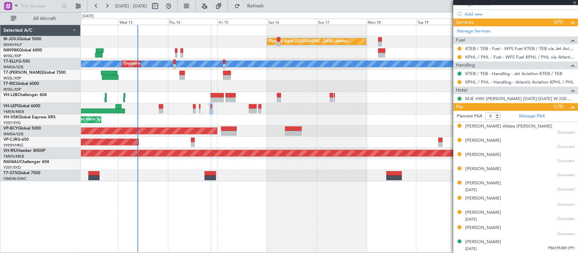
scroll to position [0, 0]
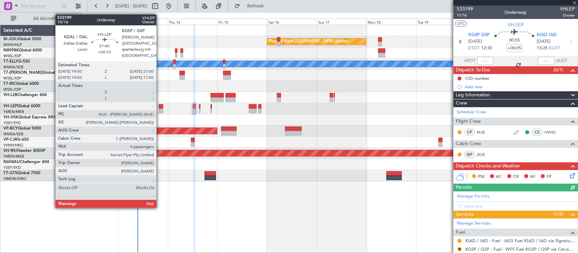
click at [160, 112] on div at bounding box center [161, 111] width 4 height 5
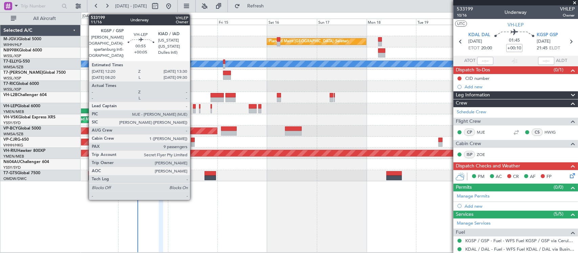
click at [193, 110] on div at bounding box center [194, 111] width 3 height 5
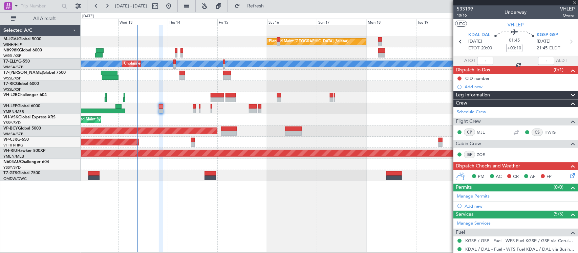
click at [257, 131] on div "Planned Maint Singapore (Seletar) MEL Unplanned Maint Kuala Lumpur (Sultan Abdu…" at bounding box center [329, 103] width 497 height 156
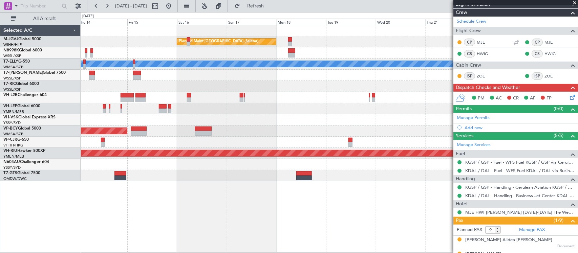
scroll to position [141, 0]
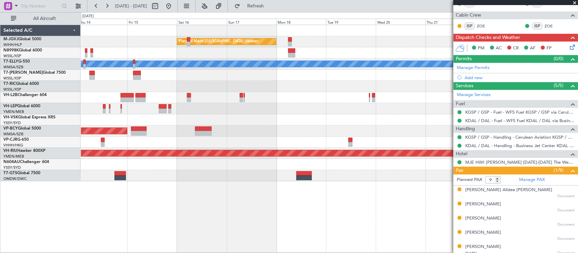
click at [237, 189] on div "Planned Maint Singapore (Seletar) MEL Unplanned Maint Kuala Lumpur (Sultan Abdu…" at bounding box center [329, 139] width 497 height 228
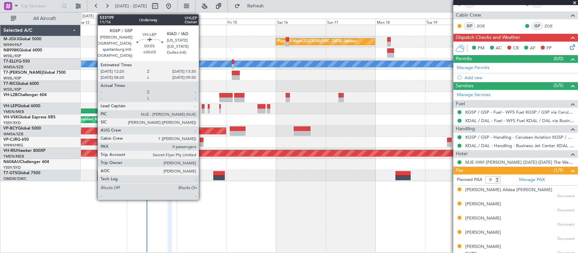
click at [202, 107] on div at bounding box center [203, 106] width 3 height 5
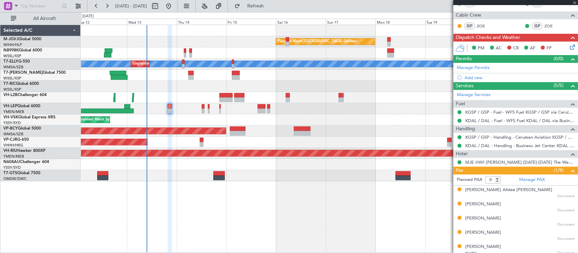
type input "+00:05"
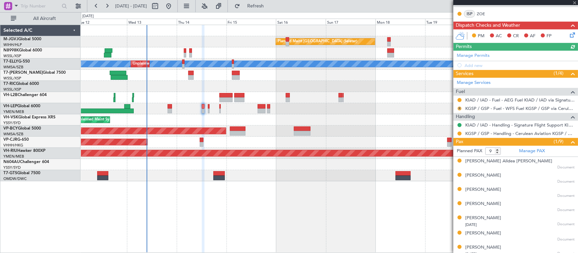
click at [459, 109] on button "R" at bounding box center [459, 109] width 4 height 4
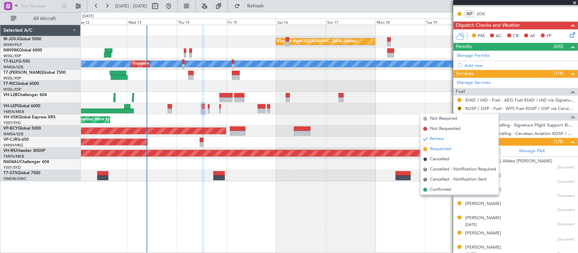
click at [440, 148] on span "Requested" at bounding box center [440, 149] width 21 height 7
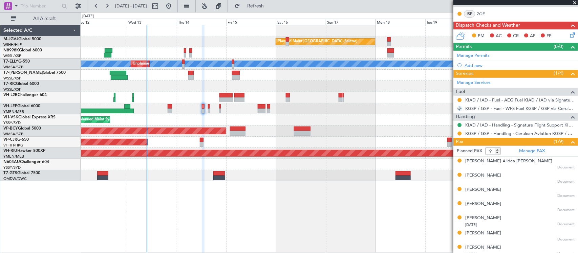
scroll to position [176, 0]
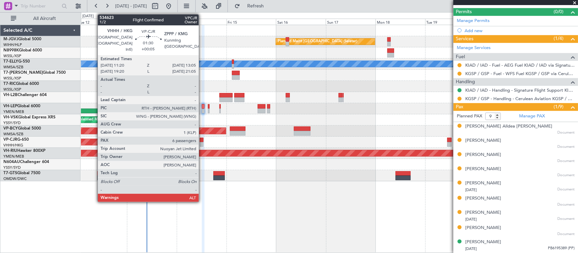
click at [202, 146] on div at bounding box center [202, 144] width 4 height 5
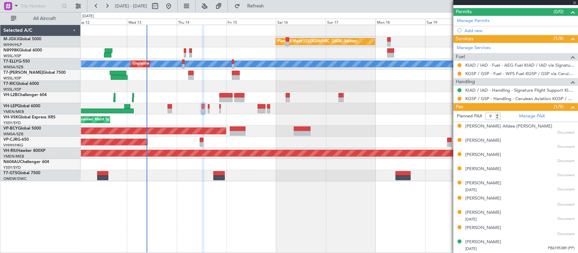
type input "6"
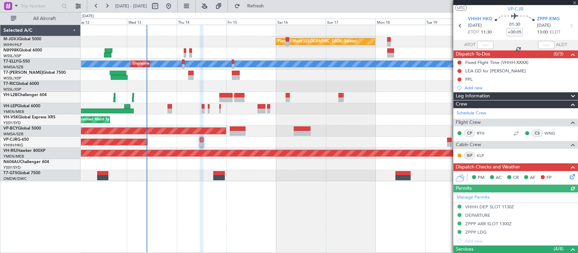
scroll to position [0, 0]
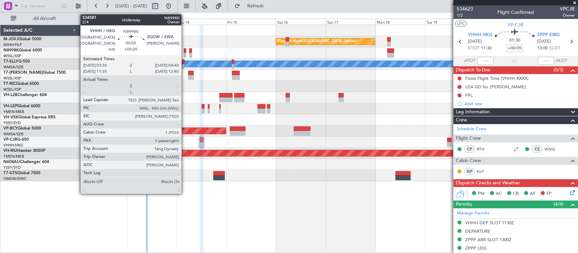
click at [185, 53] on div at bounding box center [185, 55] width 2 height 5
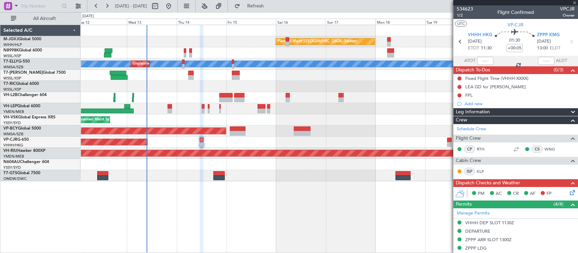
type input "+00:20"
type input "5"
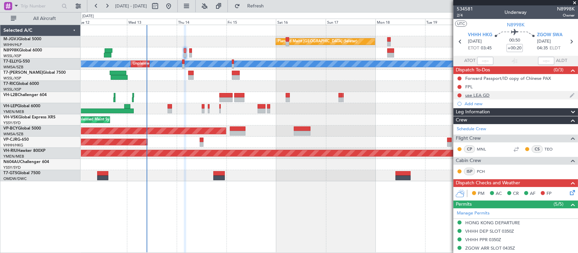
click at [477, 94] on div "use LEA GD" at bounding box center [477, 95] width 24 height 6
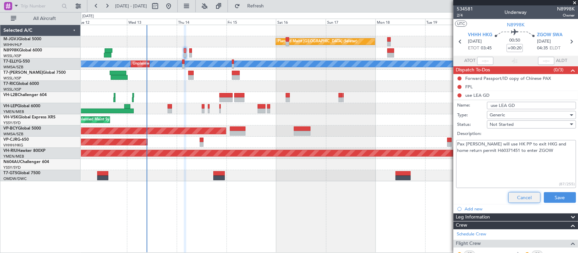
click at [520, 197] on button "Cancel" at bounding box center [524, 197] width 32 height 11
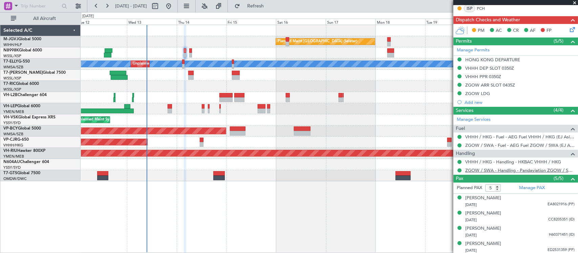
scroll to position [197, 0]
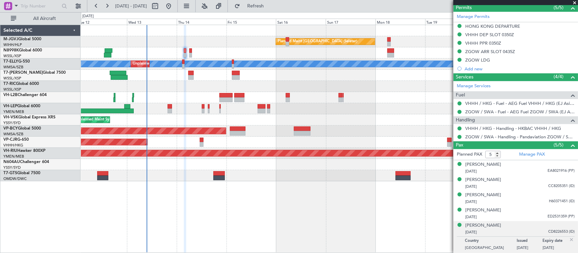
click at [568, 241] on img at bounding box center [571, 240] width 6 height 6
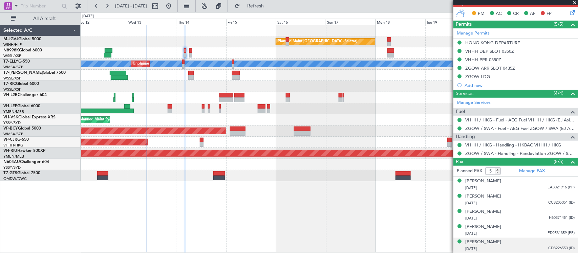
scroll to position [180, 0]
click at [488, 240] on div "Zhehong XU" at bounding box center [483, 242] width 36 height 7
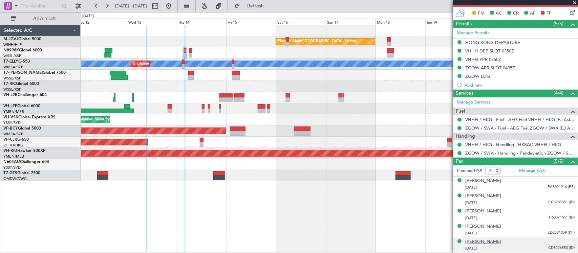
scroll to position [197, 0]
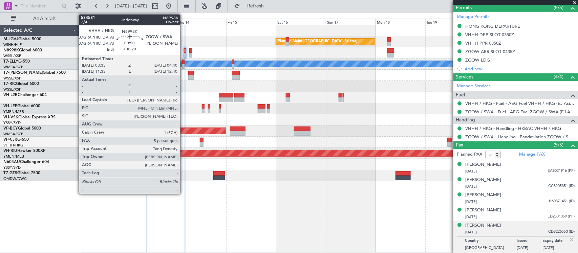
click at [184, 52] on div at bounding box center [185, 50] width 2 height 5
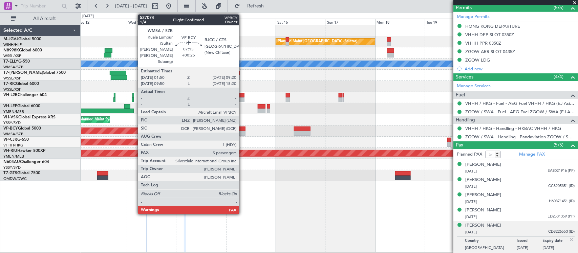
click at [242, 132] on div at bounding box center [238, 133] width 16 height 5
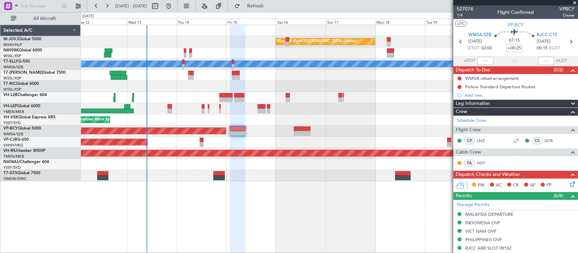
scroll to position [212, 0]
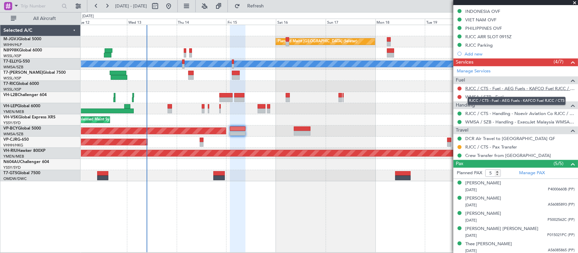
click at [484, 90] on link "RJCC / CTS - Fuel - AEG Fuels - KAFCO Fuel RJCC / CTS" at bounding box center [519, 89] width 109 height 6
click at [486, 99] on link "WMSA / SZB - Fuel" at bounding box center [484, 97] width 38 height 6
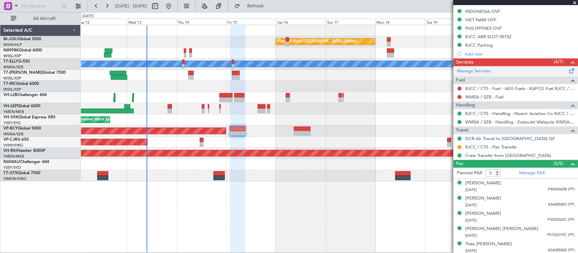
scroll to position [0, 0]
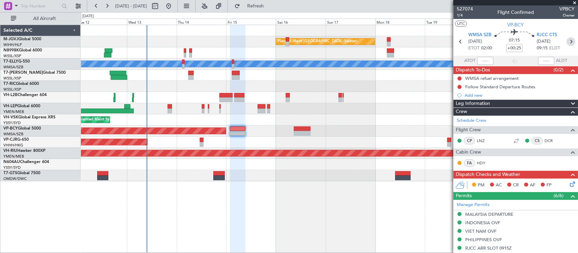
click at [566, 42] on icon at bounding box center [570, 41] width 9 height 9
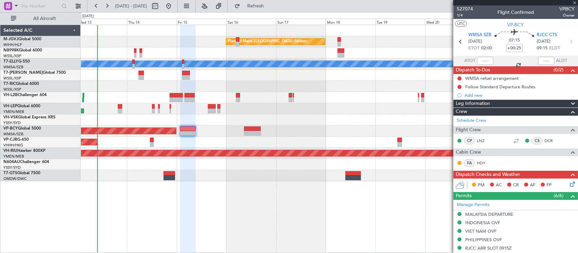
click at [332, 117] on div "Planned Maint Singapore (Seletar) Unplanned Maint Kuala Lumpur (Sultan Abdul Az…" at bounding box center [329, 103] width 497 height 156
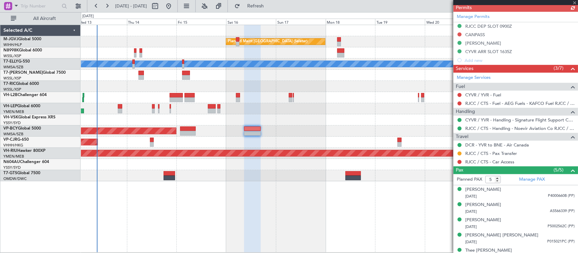
scroll to position [189, 0]
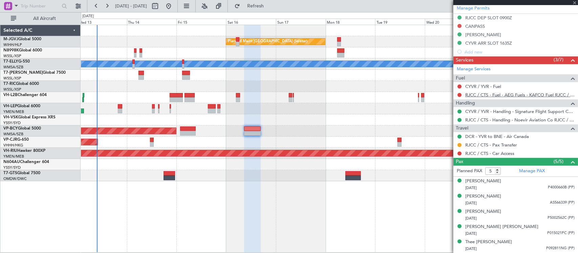
click at [489, 95] on link "RJCC / CTS - Fuel - AEG Fuels - KAFCO Fuel RJCC / CTS" at bounding box center [519, 95] width 109 height 6
click at [491, 87] on link "CYVR / YVR - Fuel" at bounding box center [483, 87] width 36 height 6
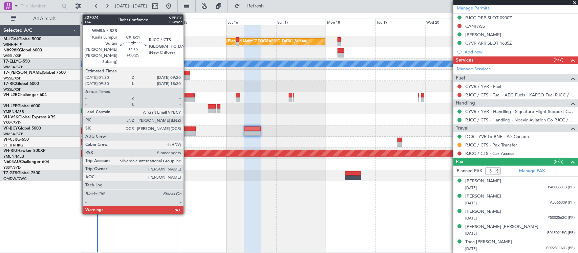
click at [187, 131] on div at bounding box center [188, 133] width 16 height 5
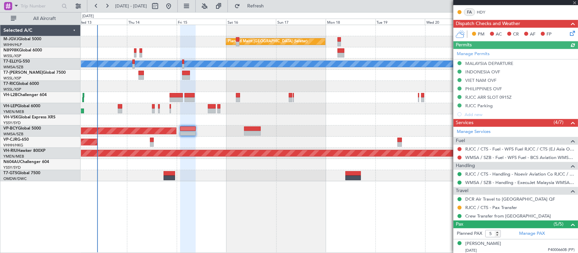
scroll to position [214, 0]
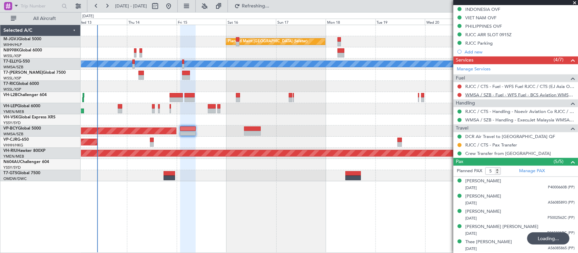
click at [488, 95] on link "WMSA / SZB - Fuel - WFS Fuel - BCS Aviation WMSA / SZB (EJ Asia Only)" at bounding box center [519, 95] width 109 height 6
click at [489, 87] on div "Manage Services Fuel RJCC / CTS - Fuel - WFS Fuel RJCC / CTS (EJ Asia Only) WMS…" at bounding box center [515, 111] width 125 height 94
click at [486, 86] on link "RJCC / CTS - Fuel - WFS Fuel RJCC / CTS (EJ Asia Only)" at bounding box center [519, 87] width 109 height 6
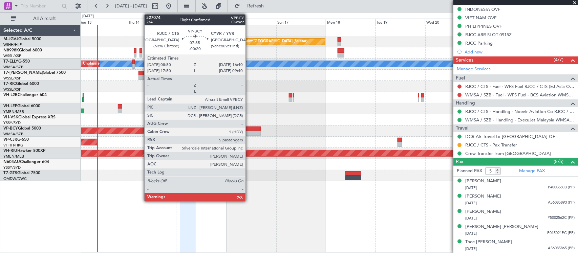
click at [249, 133] on div at bounding box center [252, 133] width 16 height 5
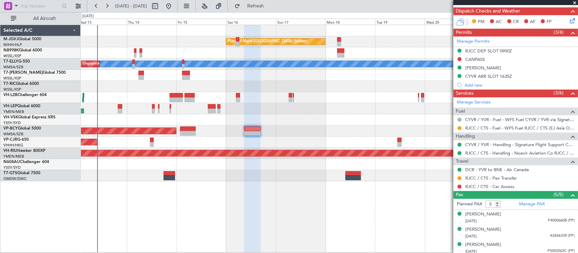
scroll to position [189, 0]
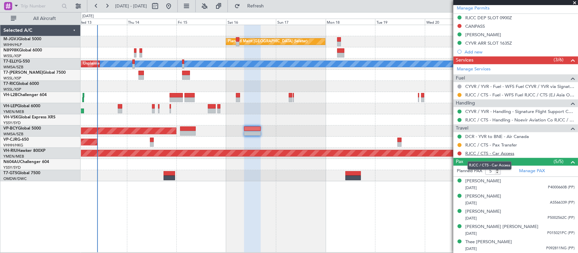
click at [503, 153] on link "RJCC / CTS - Car Access" at bounding box center [489, 154] width 49 height 6
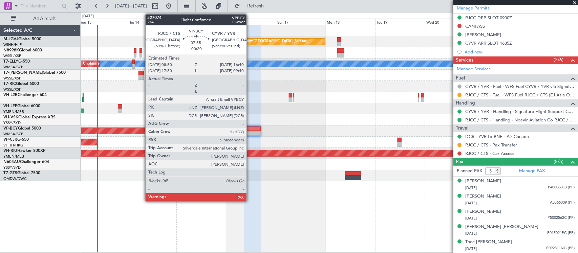
click at [250, 128] on div at bounding box center [252, 129] width 16 height 5
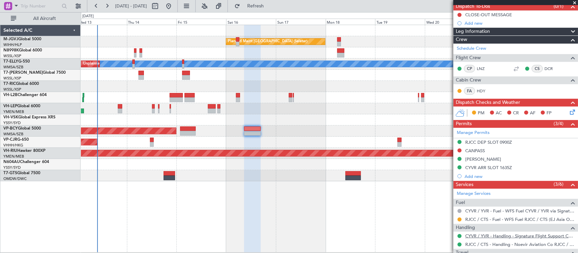
scroll to position [0, 0]
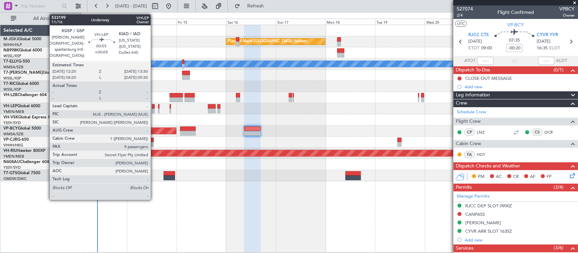
click at [154, 109] on div at bounding box center [153, 111] width 3 height 5
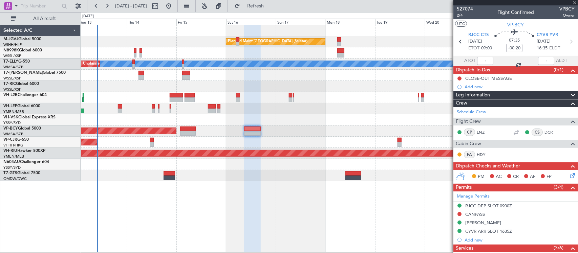
type input "+00:05"
type input "9"
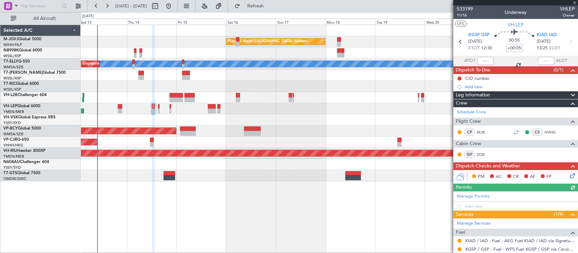
scroll to position [176, 0]
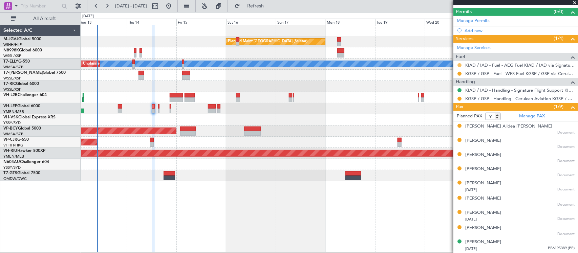
click at [459, 65] on button at bounding box center [459, 65] width 4 height 4
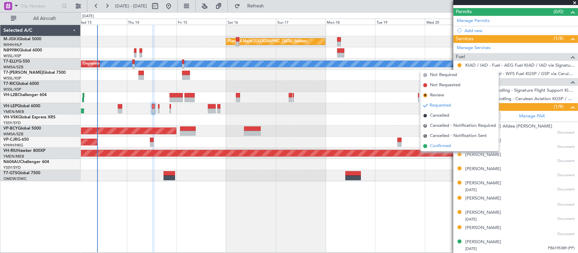
click at [443, 149] on li "Confirmed" at bounding box center [459, 146] width 78 height 10
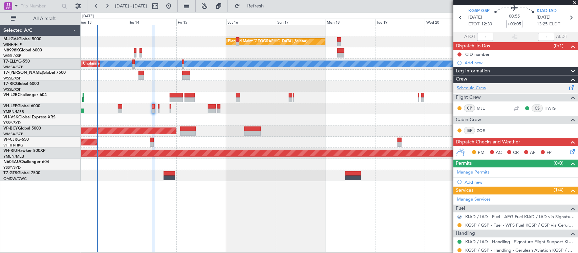
scroll to position [0, 0]
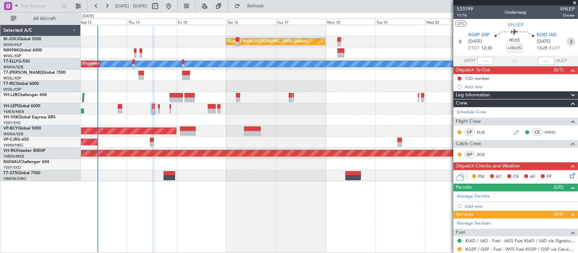
click at [566, 41] on icon at bounding box center [570, 41] width 9 height 9
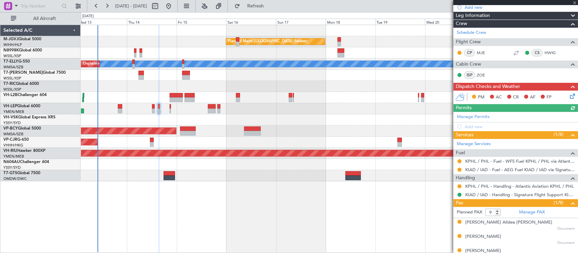
scroll to position [176, 0]
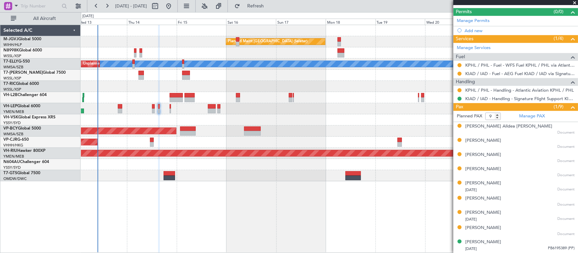
click at [459, 72] on div "Requested" at bounding box center [459, 72] width 0 height 0
click at [459, 72] on button at bounding box center [459, 74] width 4 height 4
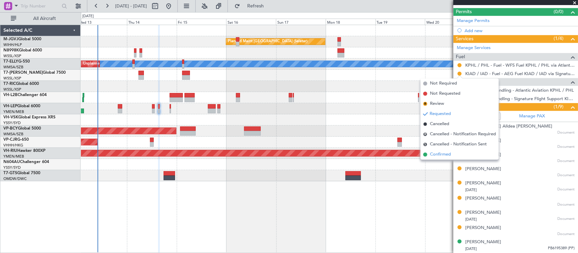
click at [439, 158] on li "Confirmed" at bounding box center [459, 155] width 78 height 10
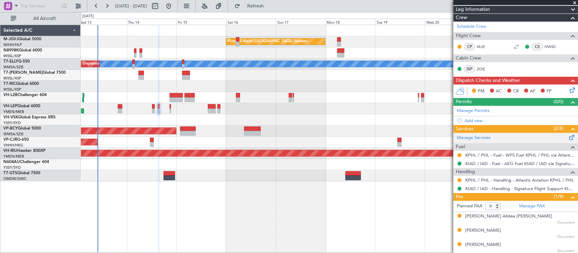
scroll to position [0, 0]
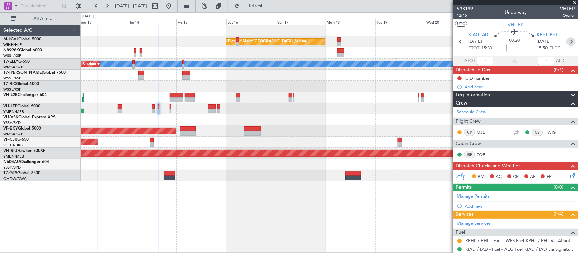
click at [566, 43] on icon at bounding box center [570, 41] width 9 height 9
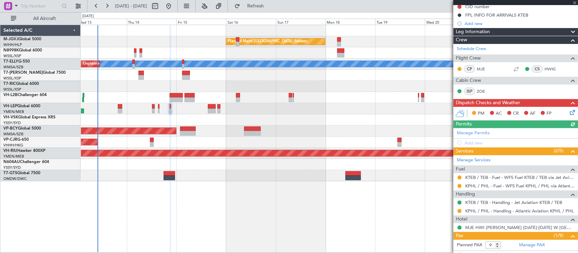
scroll to position [201, 0]
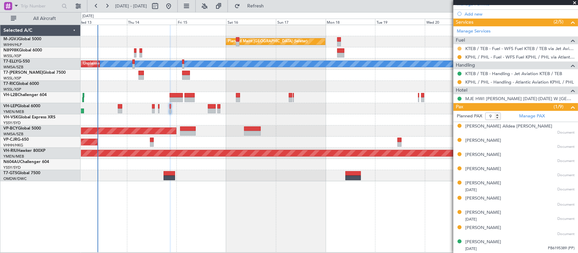
click at [458, 47] on button at bounding box center [459, 49] width 4 height 4
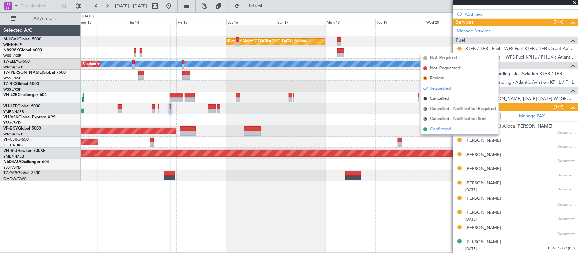
click at [453, 129] on li "Confirmed" at bounding box center [459, 129] width 78 height 10
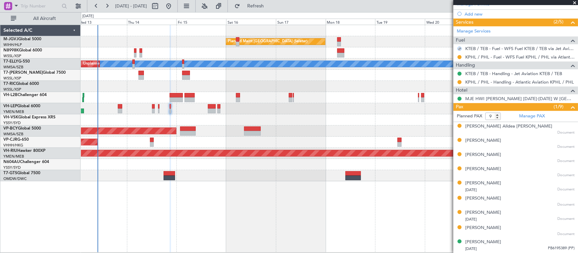
scroll to position [0, 0]
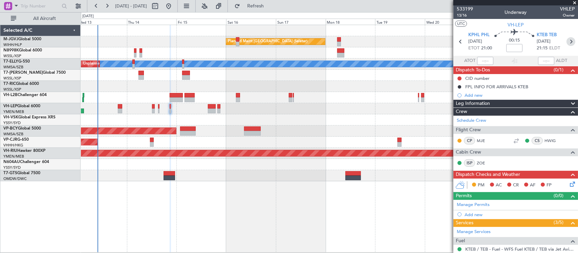
click at [566, 43] on icon at bounding box center [570, 41] width 9 height 9
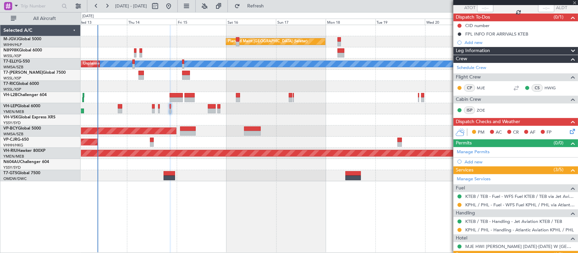
scroll to position [70, 0]
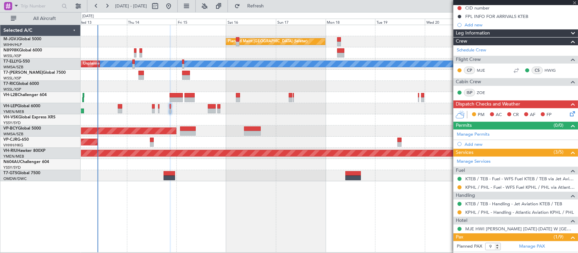
type input "-00:05"
type input "6"
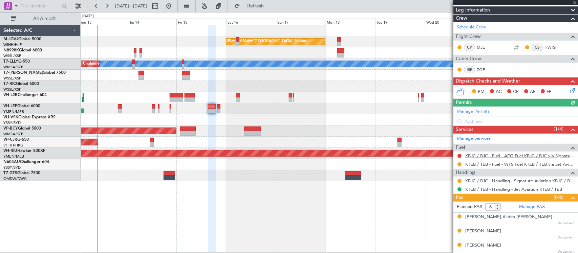
scroll to position [141, 0]
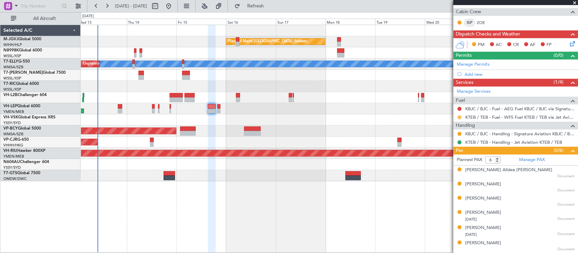
click at [459, 118] on button at bounding box center [459, 117] width 4 height 4
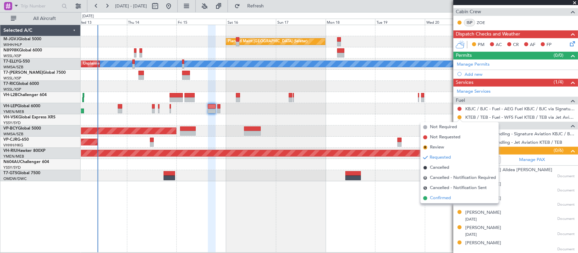
click at [438, 198] on span "Confirmed" at bounding box center [440, 198] width 21 height 7
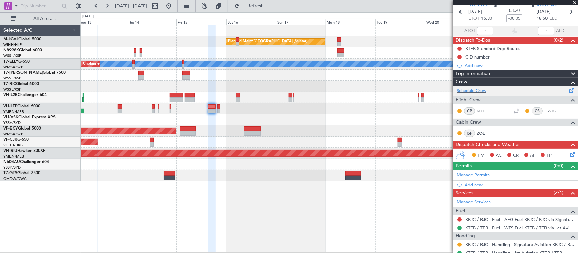
scroll to position [0, 0]
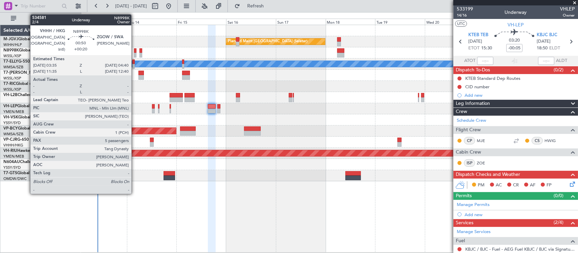
click at [135, 54] on div at bounding box center [135, 55] width 2 height 5
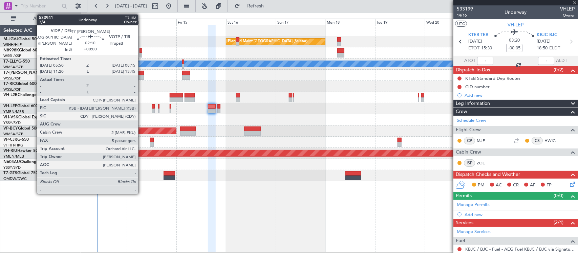
click at [141, 76] on div at bounding box center [140, 77] width 5 height 5
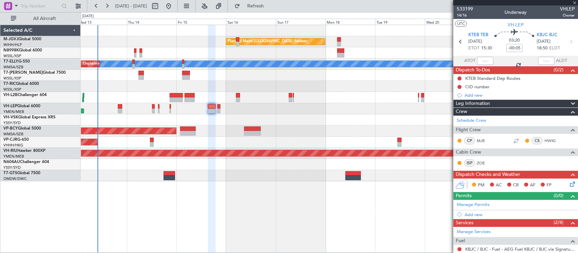
type input "5"
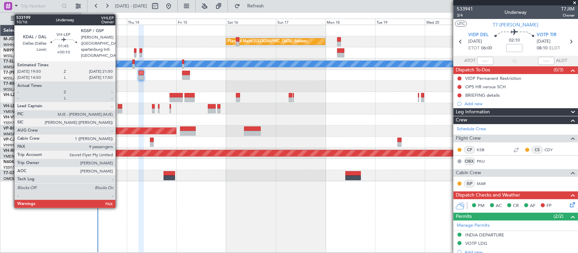
click at [119, 109] on div at bounding box center [120, 111] width 4 height 5
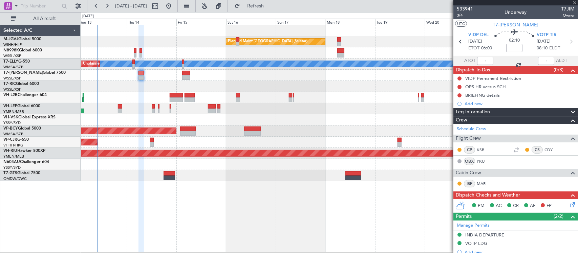
type input "+00:10"
type input "9"
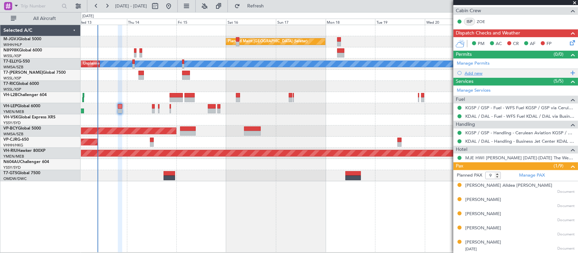
scroll to position [193, 0]
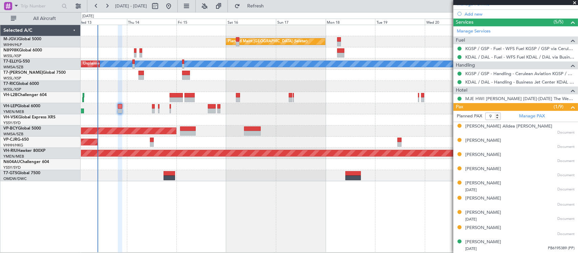
click at [131, 101] on div at bounding box center [329, 97] width 497 height 11
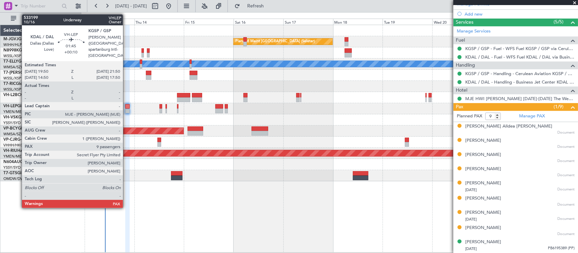
click at [127, 109] on div at bounding box center [127, 111] width 4 height 5
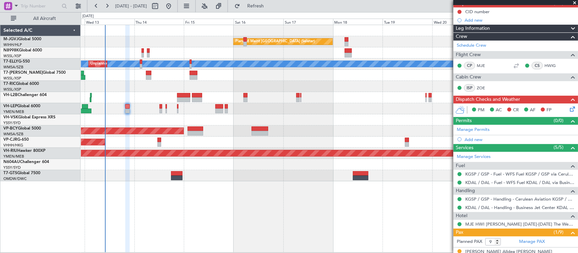
scroll to position [0, 0]
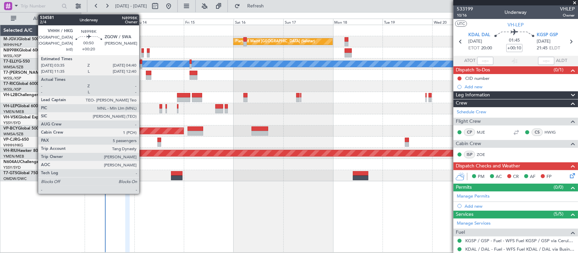
click at [143, 52] on div at bounding box center [142, 50] width 2 height 5
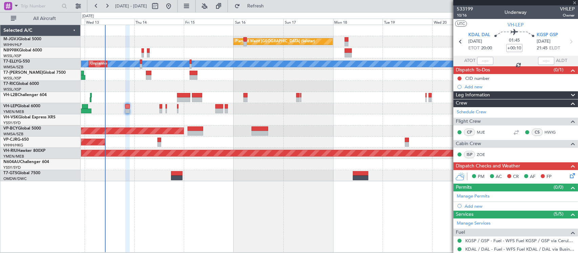
type input "+00:20"
type input "5"
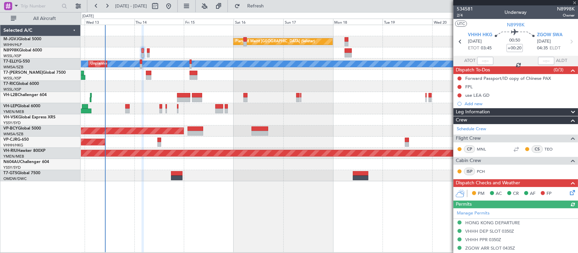
scroll to position [197, 0]
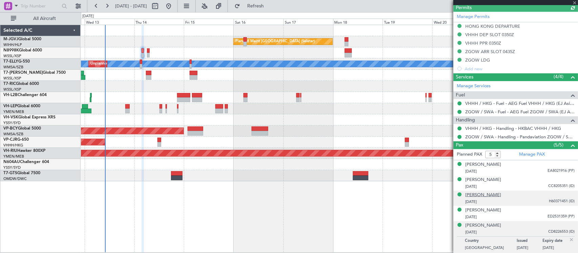
click at [483, 196] on div "[PERSON_NAME]" at bounding box center [483, 195] width 36 height 7
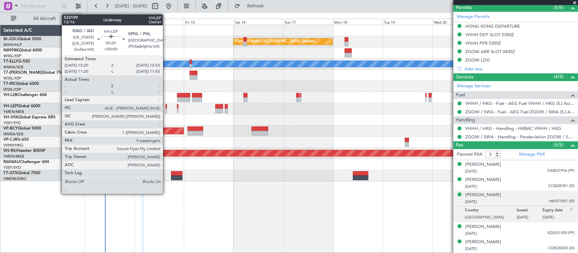
click at [166, 110] on div at bounding box center [166, 111] width 1 height 5
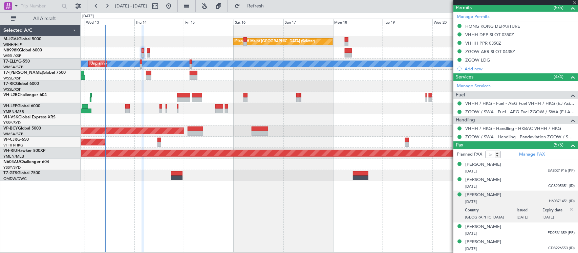
type input "9"
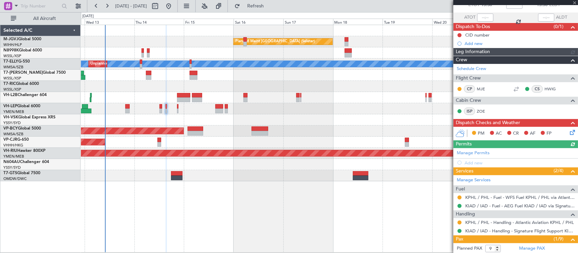
scroll to position [141, 0]
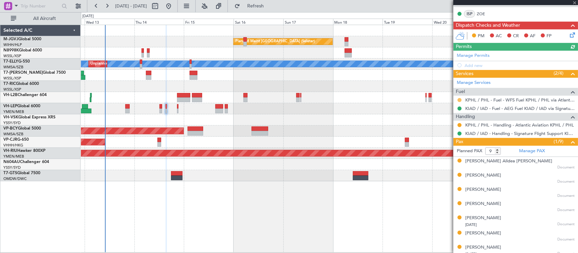
click at [460, 99] on button at bounding box center [459, 100] width 4 height 4
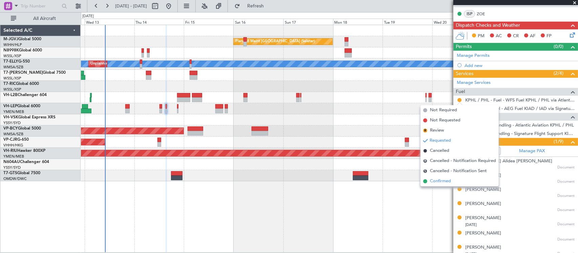
click at [455, 178] on li "Confirmed" at bounding box center [459, 181] width 78 height 10
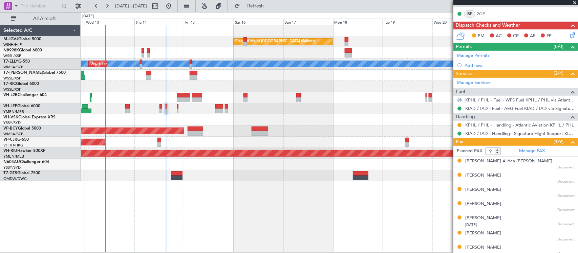
scroll to position [0, 0]
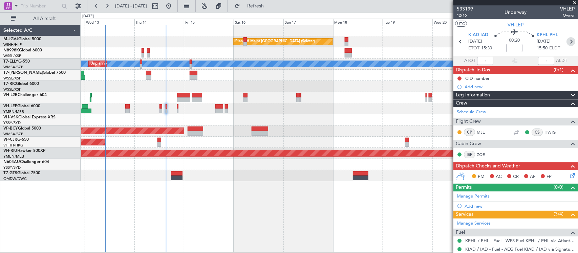
click at [566, 41] on icon at bounding box center [570, 41] width 9 height 9
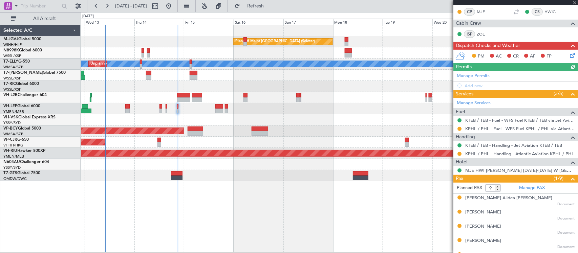
scroll to position [201, 0]
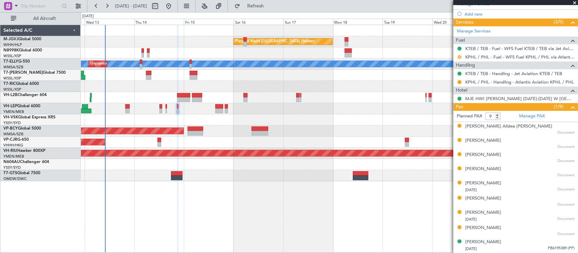
click at [459, 56] on button at bounding box center [459, 57] width 4 height 4
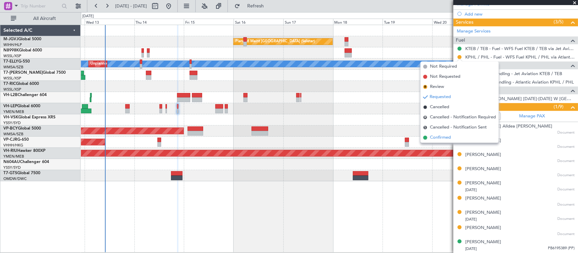
click at [459, 138] on li "Confirmed" at bounding box center [459, 138] width 78 height 10
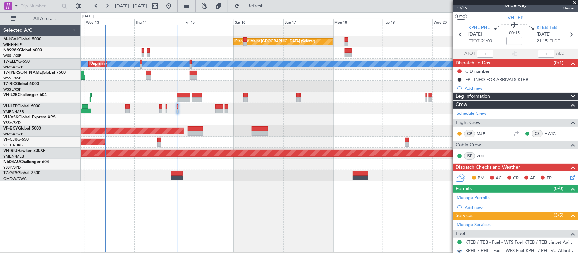
scroll to position [0, 0]
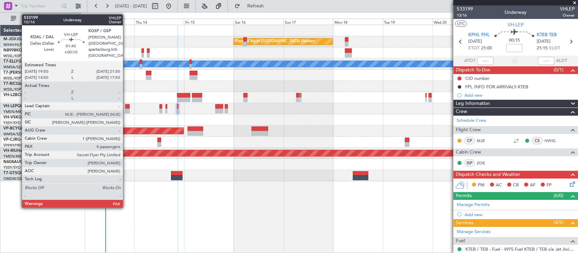
click at [126, 109] on div at bounding box center [127, 111] width 4 height 5
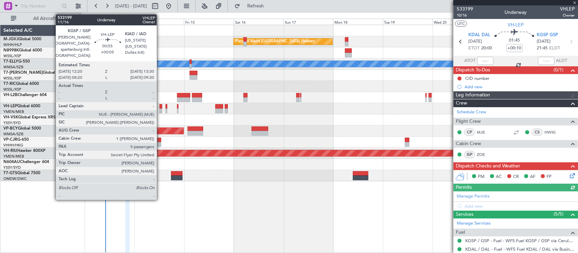
click at [161, 109] on div at bounding box center [160, 111] width 3 height 5
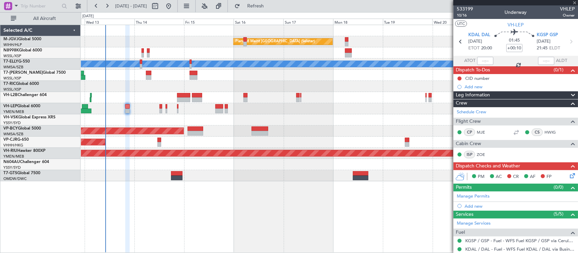
type input "+00:05"
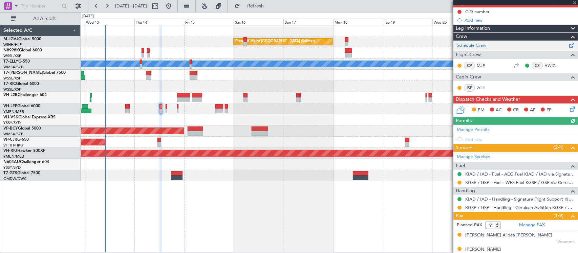
scroll to position [141, 0]
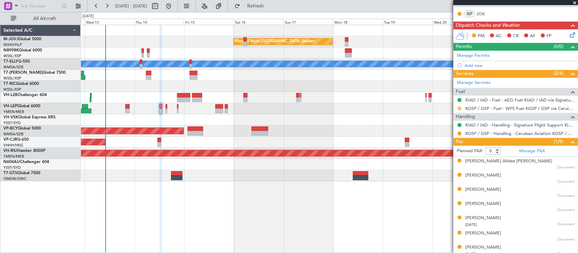
click at [459, 110] on button at bounding box center [459, 109] width 4 height 4
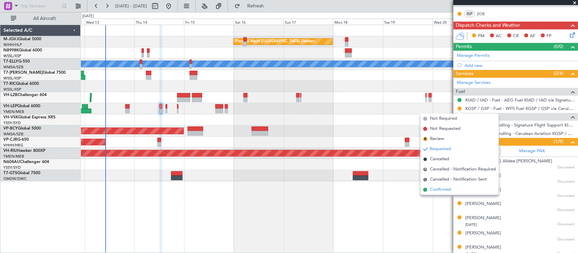
click at [452, 192] on li "Confirmed" at bounding box center [459, 190] width 78 height 10
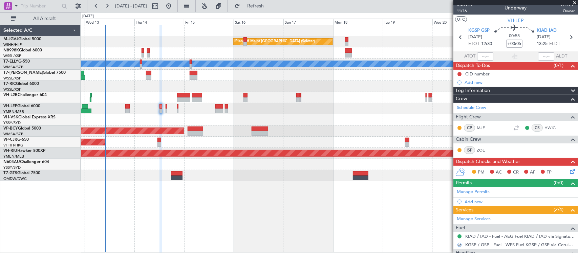
scroll to position [0, 0]
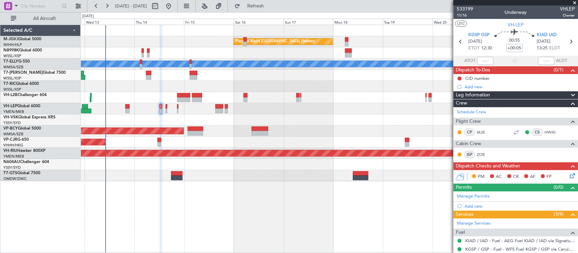
click at [337, 112] on div "Planned Maint Los Angeles (Los Angeles International) MEL San Antonio (San Anto…" at bounding box center [329, 108] width 497 height 11
click at [566, 41] on icon at bounding box center [570, 41] width 9 height 9
click at [567, 40] on icon at bounding box center [570, 41] width 9 height 9
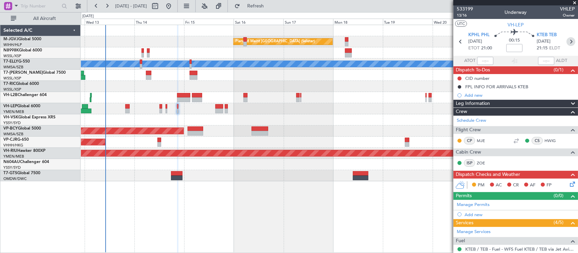
click at [567, 43] on icon at bounding box center [570, 41] width 9 height 9
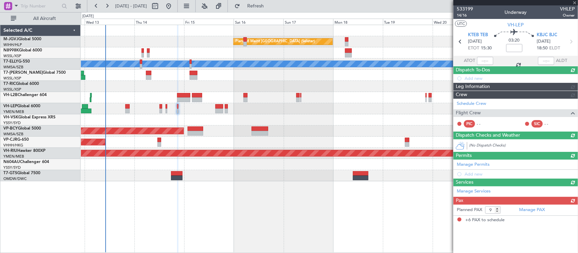
type input "-00:05"
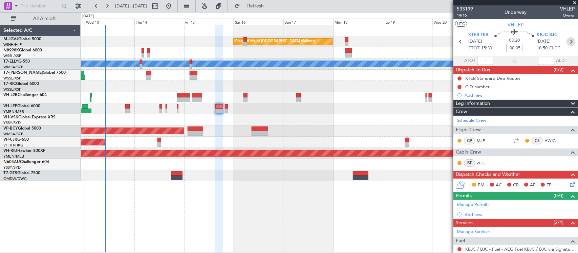
click at [566, 41] on icon at bounding box center [570, 41] width 9 height 9
type input "0"
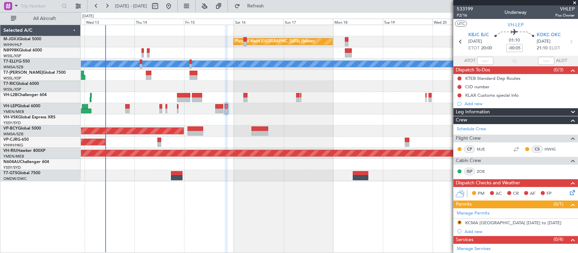
scroll to position [95, 0]
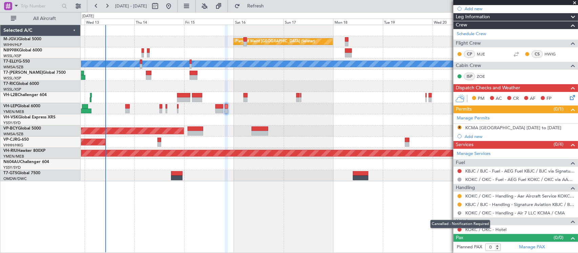
click at [459, 211] on button "R" at bounding box center [459, 213] width 4 height 4
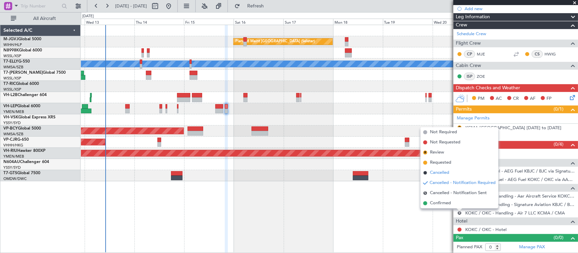
click at [450, 173] on li "Cancelled" at bounding box center [459, 173] width 78 height 10
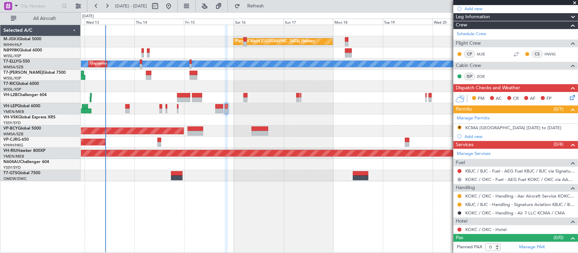
click at [430, 134] on div "Planned Maint [GEOGRAPHIC_DATA] (Sultan [PERSON_NAME] [PERSON_NAME] - Subang)" at bounding box center [329, 131] width 497 height 11
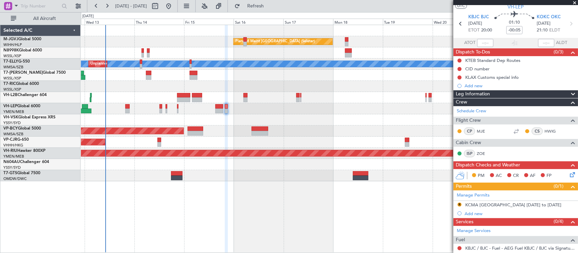
scroll to position [0, 0]
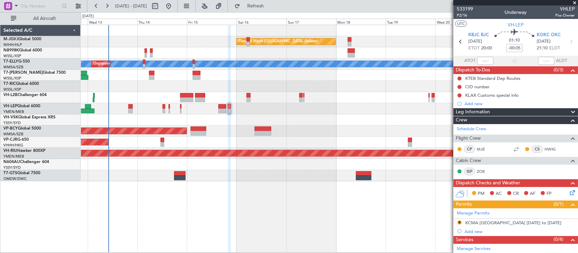
click at [242, 113] on div "Planned Maint Singapore (Seletar) MEL Unplanned Maint Kuala Lumpur (Sultan Abdu…" at bounding box center [329, 103] width 497 height 156
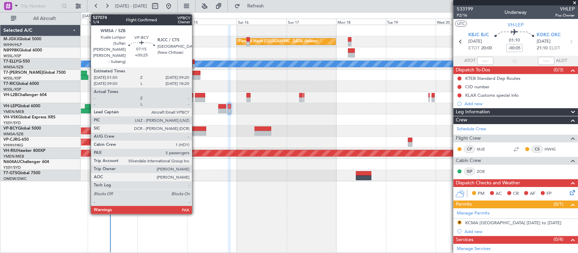
click at [195, 131] on div at bounding box center [199, 133] width 16 height 5
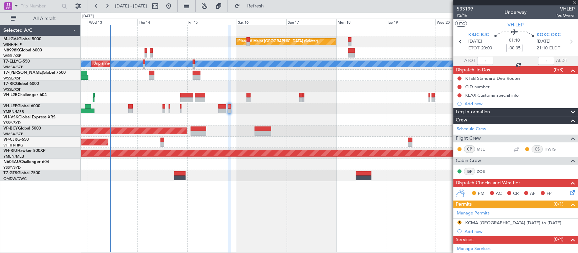
type input "+00:25"
type input "5"
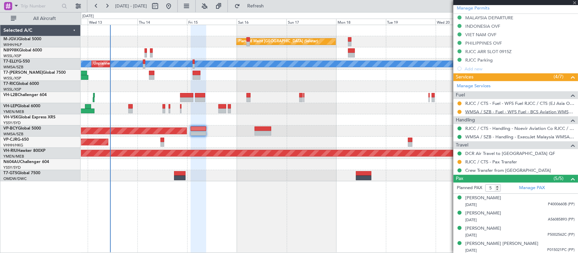
scroll to position [212, 0]
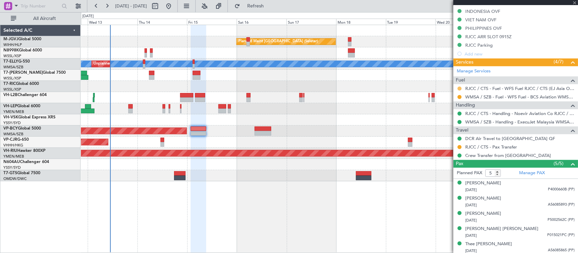
click at [457, 90] on button at bounding box center [459, 89] width 4 height 4
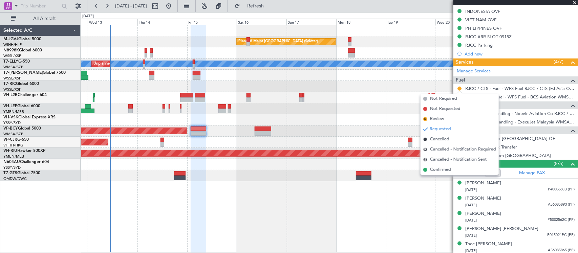
drag, startPoint x: 449, startPoint y: 169, endPoint x: 454, endPoint y: 146, distance: 23.6
click at [448, 170] on span "Confirmed" at bounding box center [440, 170] width 21 height 7
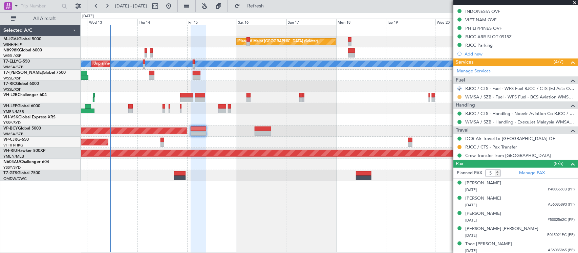
click at [459, 98] on button at bounding box center [459, 97] width 4 height 4
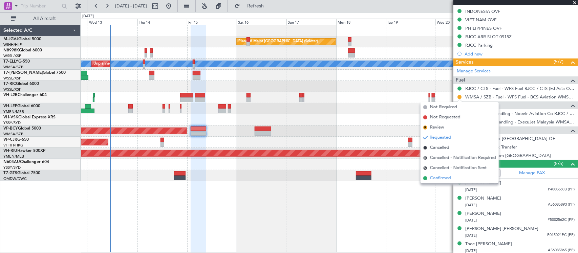
click at [438, 178] on span "Confirmed" at bounding box center [440, 178] width 21 height 7
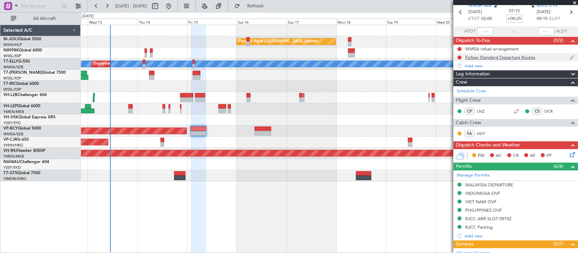
scroll to position [0, 0]
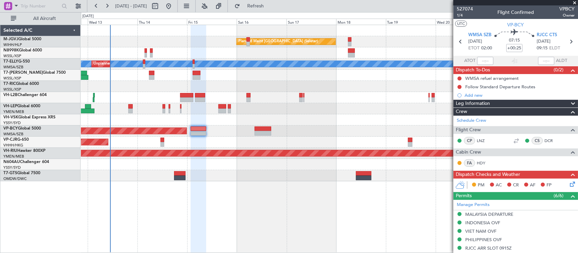
click at [561, 39] on div "RJCC CTS 15/08/2025 09:15 ELDT" at bounding box center [552, 42] width 30 height 20
click at [566, 41] on icon at bounding box center [570, 41] width 9 height 9
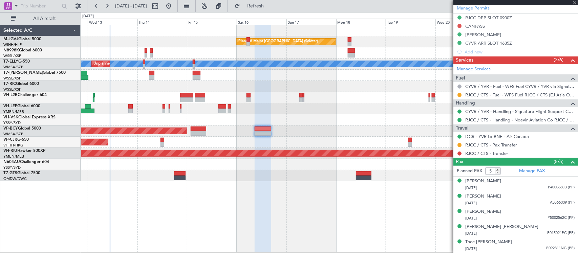
scroll to position [189, 0]
click at [459, 95] on button at bounding box center [459, 95] width 4 height 4
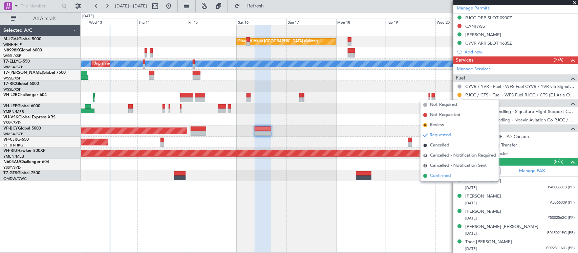
click at [449, 177] on span "Confirmed" at bounding box center [440, 176] width 21 height 7
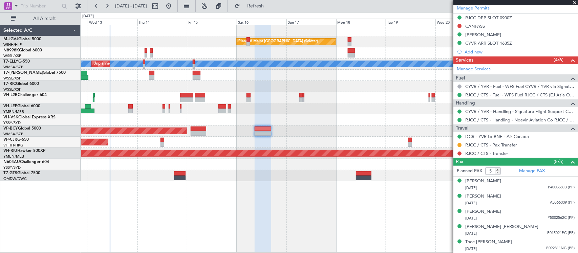
click at [329, 190] on div "Planned Maint Singapore (Seletar) MEL Unplanned Maint Kuala Lumpur (Sultan Abdu…" at bounding box center [329, 139] width 497 height 228
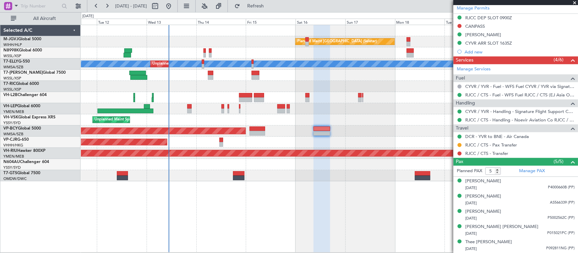
click at [258, 210] on div "Planned Maint Singapore (Seletar) MEL Unplanned Maint Kuala Lumpur (Sultan Abdu…" at bounding box center [329, 139] width 497 height 228
click at [296, 52] on div at bounding box center [329, 52] width 497 height 11
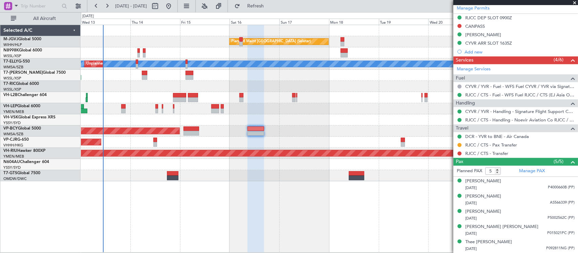
click at [297, 112] on div "Planned Maint Los Angeles (Los Angeles International) MEL San Antonio (San Anto…" at bounding box center [329, 108] width 497 height 11
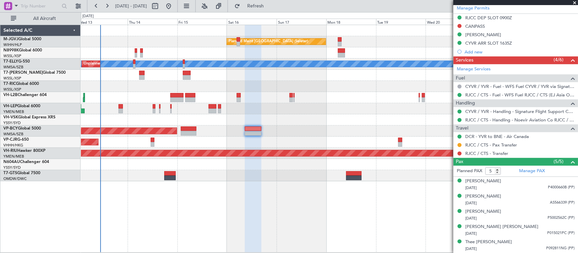
click at [319, 116] on div "Planned Maint Singapore (Seletar) MEL Unplanned Maint Kuala Lumpur (Sultan Abdu…" at bounding box center [329, 103] width 497 height 156
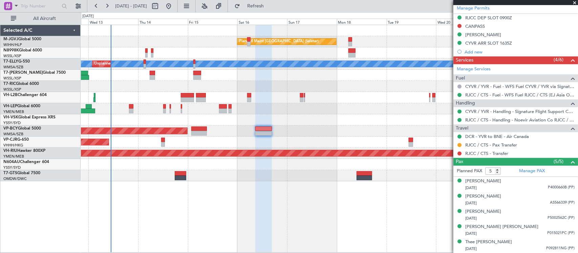
click at [327, 116] on div "Unplanned Maint Sydney ([PERSON_NAME] Intl)" at bounding box center [329, 119] width 497 height 11
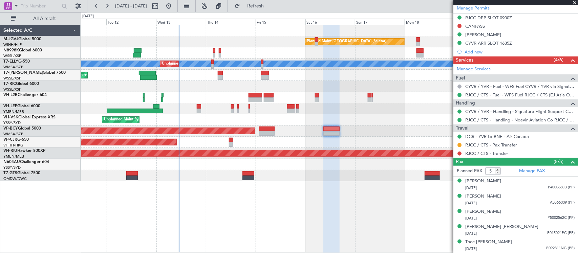
click at [315, 83] on div "Planned Maint Singapore (Seletar) MEL Unplanned Maint Kuala Lumpur (Sultan Abdu…" at bounding box center [329, 103] width 497 height 156
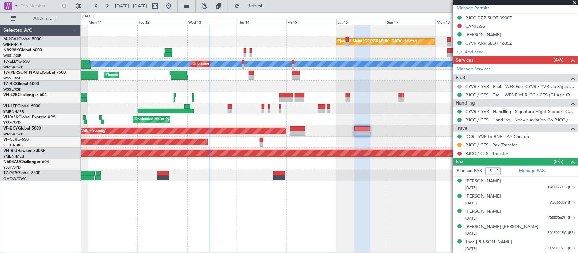
click at [221, 99] on div at bounding box center [329, 97] width 497 height 11
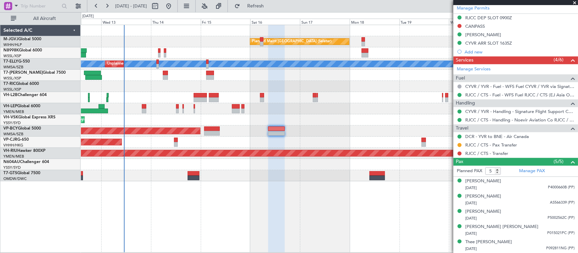
click at [324, 88] on div "Planned Maint Singapore (Seletar) MEL Unplanned Maint Kuala Lumpur (Sultan Abdu…" at bounding box center [329, 103] width 497 height 156
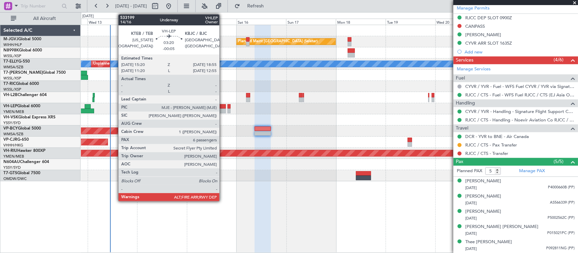
click at [223, 108] on div at bounding box center [221, 106] width 7 height 5
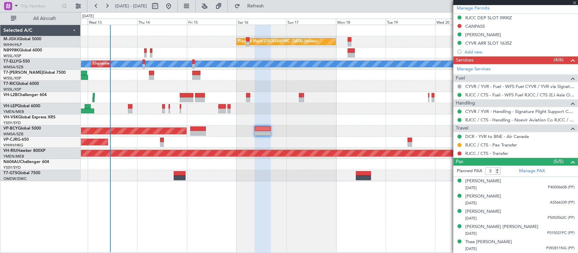
type input "-00:05"
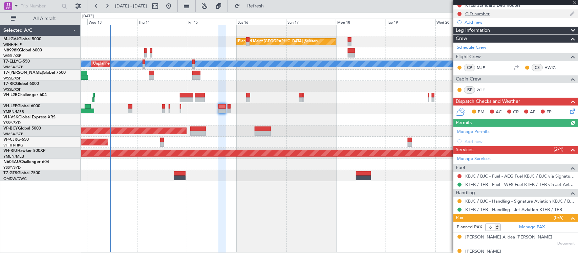
scroll to position [0, 0]
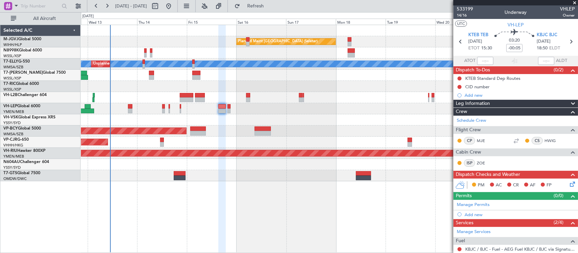
click at [567, 47] on section "KTEB TEB 15/08/2025 ETOT 15:30 03:20 -00:05 KBJC BJC 15/08/2025 18:50 ELDT" at bounding box center [515, 42] width 125 height 27
click at [566, 39] on icon at bounding box center [570, 41] width 9 height 9
type input "0"
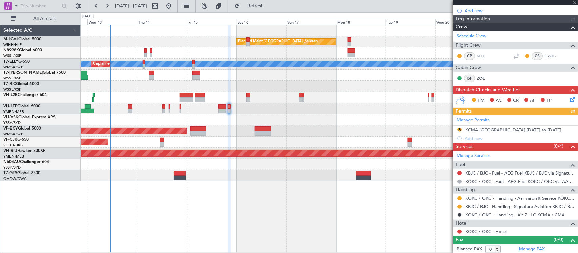
scroll to position [95, 0]
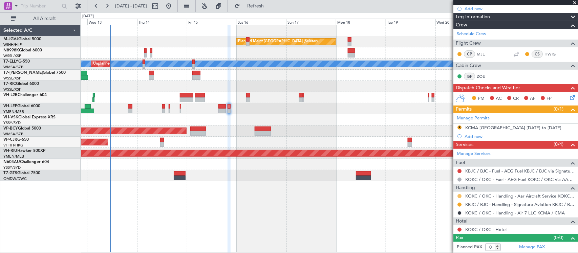
click at [459, 196] on button at bounding box center [459, 196] width 4 height 4
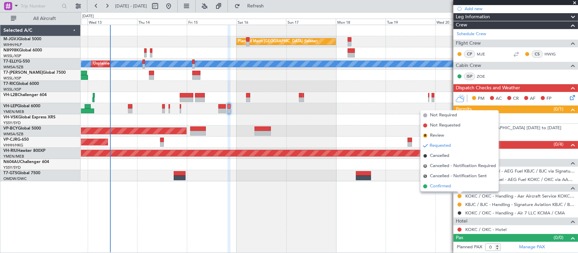
click at [454, 187] on li "Confirmed" at bounding box center [459, 186] width 78 height 10
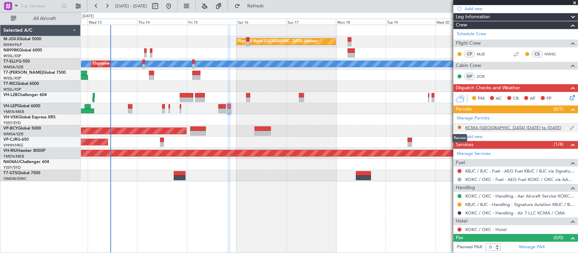
click at [459, 127] on button "R" at bounding box center [459, 128] width 4 height 4
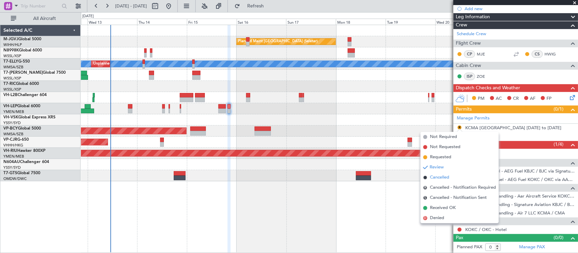
click at [450, 176] on li "Cancelled" at bounding box center [459, 178] width 78 height 10
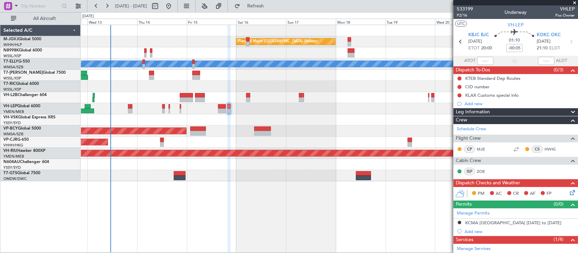
scroll to position [95, 0]
